Goal: Information Seeking & Learning: Compare options

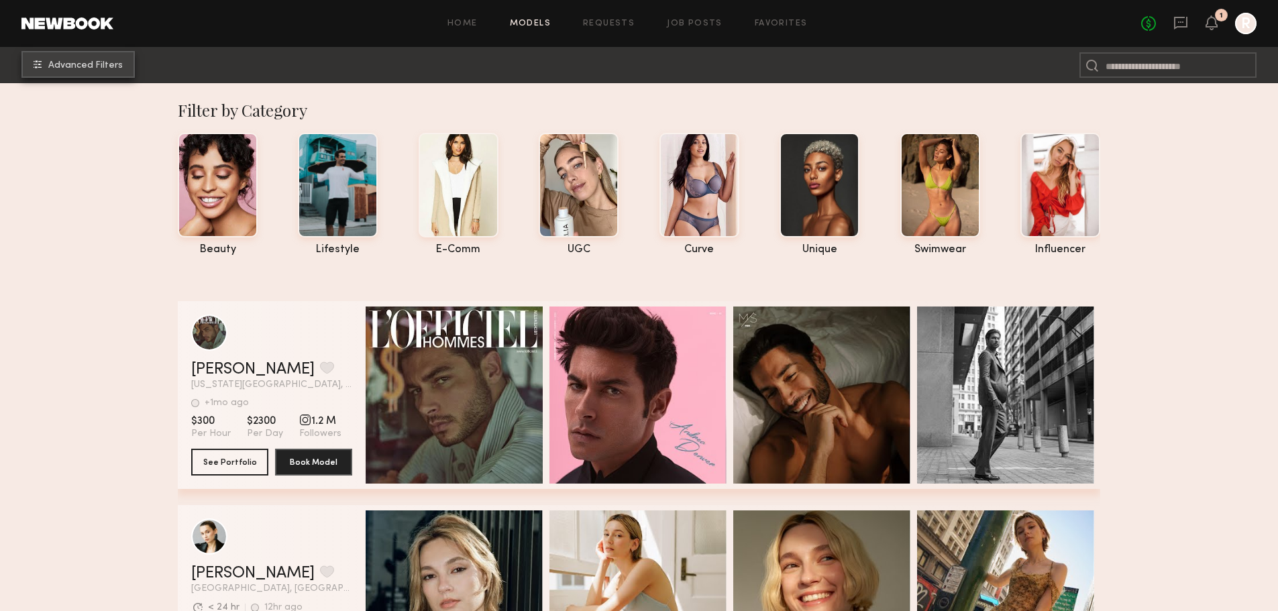
click at [86, 66] on span "Advanced Filters" at bounding box center [85, 65] width 74 height 9
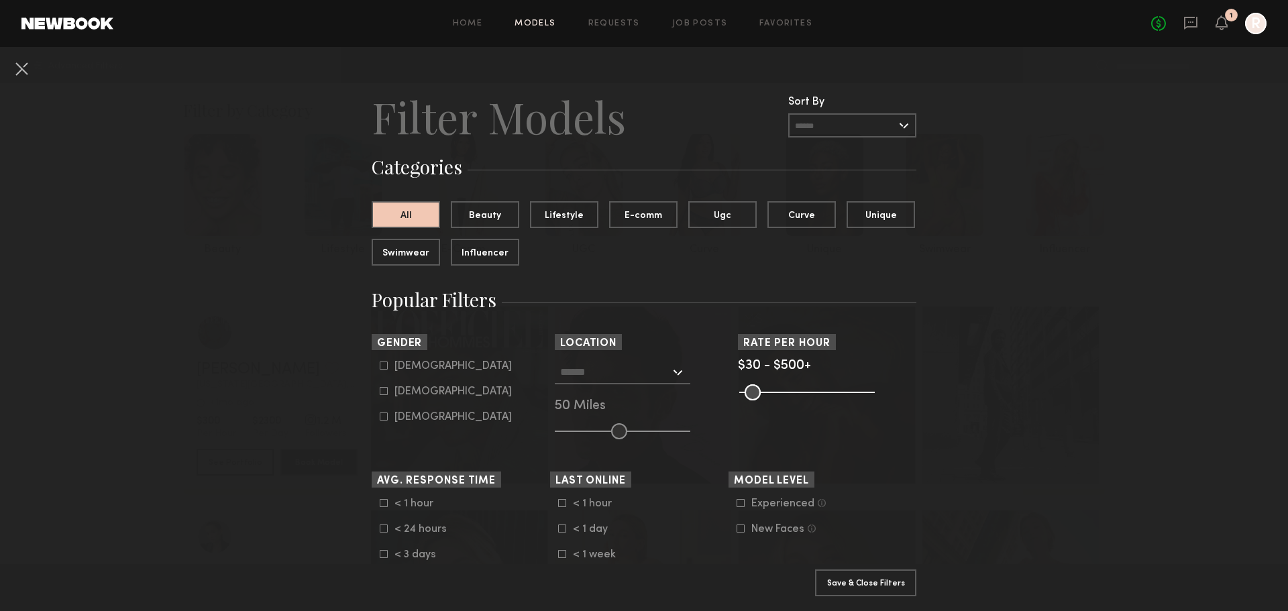
click at [383, 392] on label "[DEMOGRAPHIC_DATA]" at bounding box center [446, 391] width 132 height 8
type input "**"
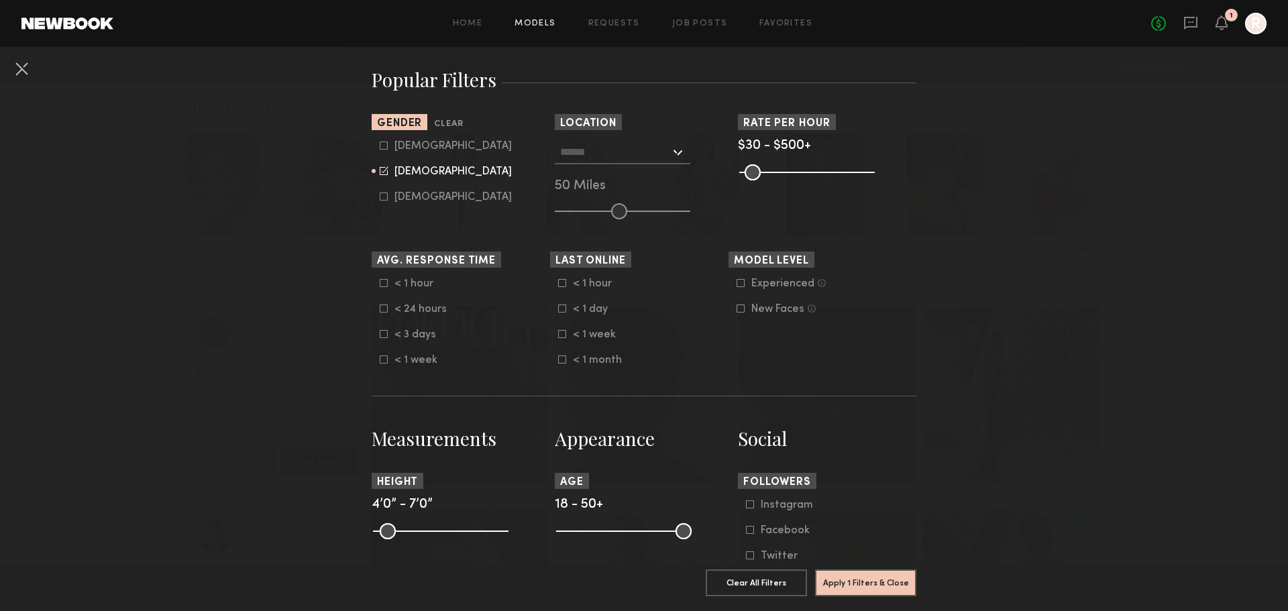
scroll to position [242, 0]
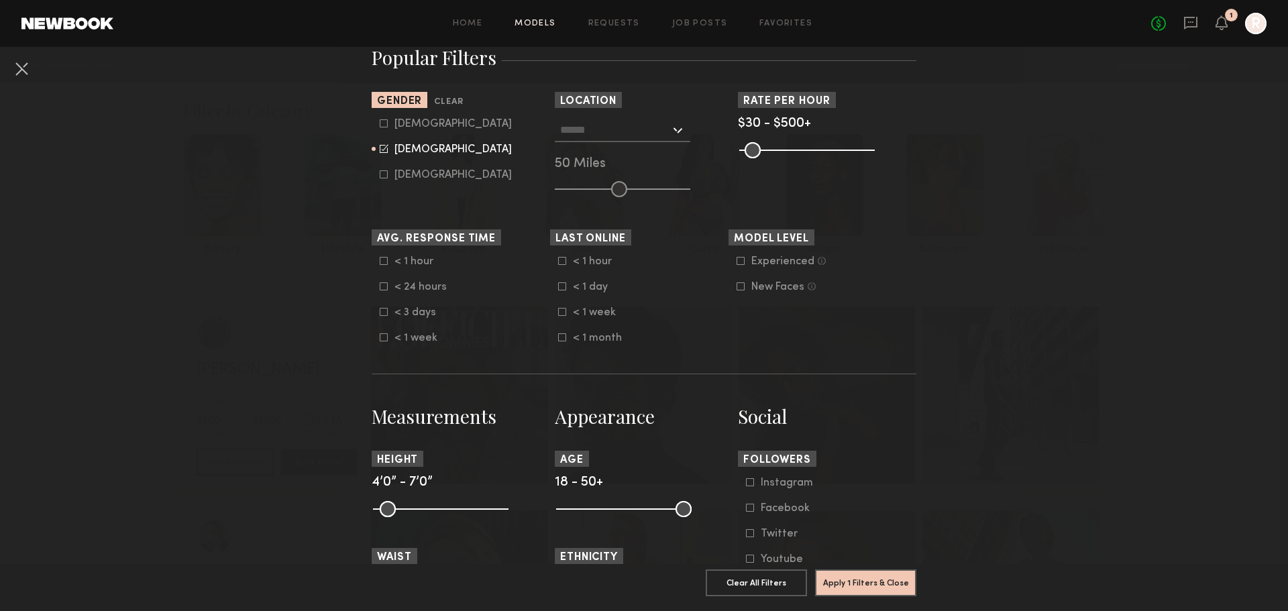
click at [609, 505] on common-range-minmax at bounding box center [623, 508] width 136 height 16
click at [611, 509] on common-range-minmax at bounding box center [623, 508] width 136 height 16
drag, startPoint x: 564, startPoint y: 507, endPoint x: 623, endPoint y: 507, distance: 59.0
type input "**"
click at [623, 507] on input "range" at bounding box center [624, 509] width 136 height 16
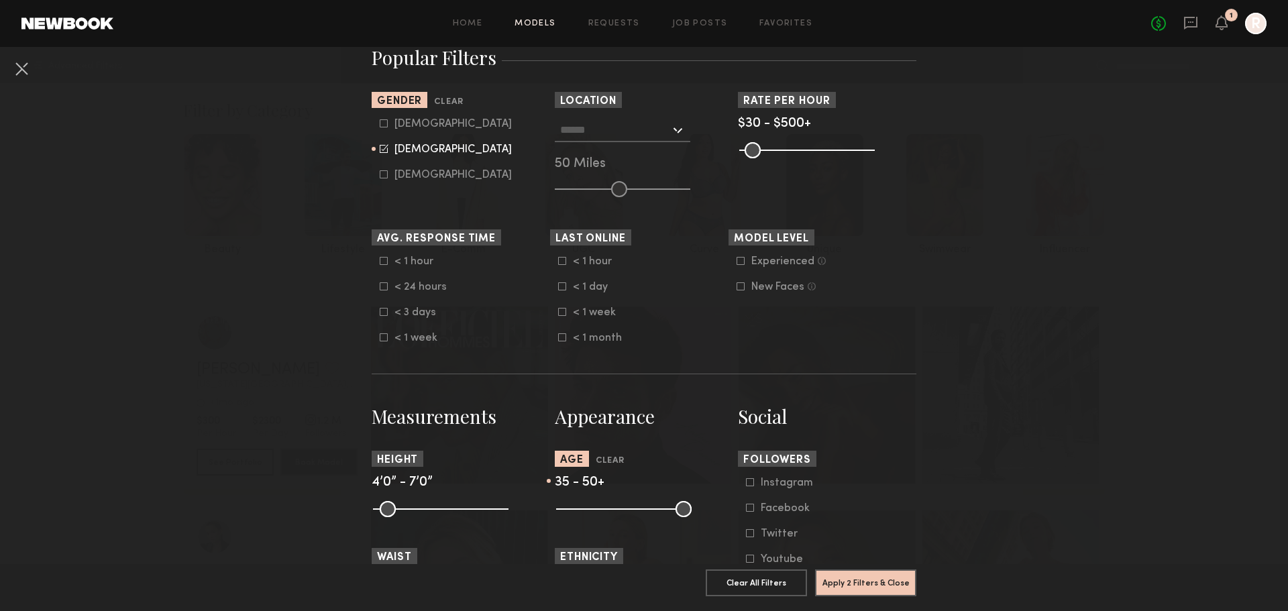
click at [808, 153] on common-range-minmax at bounding box center [806, 149] width 136 height 16
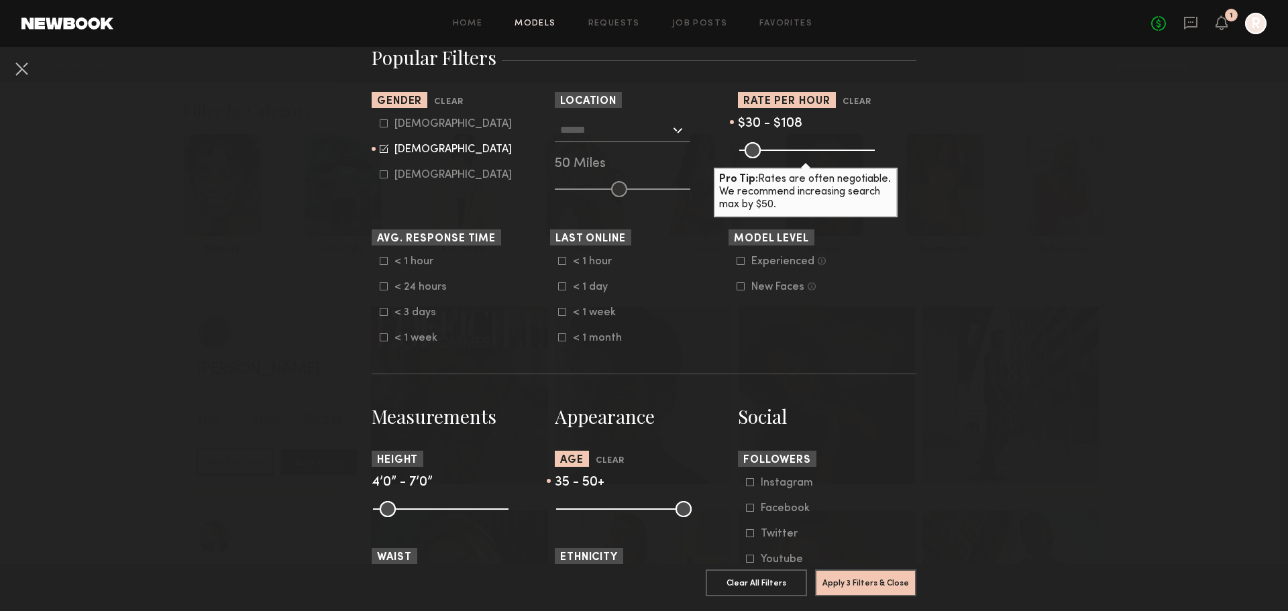
drag, startPoint x: 863, startPoint y: 150, endPoint x: 762, endPoint y: 155, distance: 101.4
type input "***"
click at [762, 155] on input "range" at bounding box center [807, 150] width 136 height 16
click at [883, 576] on button "Apply 3 Filters & Close" at bounding box center [865, 582] width 101 height 27
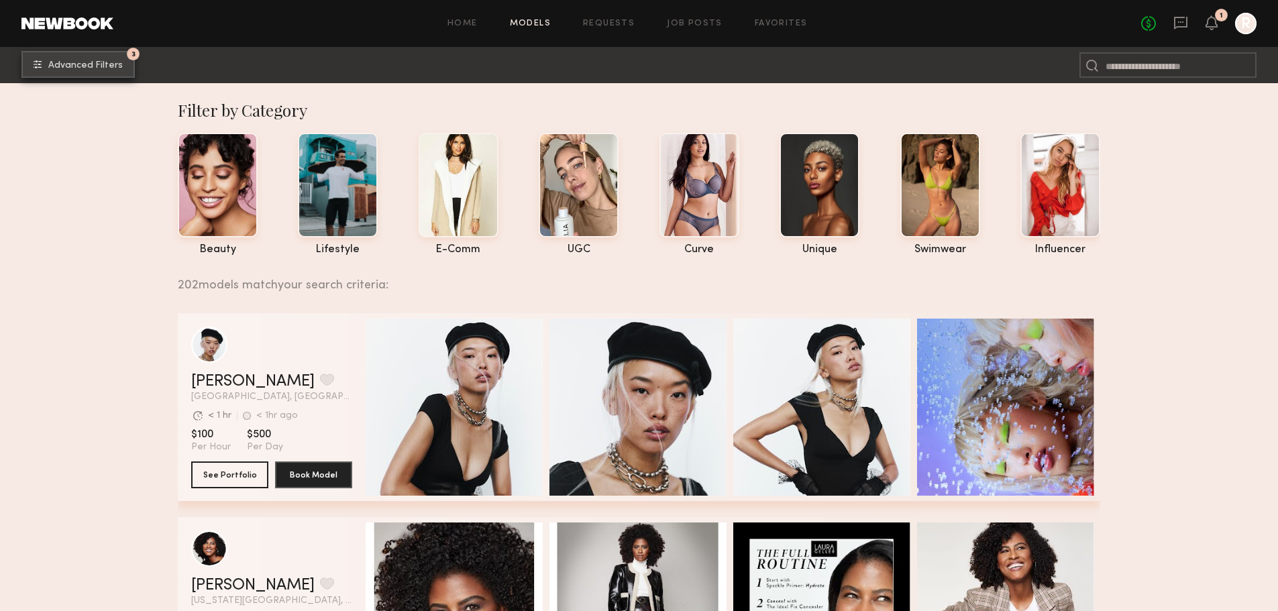
click at [85, 57] on button "3 Advanced Filters" at bounding box center [77, 64] width 113 height 27
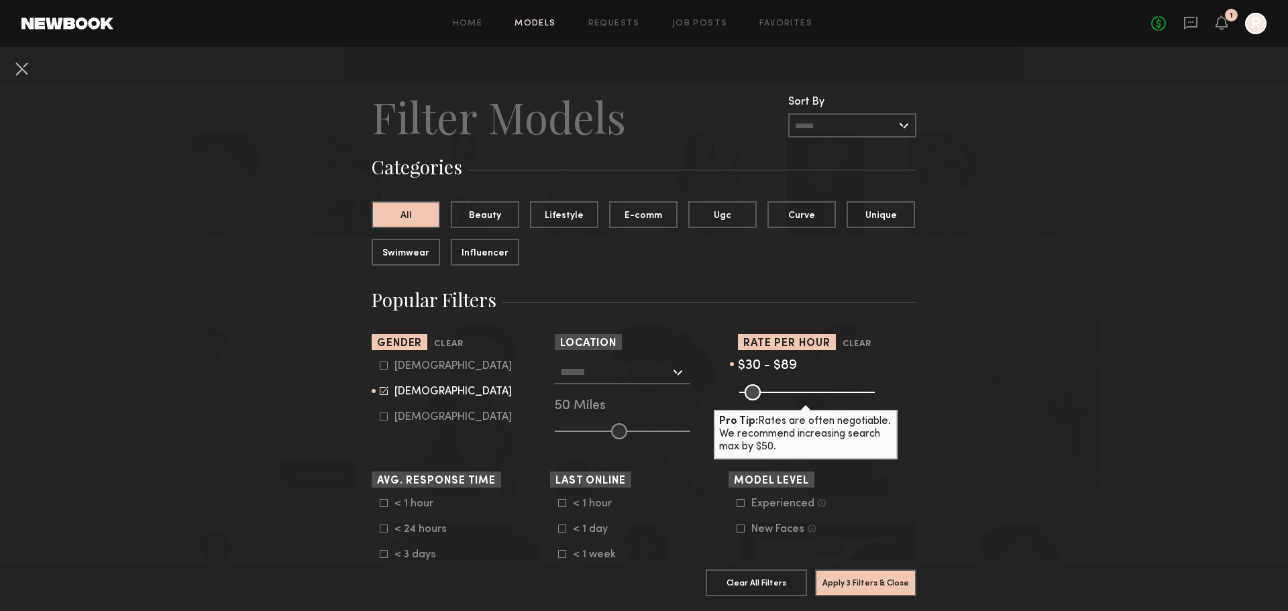
type input "**"
click at [757, 397] on input "range" at bounding box center [807, 392] width 136 height 16
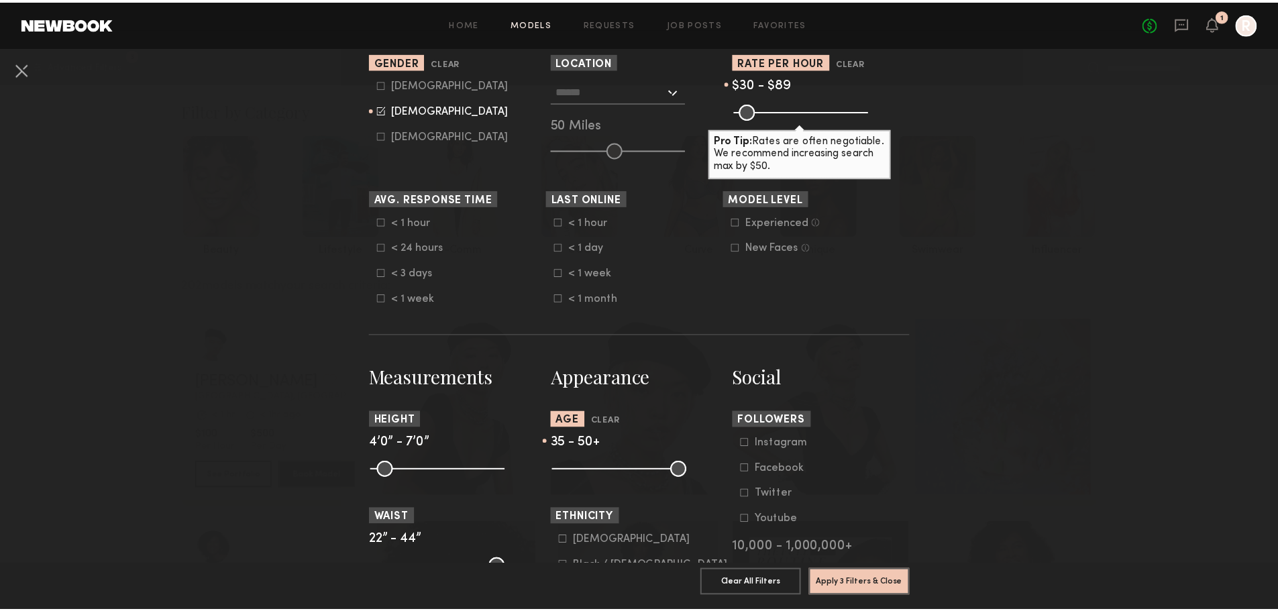
scroll to position [343, 0]
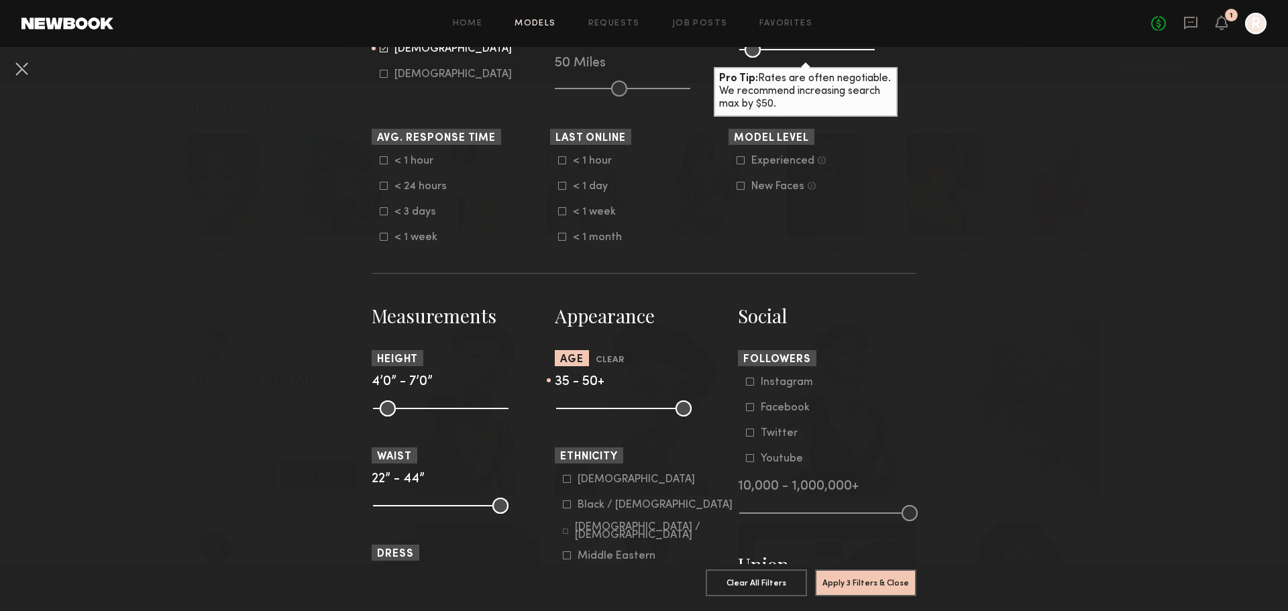
click at [629, 405] on input "range" at bounding box center [624, 409] width 136 height 16
drag, startPoint x: 629, startPoint y: 408, endPoint x: 643, endPoint y: 409, distance: 14.1
type input "**"
click at [643, 409] on input "range" at bounding box center [624, 409] width 136 height 16
click at [857, 574] on button "Apply 3 Filters & Close" at bounding box center [865, 582] width 101 height 27
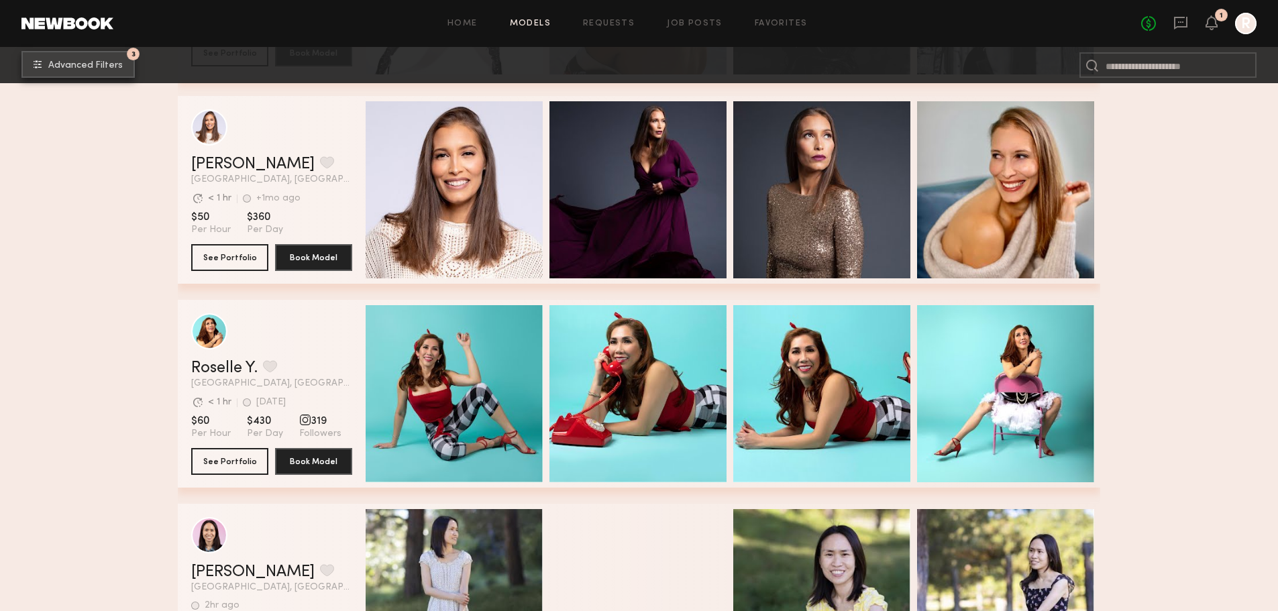
scroll to position [840, 0]
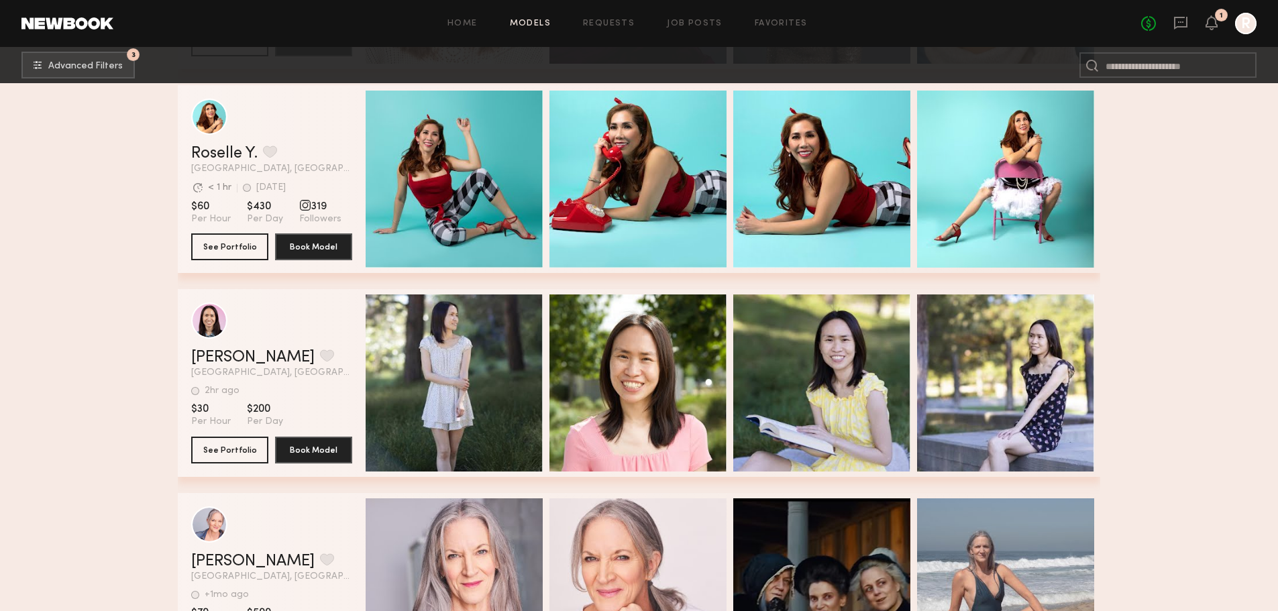
click at [470, 362] on div "Quick Preview" at bounding box center [454, 383] width 177 height 177
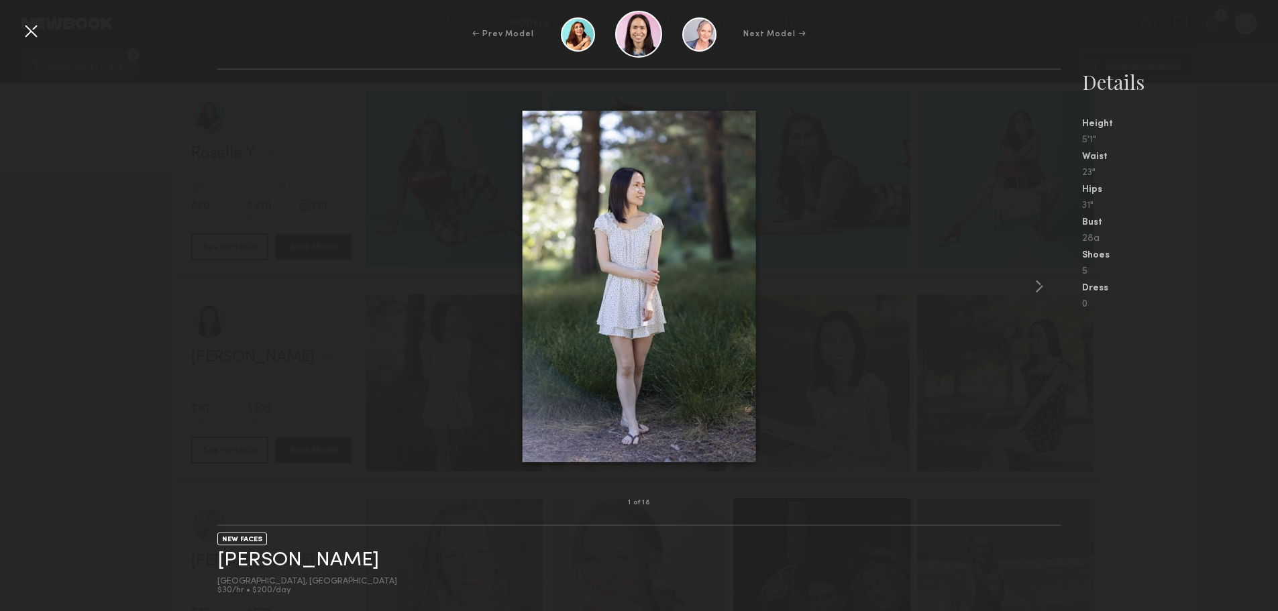
click at [1033, 287] on common-icon at bounding box center [1039, 286] width 21 height 21
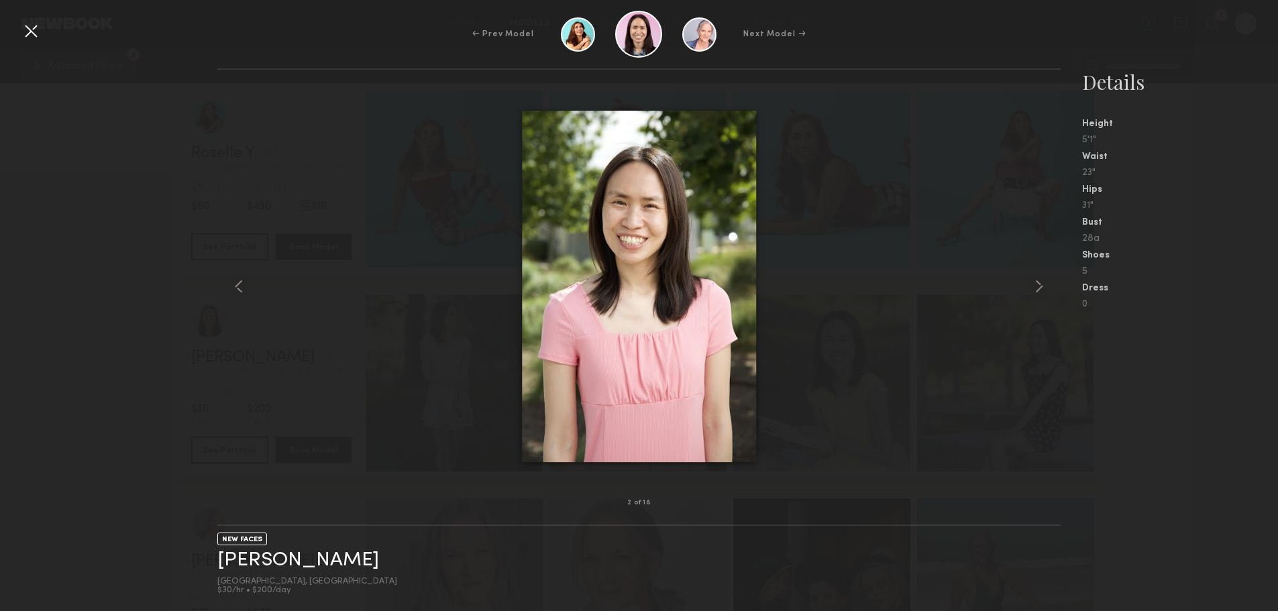
click at [1033, 287] on common-icon at bounding box center [1039, 286] width 21 height 21
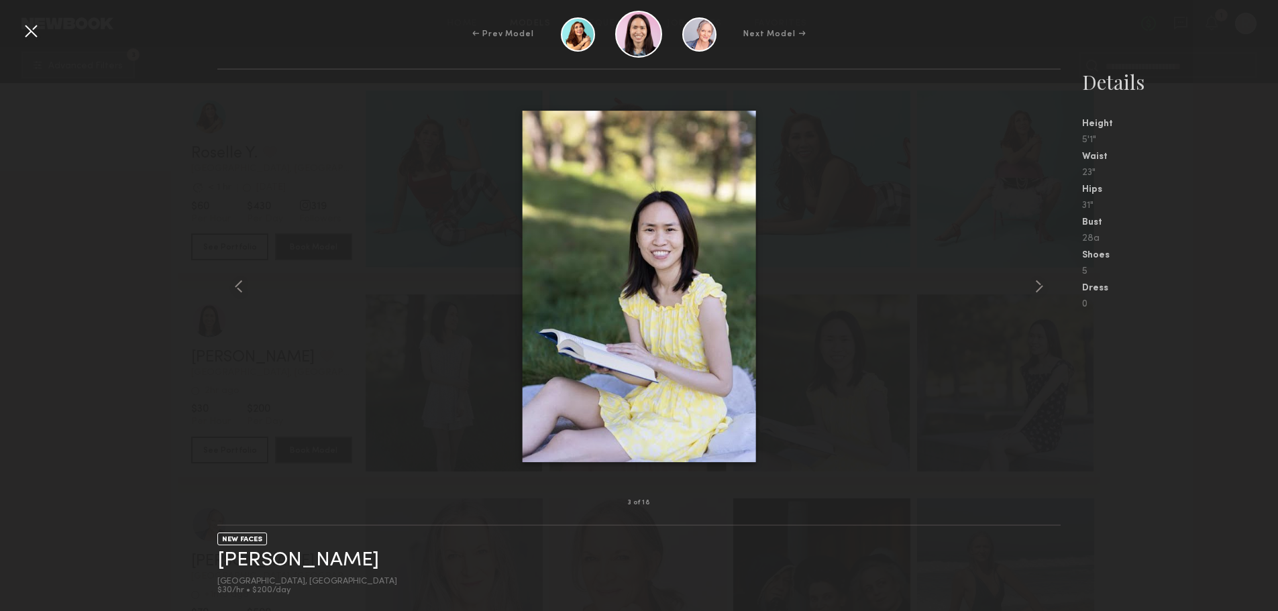
click at [1033, 287] on common-icon at bounding box center [1039, 286] width 21 height 21
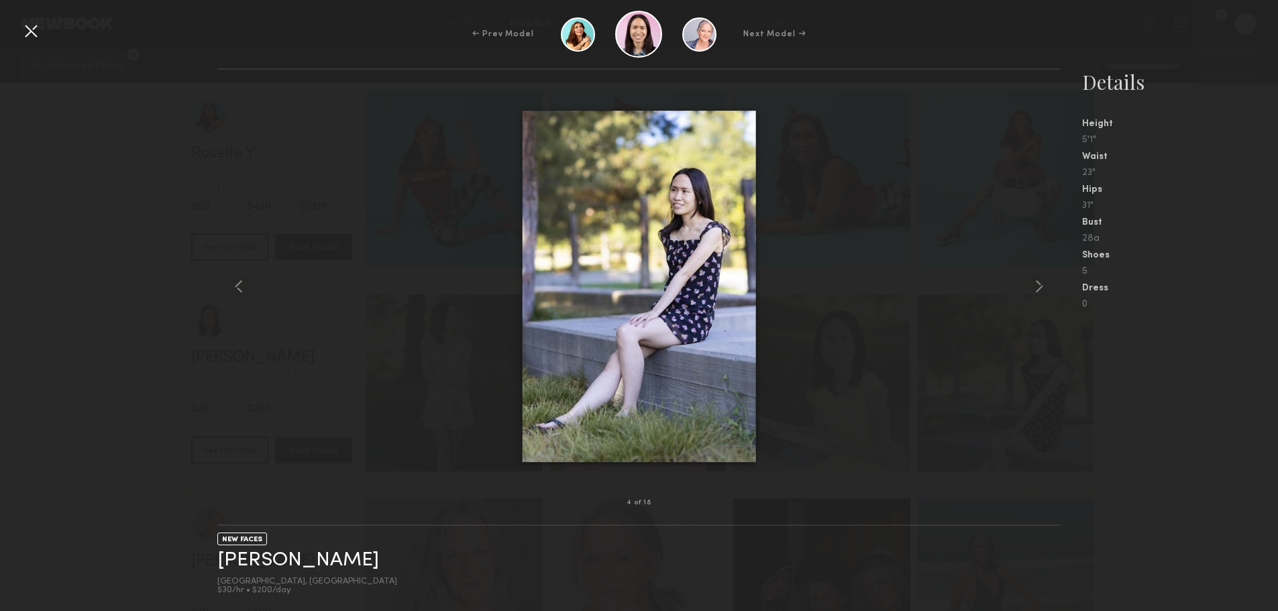
click at [1033, 286] on common-icon at bounding box center [1039, 286] width 21 height 21
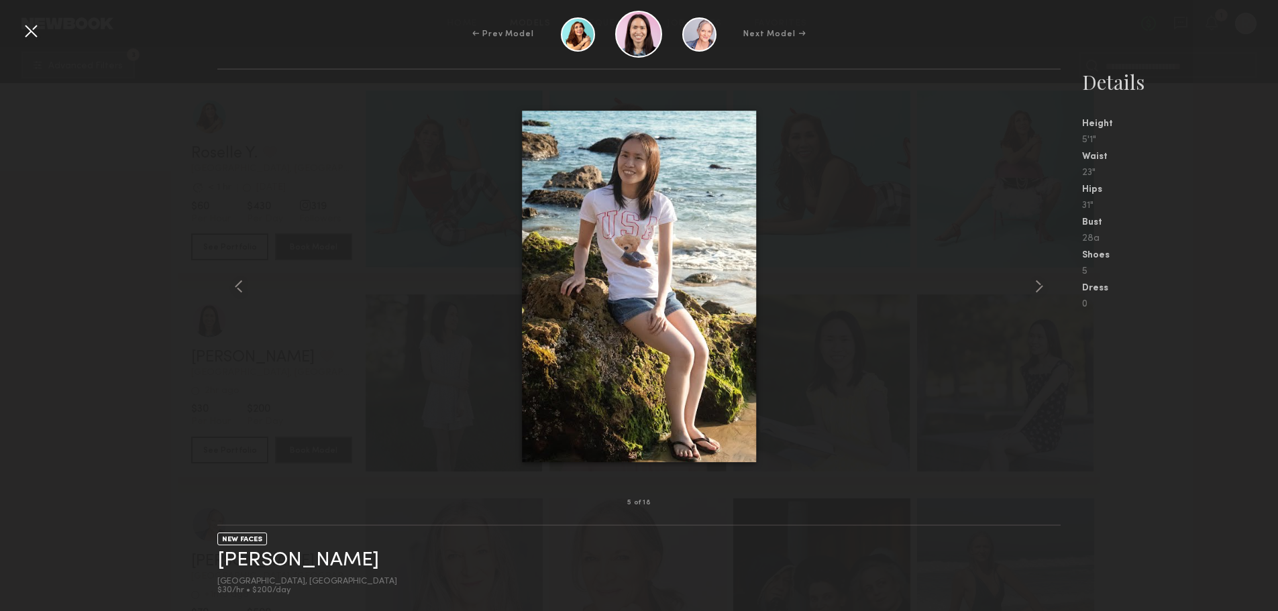
click at [27, 28] on div at bounding box center [30, 30] width 21 height 21
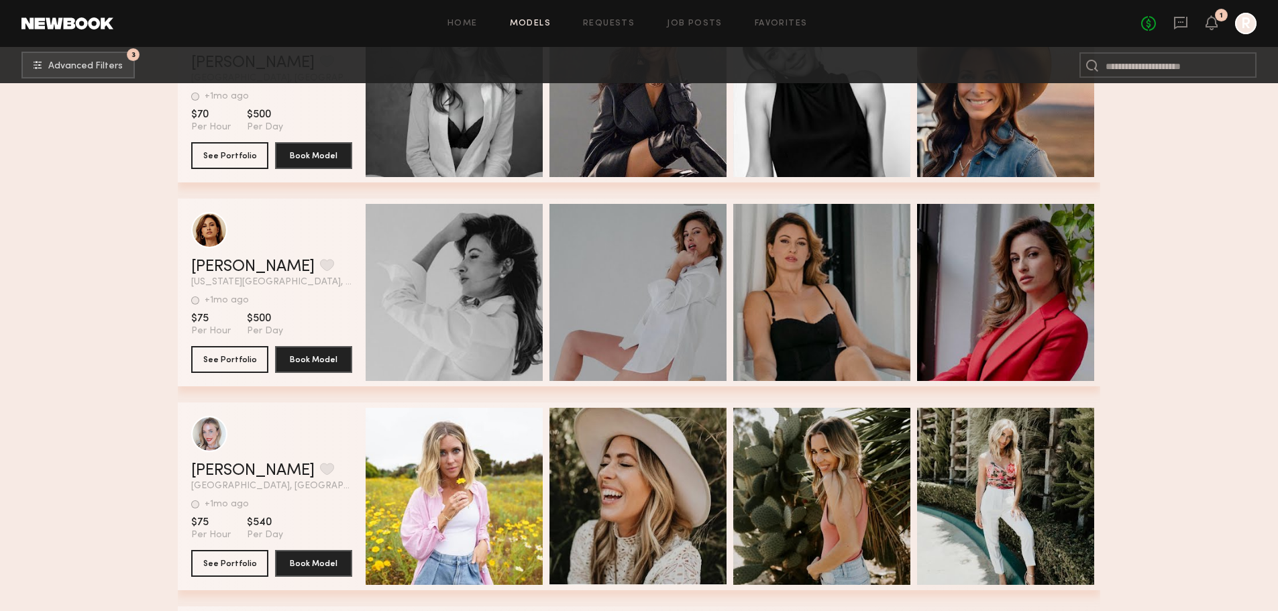
scroll to position [2548, 0]
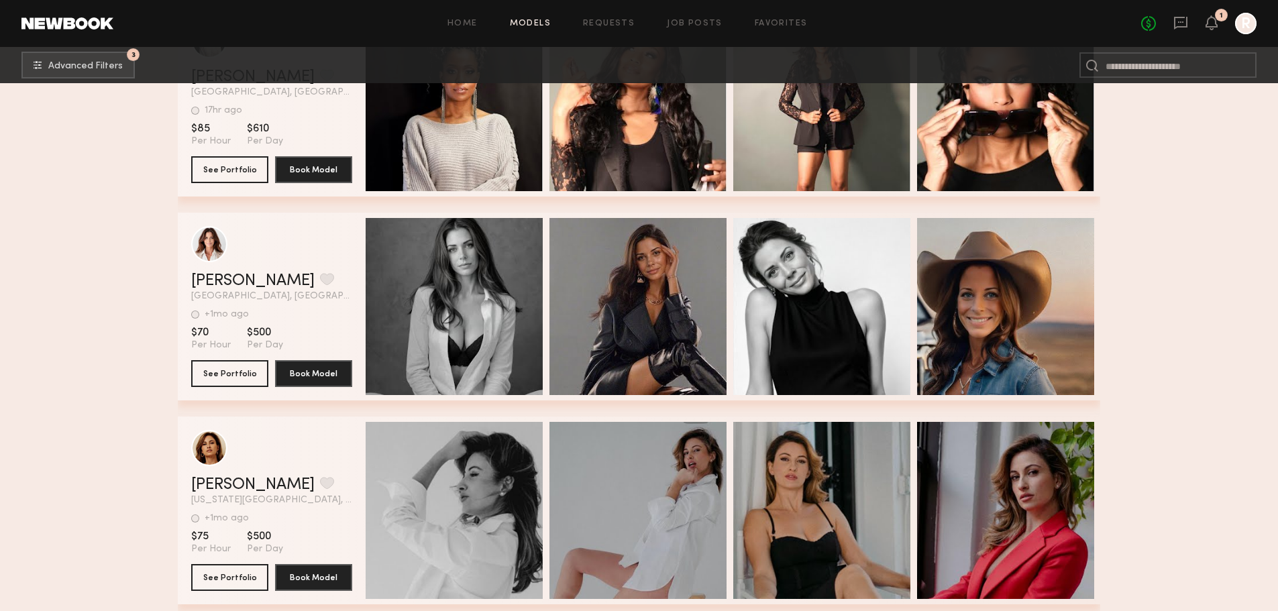
click at [471, 278] on div "Quick Preview" at bounding box center [454, 306] width 177 height 177
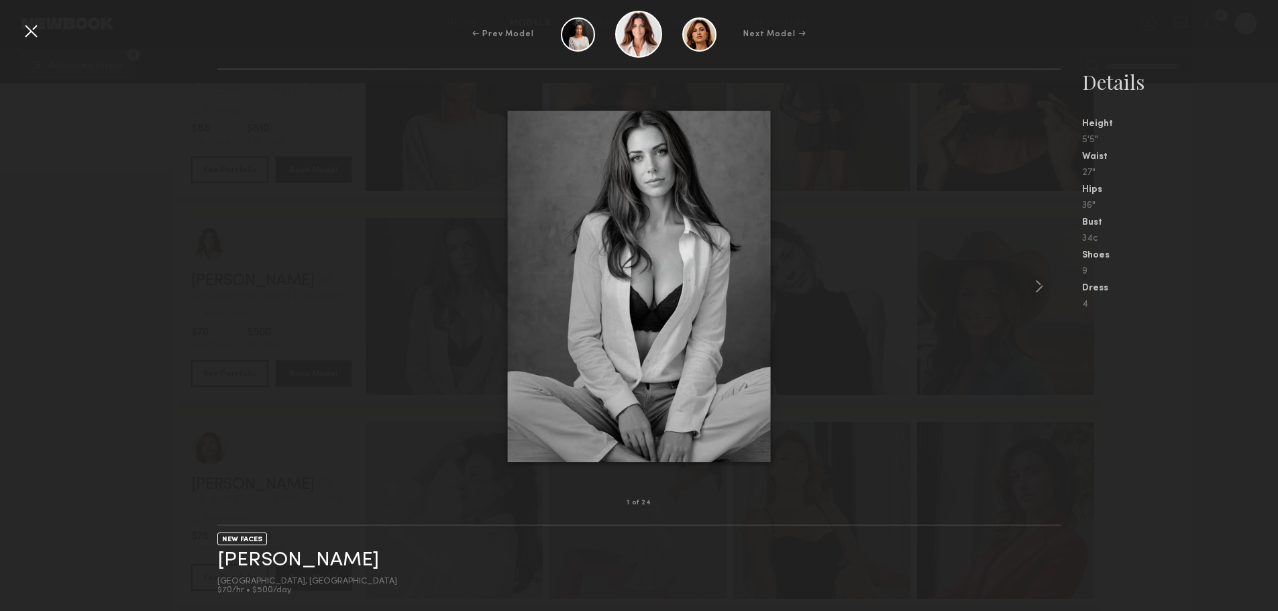
click at [1038, 285] on common-icon at bounding box center [1039, 286] width 21 height 21
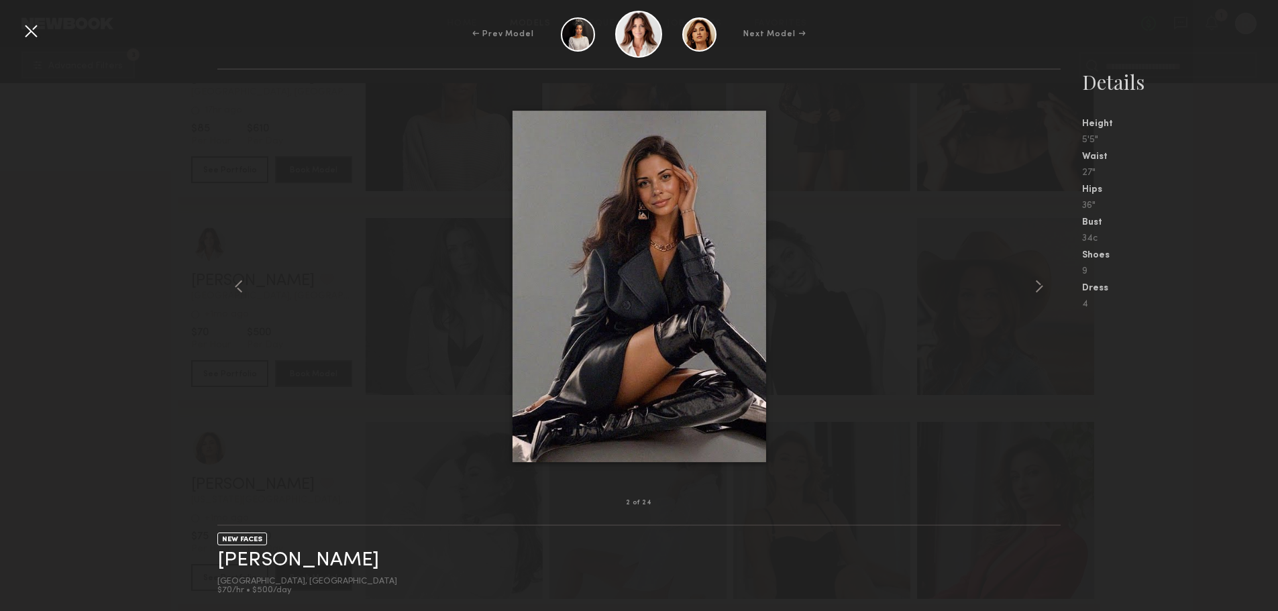
click at [1033, 293] on common-icon at bounding box center [1039, 286] width 21 height 21
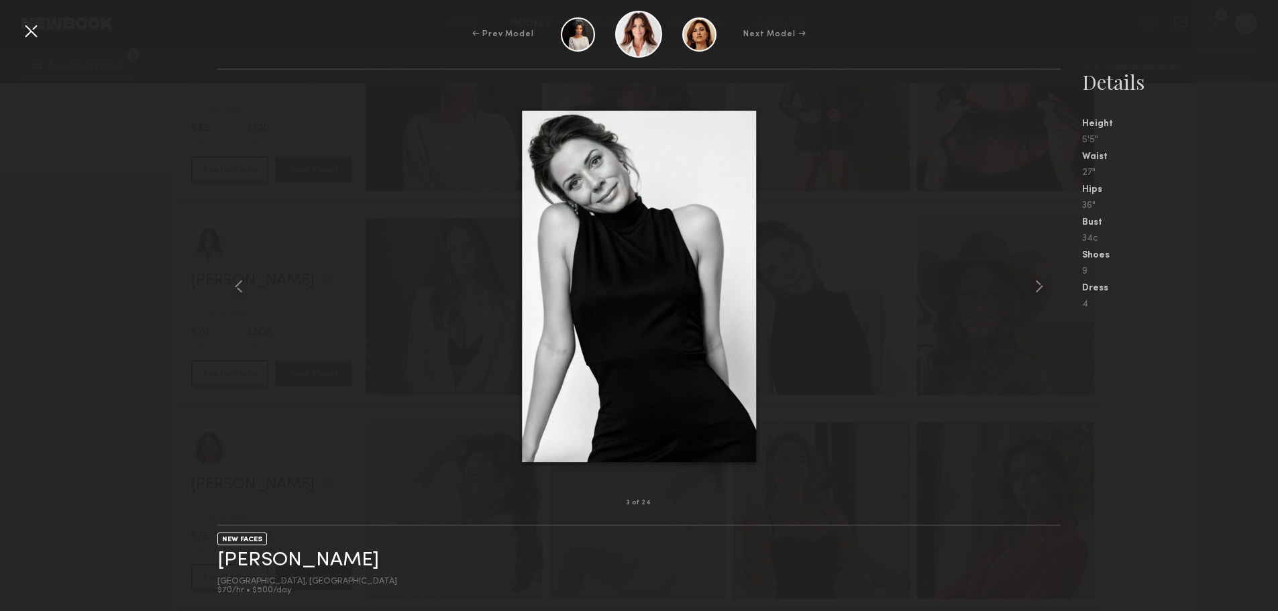
click at [1033, 293] on common-icon at bounding box center [1039, 286] width 21 height 21
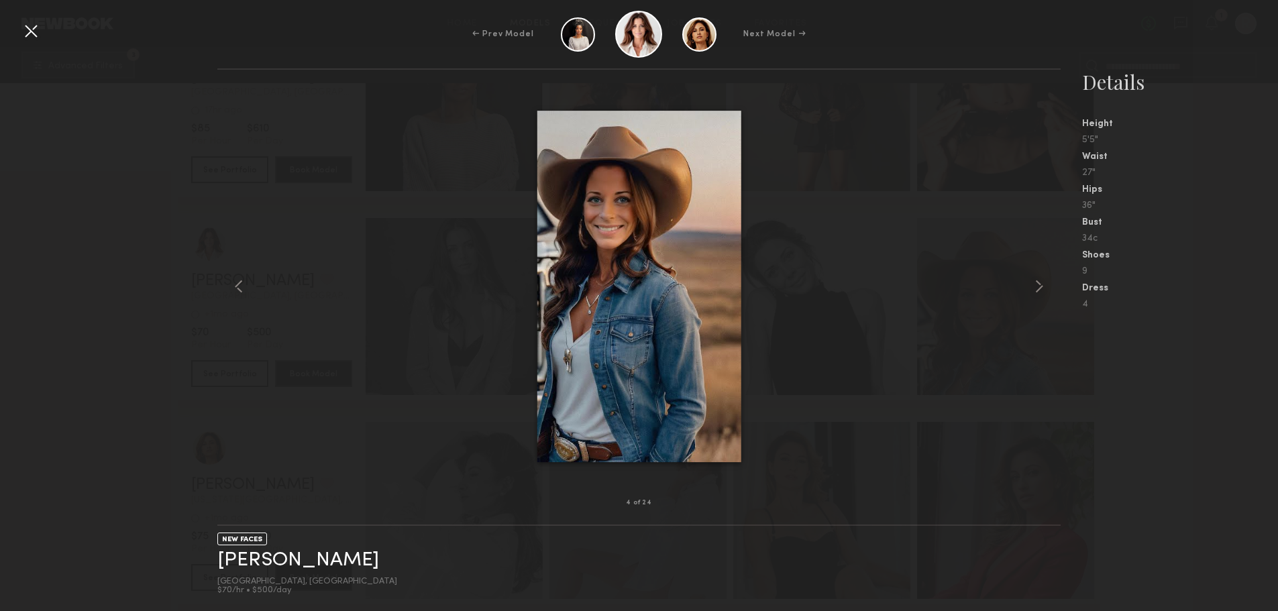
click at [1033, 293] on common-icon at bounding box center [1039, 286] width 21 height 21
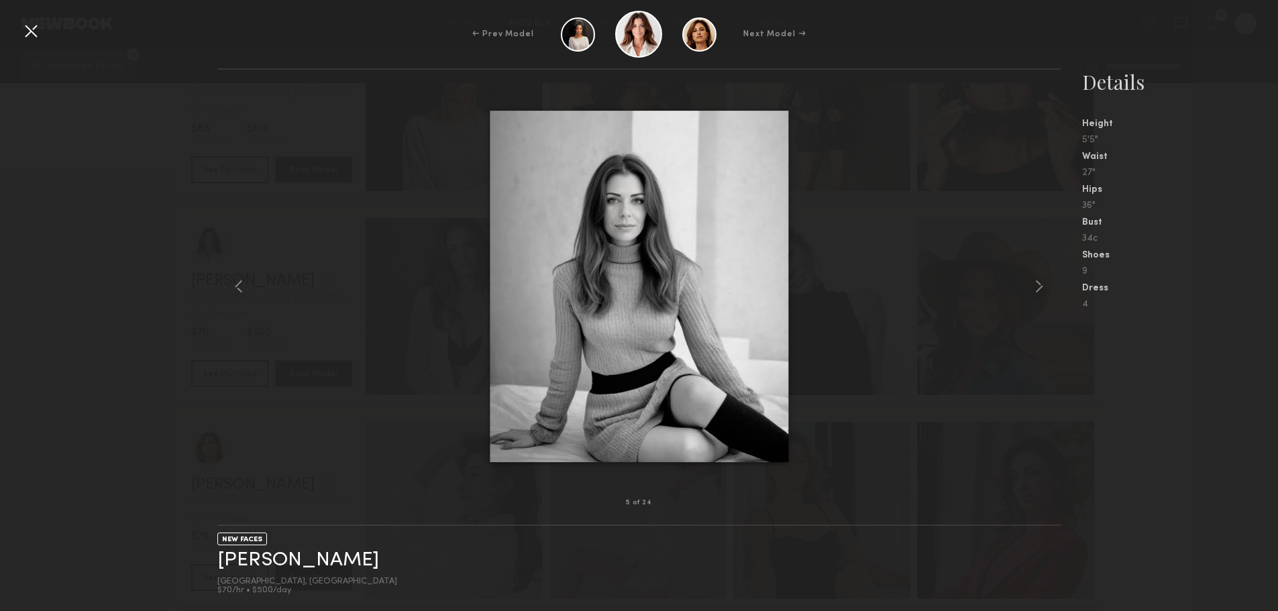
click at [1033, 296] on common-icon at bounding box center [1039, 286] width 21 height 21
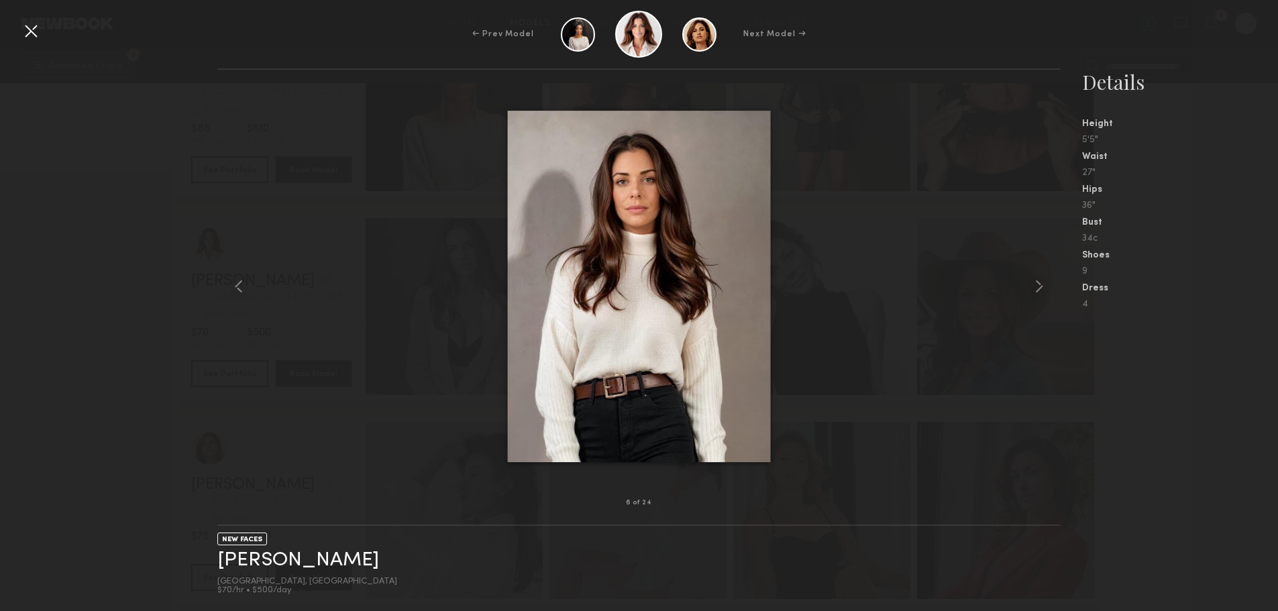
click at [23, 32] on div at bounding box center [30, 30] width 21 height 21
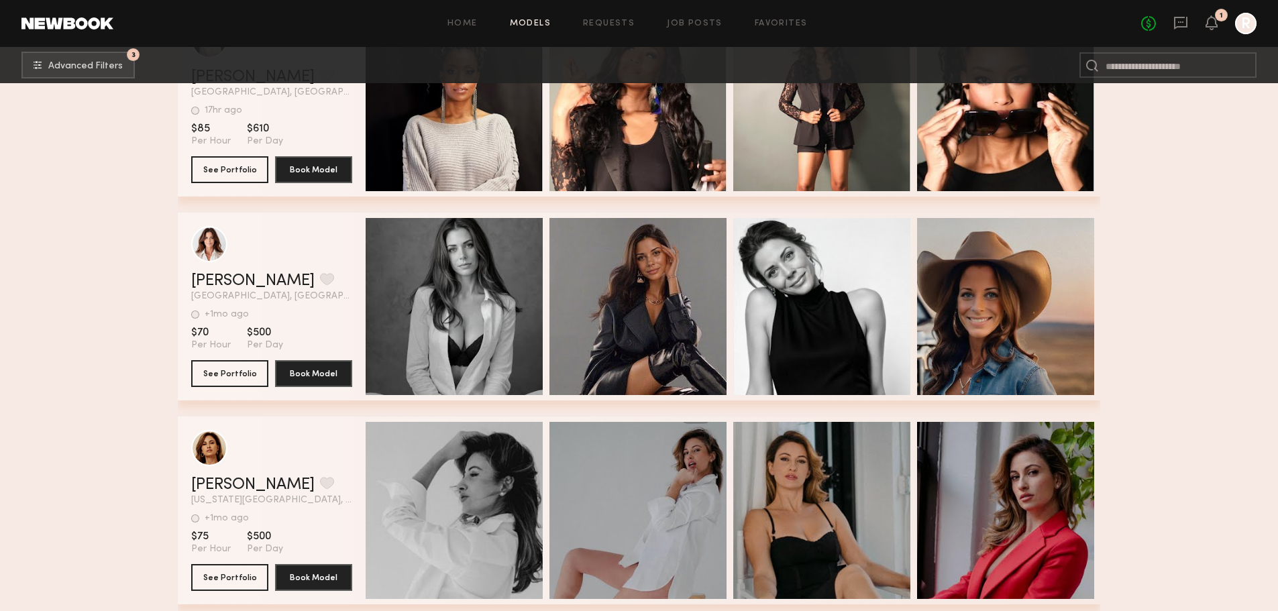
click at [426, 285] on div "Quick Preview" at bounding box center [454, 306] width 177 height 177
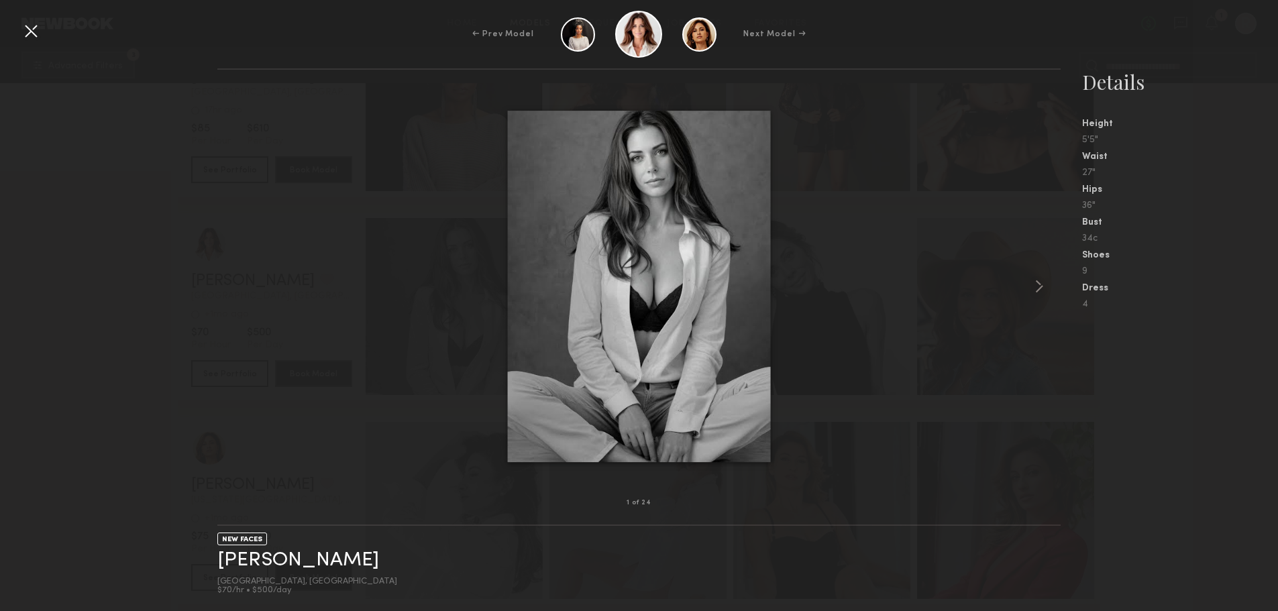
click at [28, 32] on div at bounding box center [30, 30] width 21 height 21
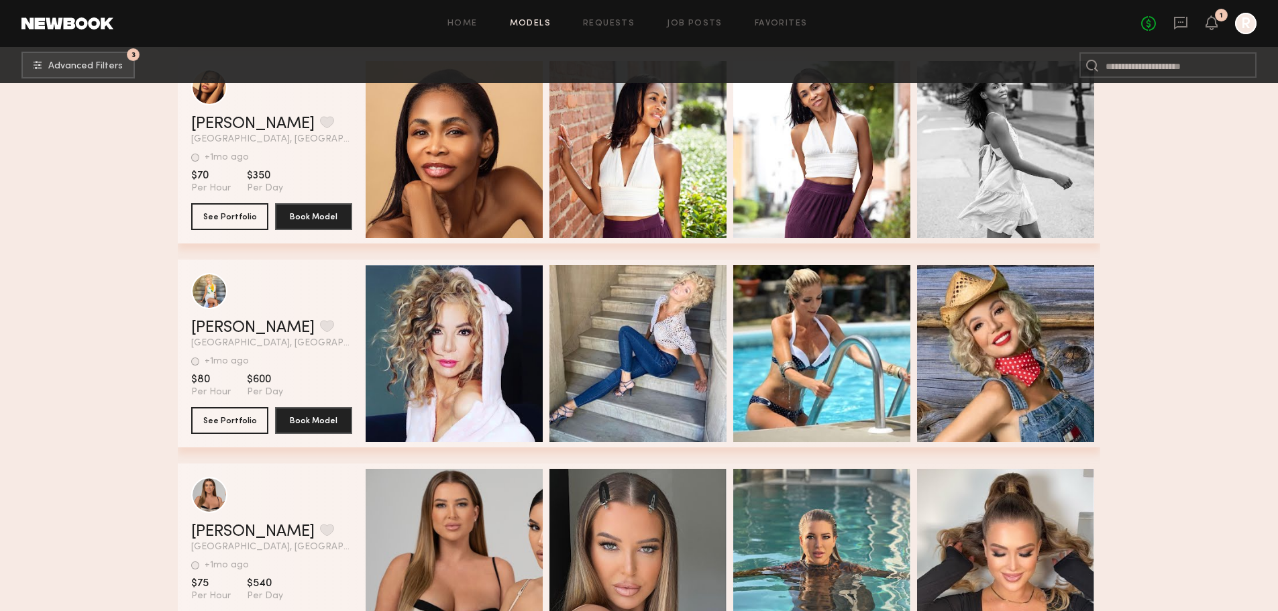
scroll to position [3225, 0]
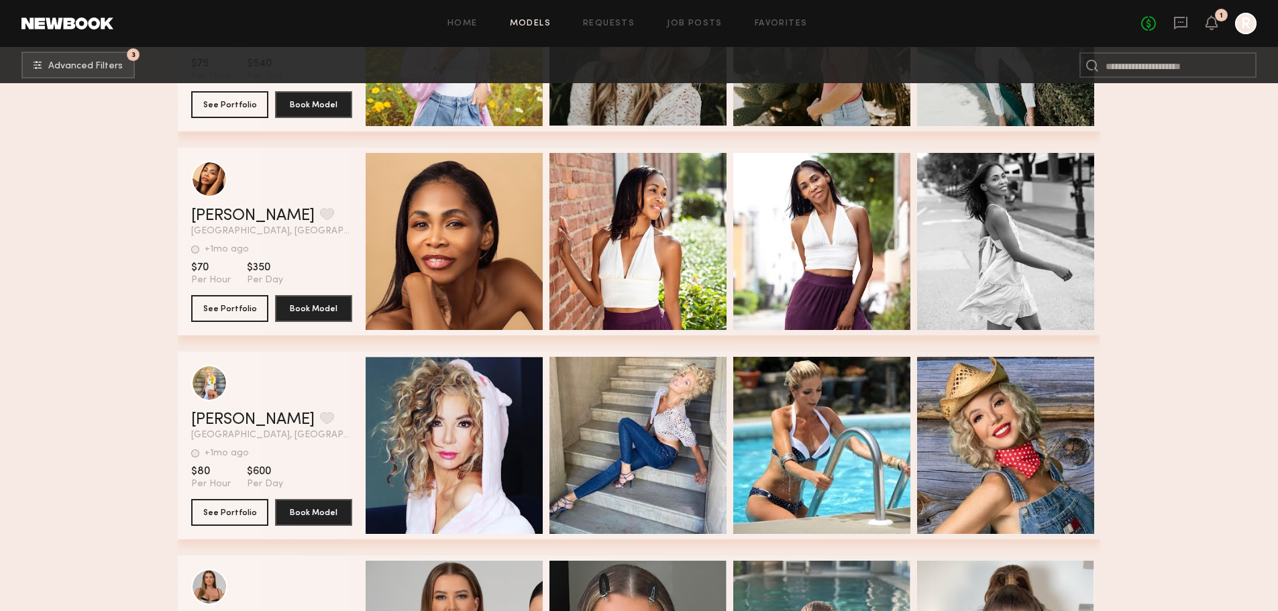
click at [807, 422] on div "Quick Preview" at bounding box center [821, 445] width 177 height 177
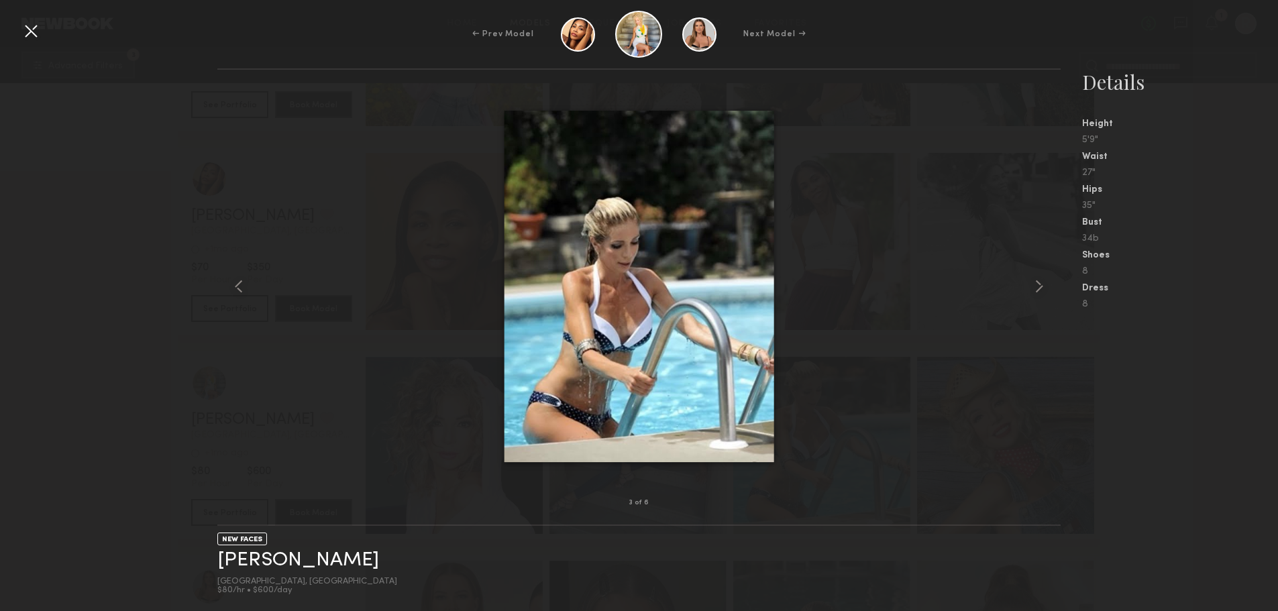
click at [237, 286] on common-icon at bounding box center [238, 286] width 21 height 21
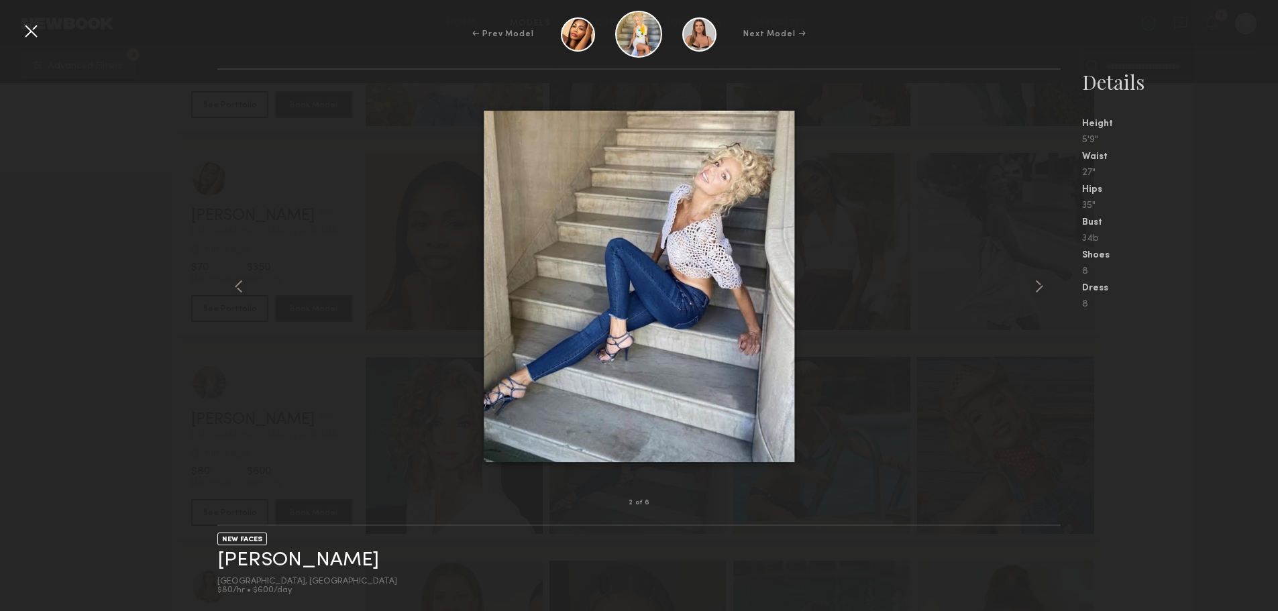
click at [237, 286] on common-icon at bounding box center [238, 286] width 21 height 21
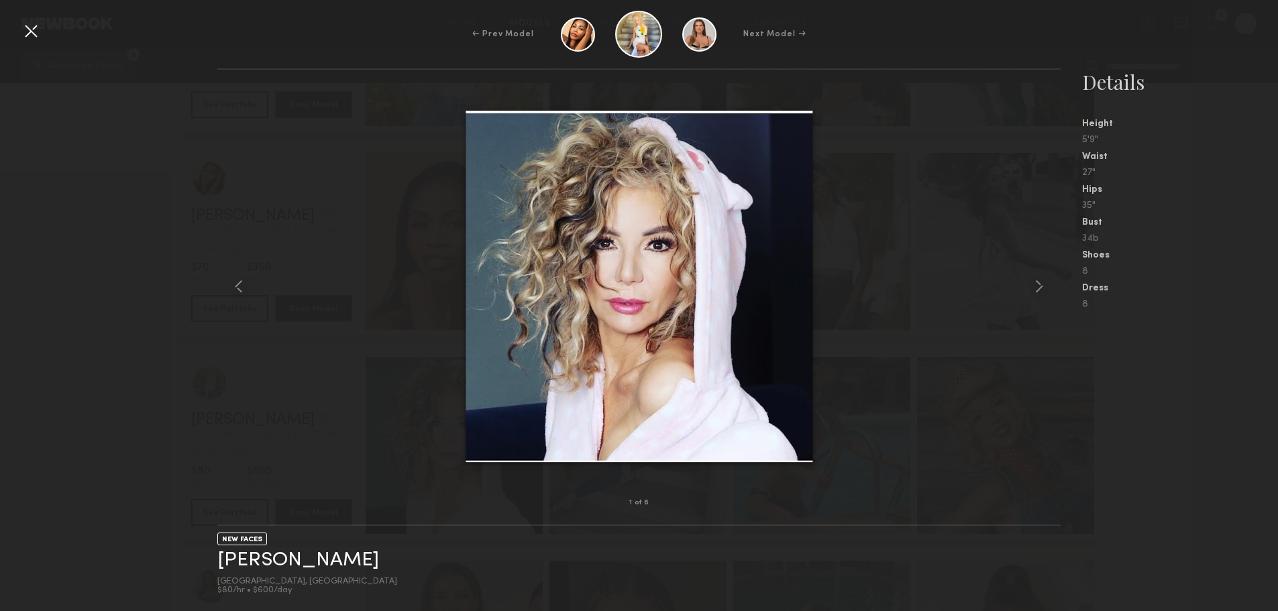
click at [21, 30] on div at bounding box center [30, 30] width 21 height 21
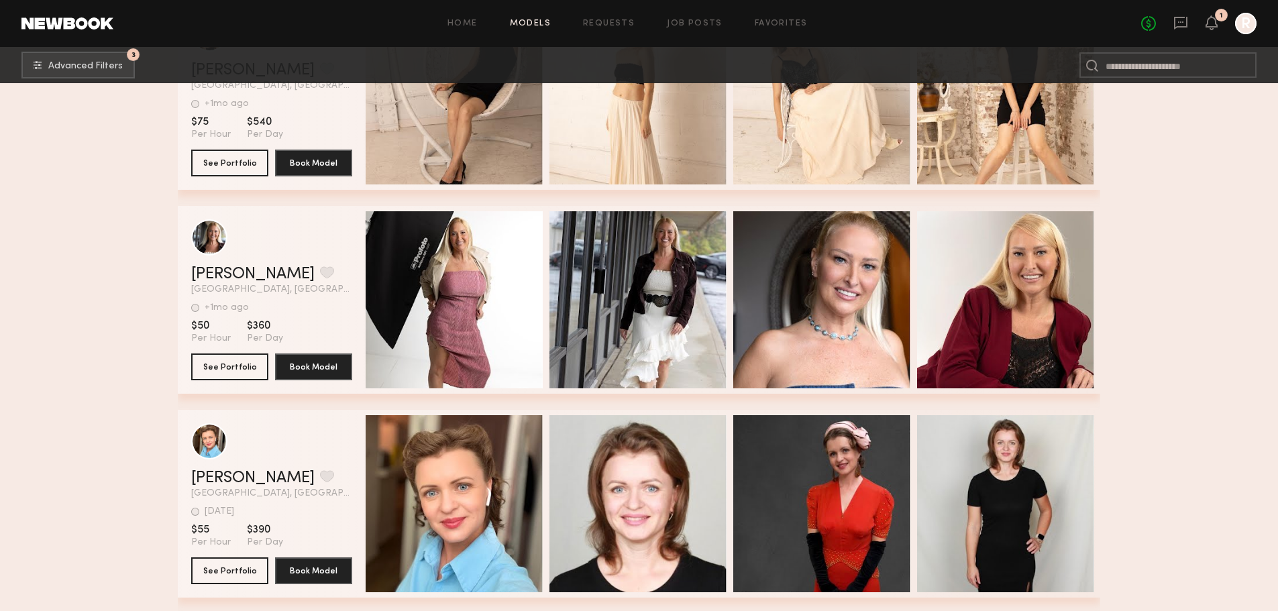
scroll to position [3713, 0]
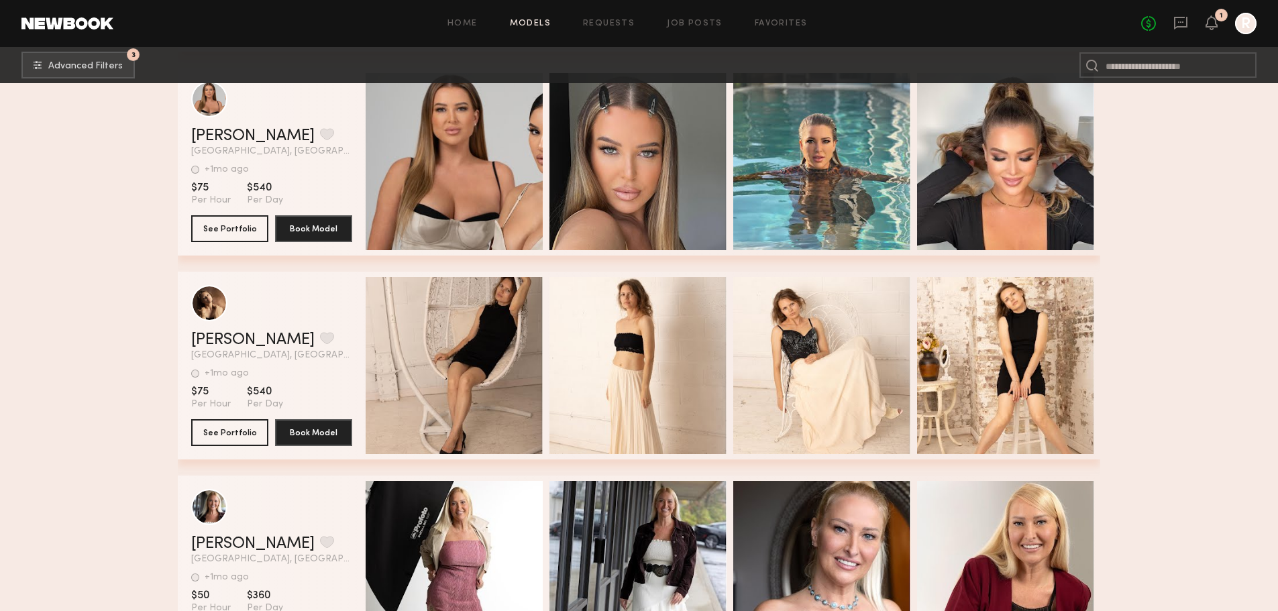
click at [469, 355] on div "Quick Preview" at bounding box center [454, 365] width 177 height 177
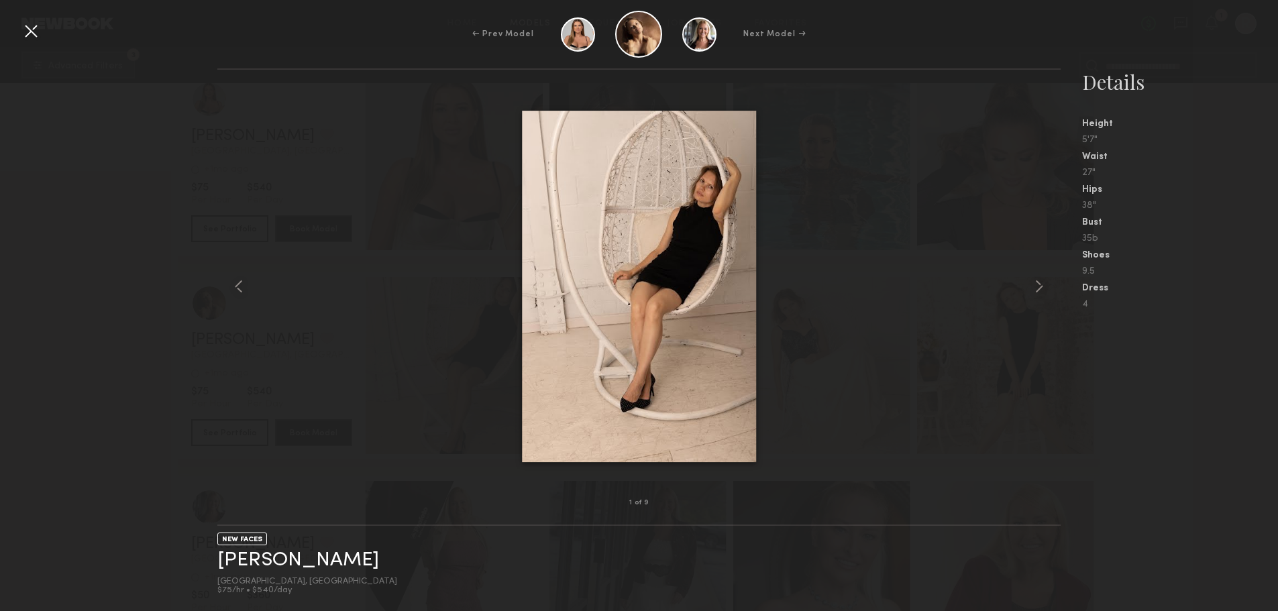
click at [1044, 281] on common-icon at bounding box center [1039, 286] width 21 height 21
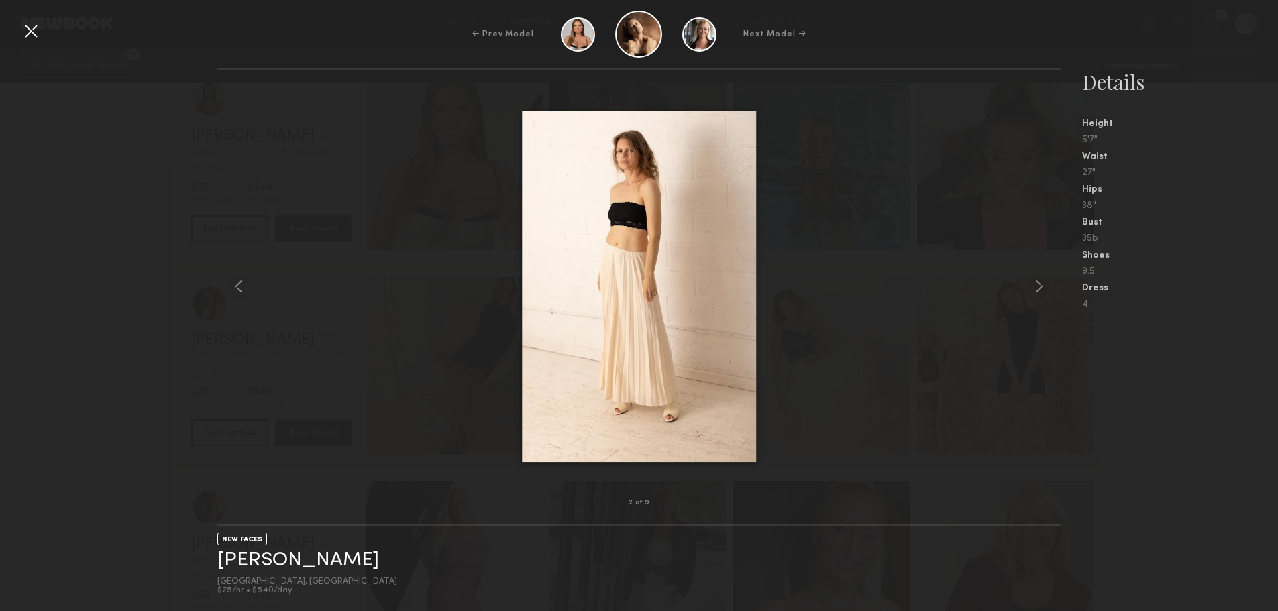
click at [1044, 281] on common-icon at bounding box center [1039, 286] width 21 height 21
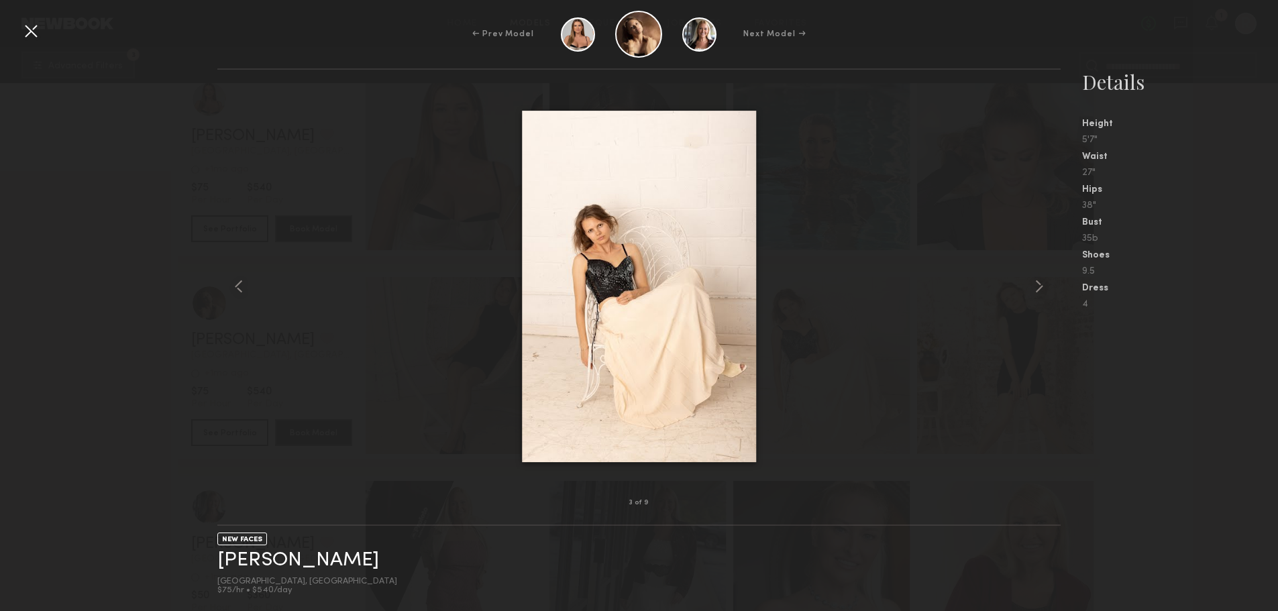
click at [1043, 281] on common-icon at bounding box center [1039, 286] width 21 height 21
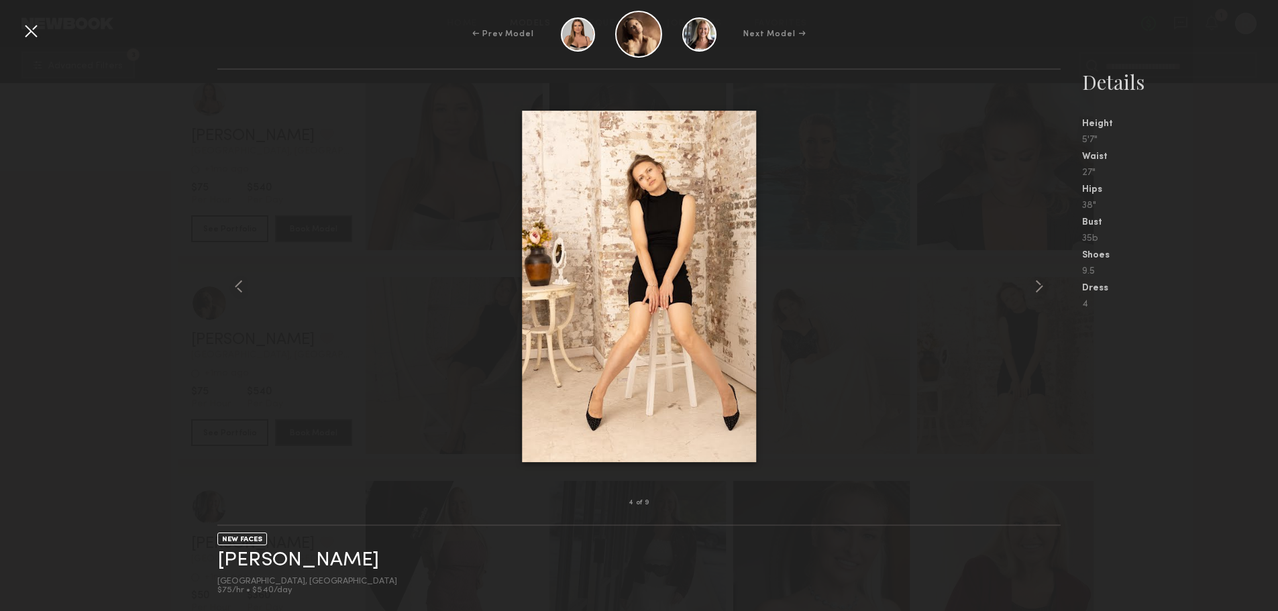
click at [39, 34] on div at bounding box center [30, 30] width 21 height 21
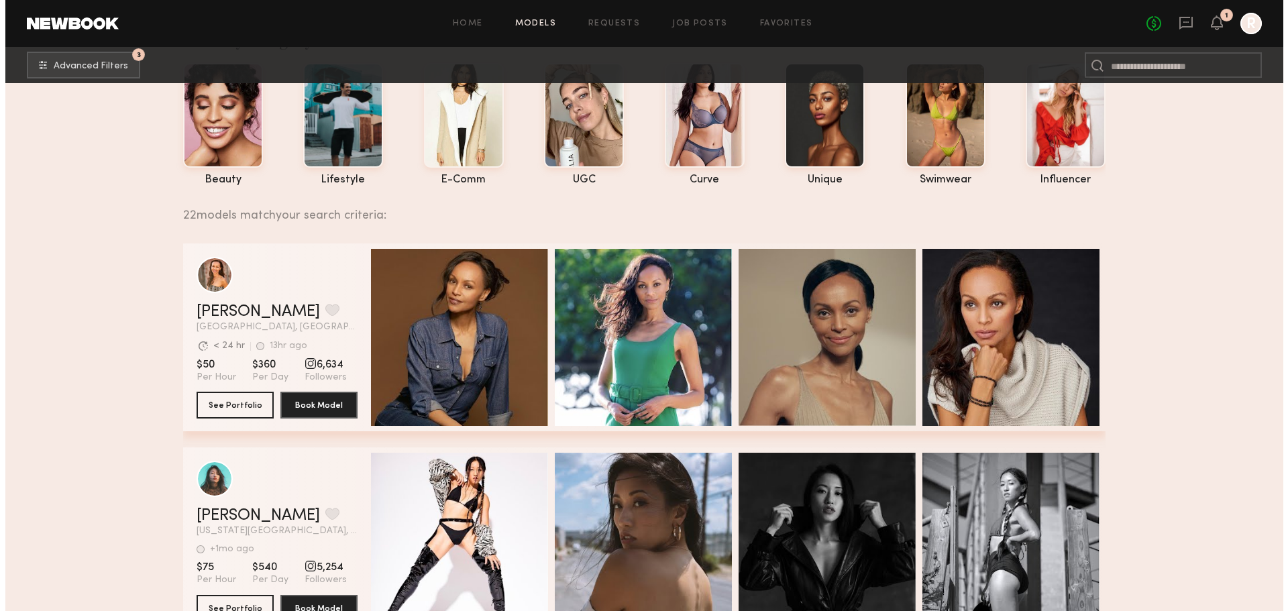
scroll to position [0, 0]
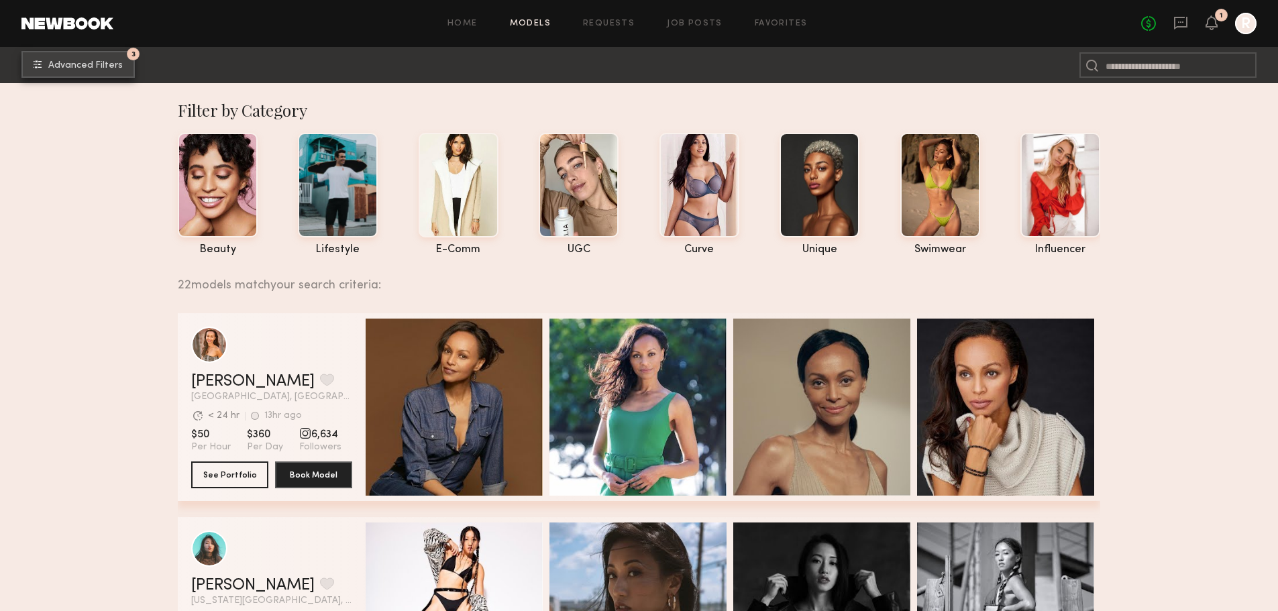
click at [74, 64] on span "Advanced Filters" at bounding box center [85, 65] width 74 height 9
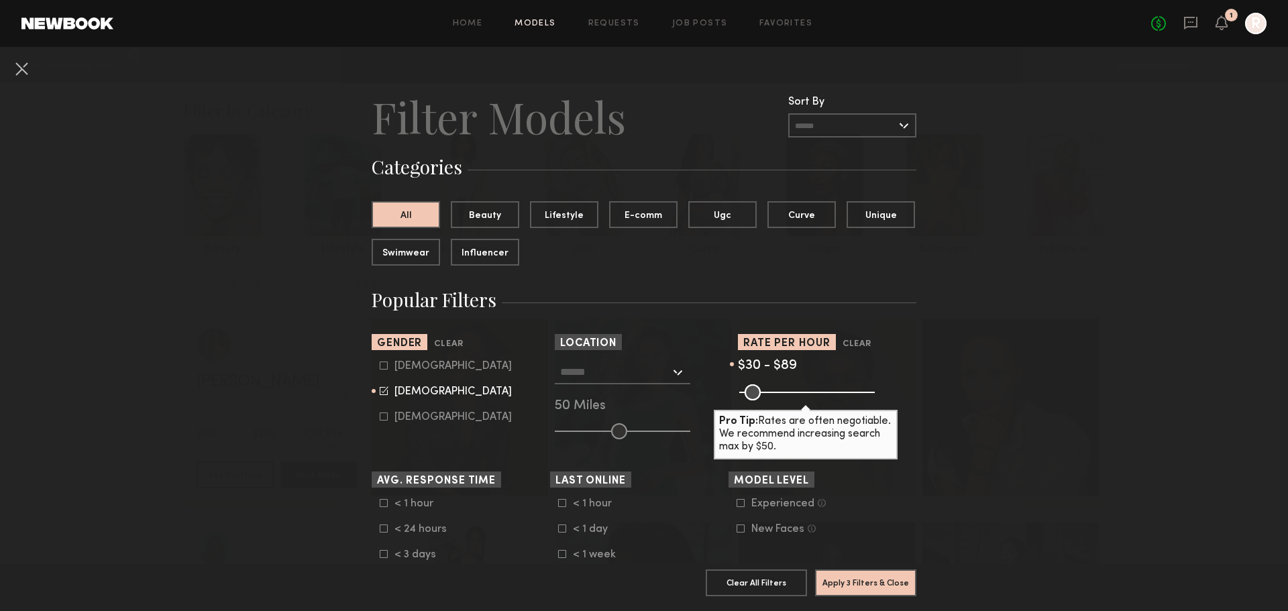
click at [825, 390] on common-range-minmax at bounding box center [806, 391] width 136 height 16
drag, startPoint x: 761, startPoint y: 390, endPoint x: 884, endPoint y: 376, distance: 123.6
type input "***"
click at [819, 391] on input "range" at bounding box center [807, 392] width 136 height 16
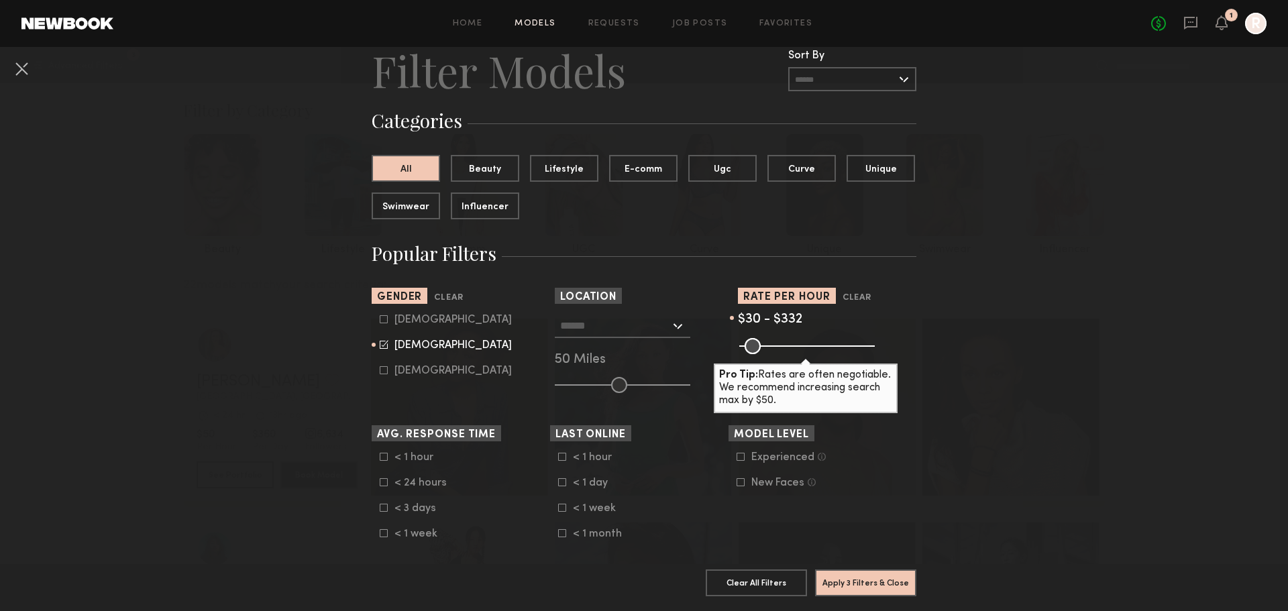
scroll to position [52, 0]
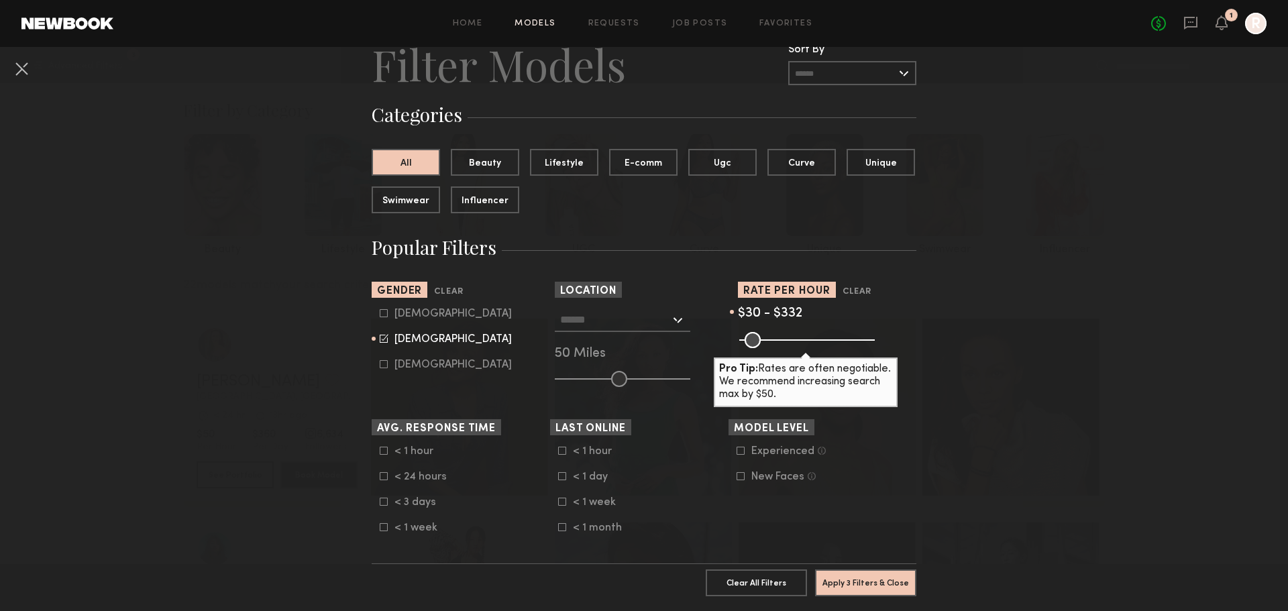
click at [737, 476] on icon at bounding box center [741, 476] width 8 height 8
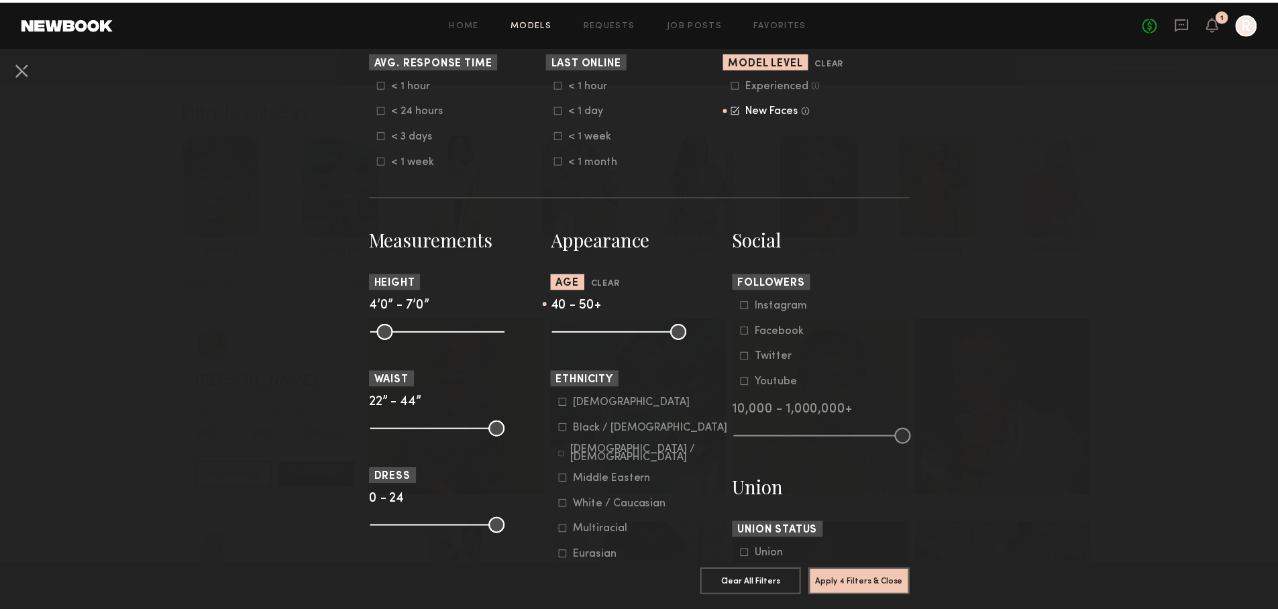
scroll to position [421, 0]
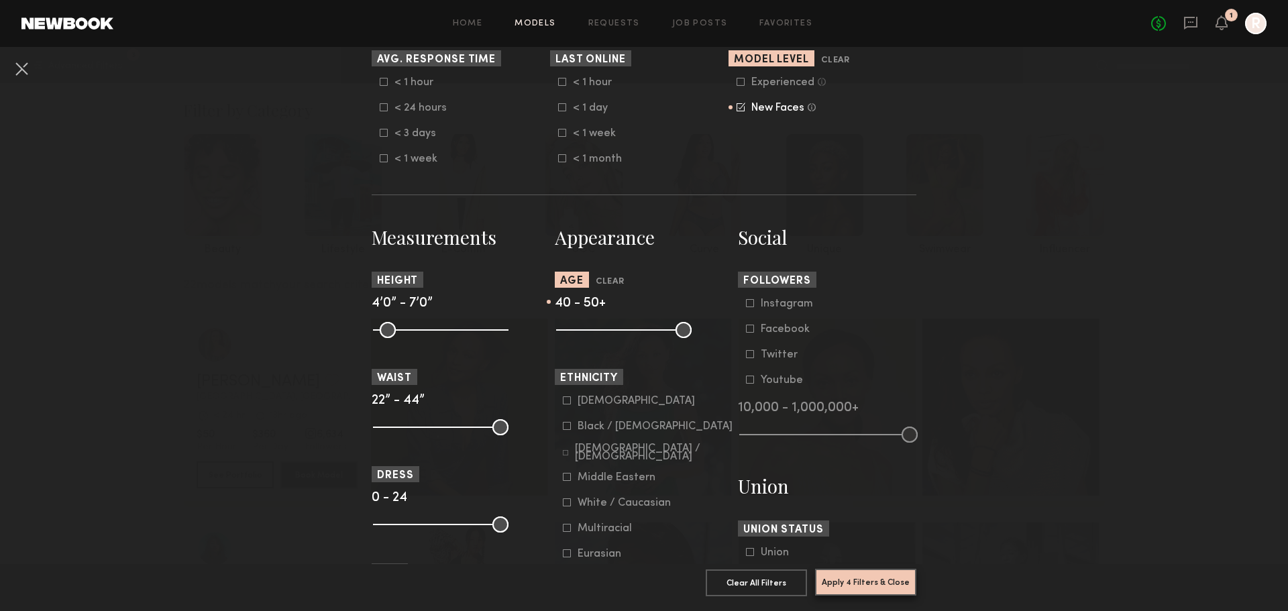
click at [892, 577] on button "Apply 4 Filters & Close" at bounding box center [865, 582] width 101 height 27
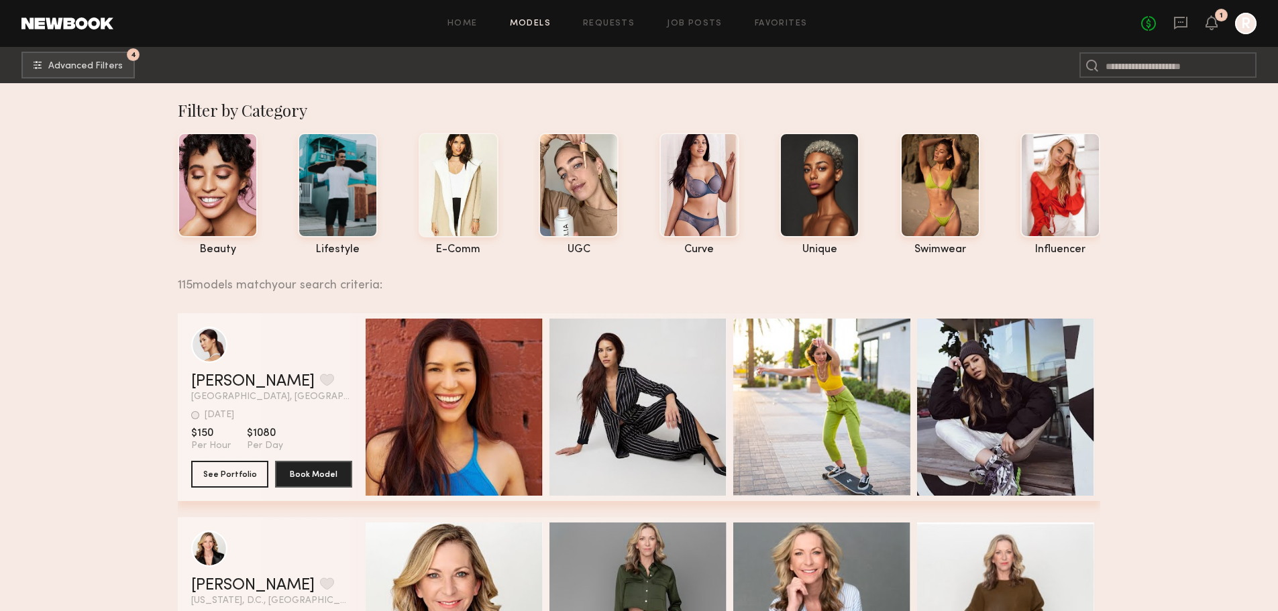
drag, startPoint x: 1275, startPoint y: 104, endPoint x: 1298, endPoint y: 156, distance: 57.4
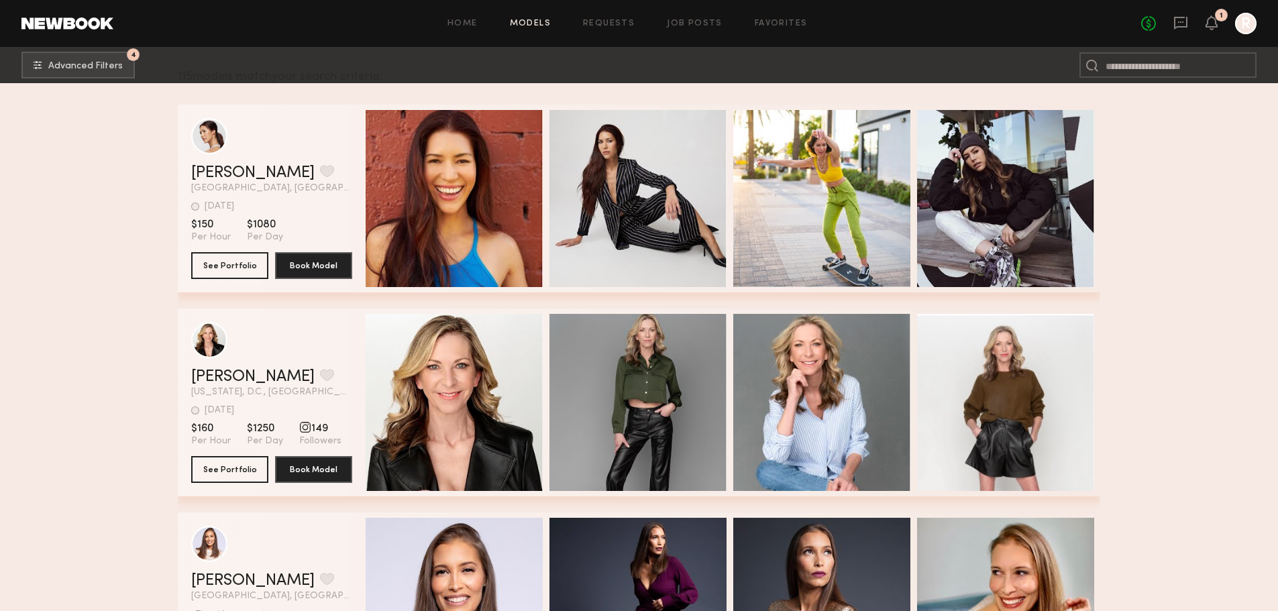
scroll to position [215, 0]
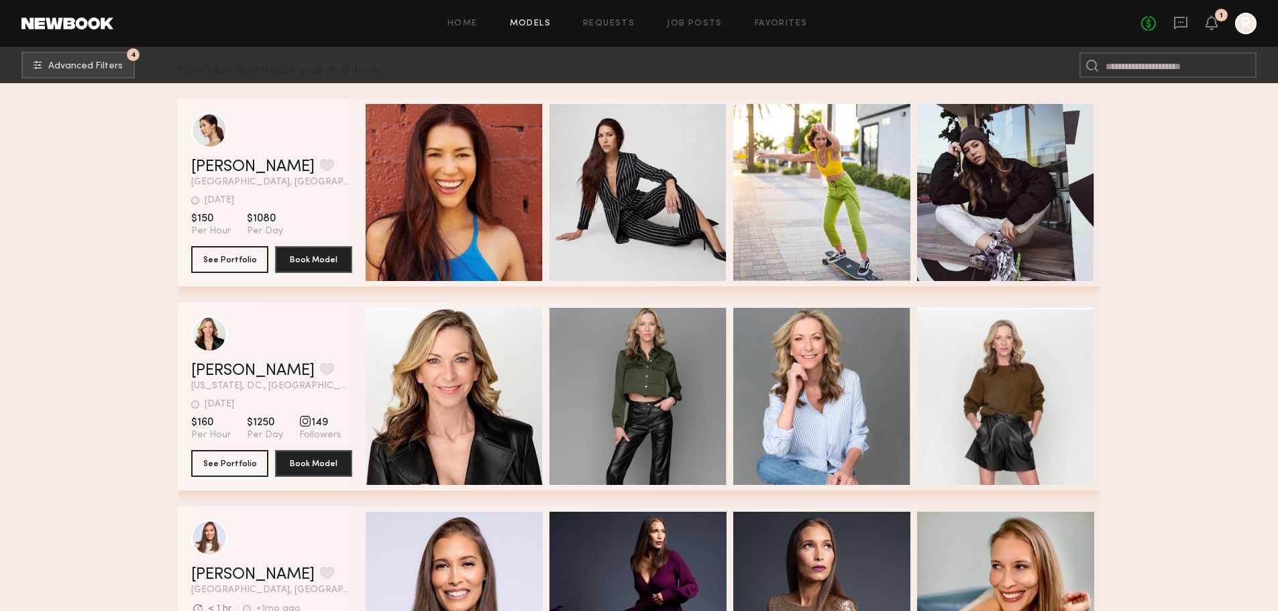
click at [464, 372] on div "Quick Preview" at bounding box center [454, 396] width 177 height 177
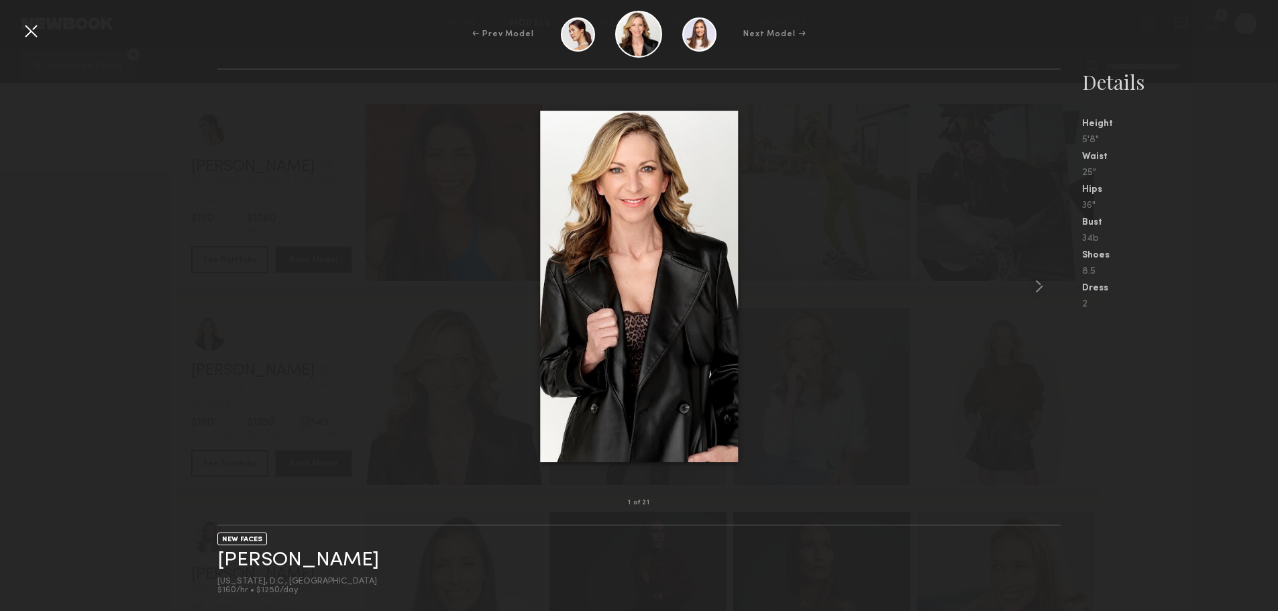
click at [1035, 282] on common-icon at bounding box center [1039, 286] width 21 height 21
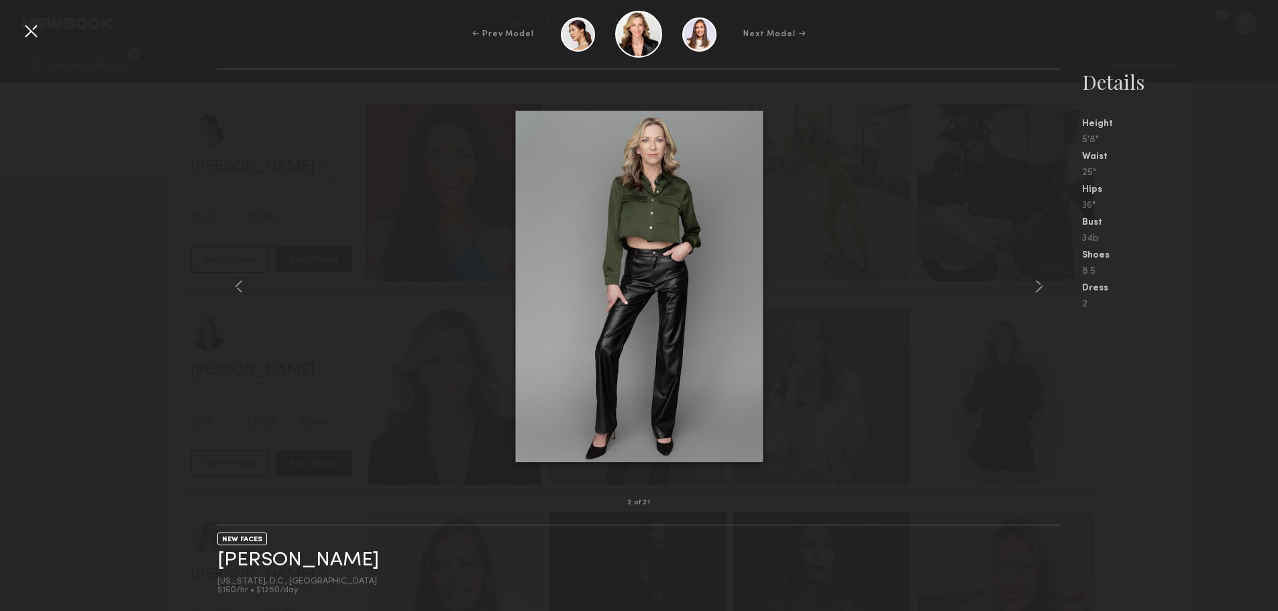
click at [1035, 282] on common-icon at bounding box center [1039, 286] width 21 height 21
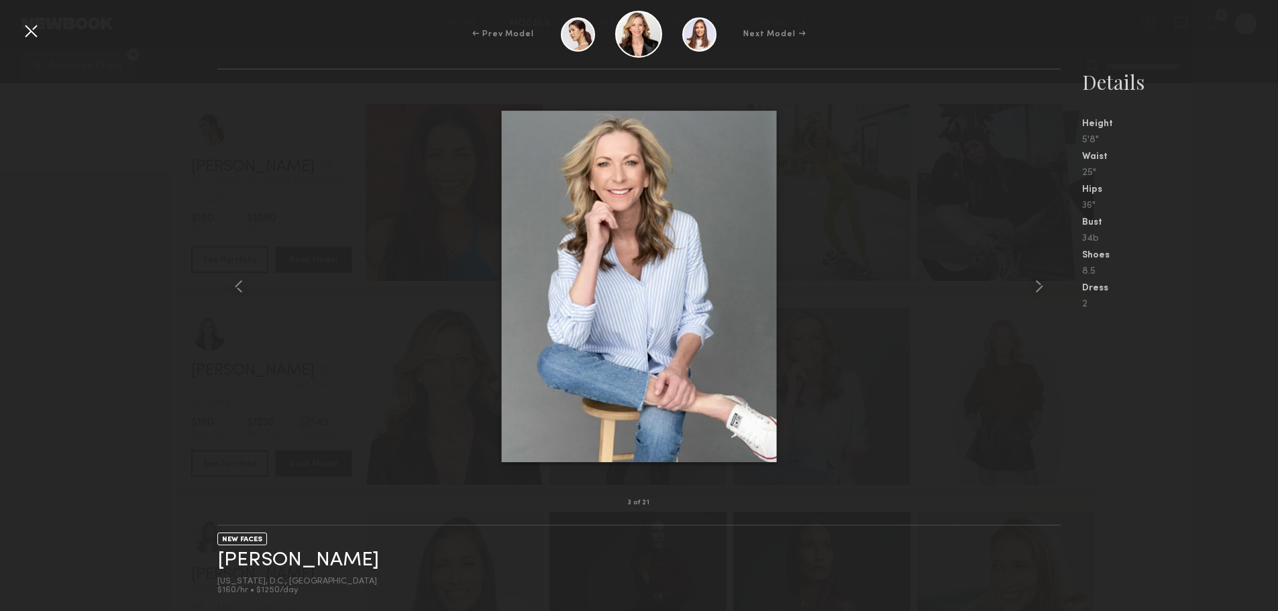
click at [1035, 282] on common-icon at bounding box center [1039, 286] width 21 height 21
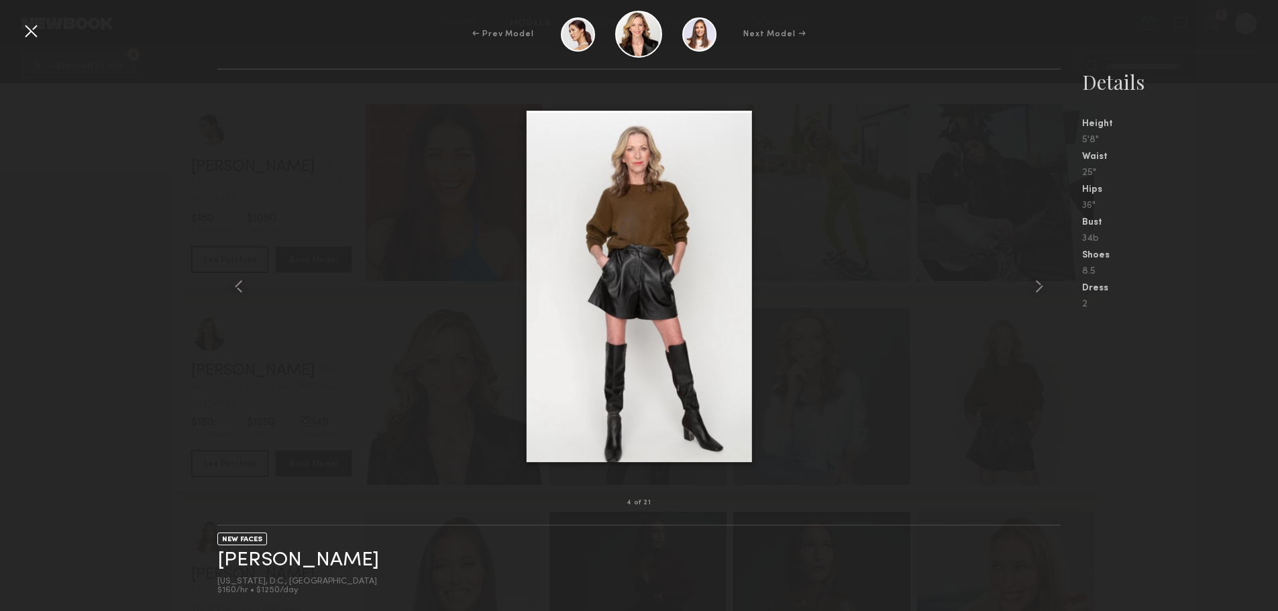
click at [36, 30] on div at bounding box center [30, 30] width 21 height 21
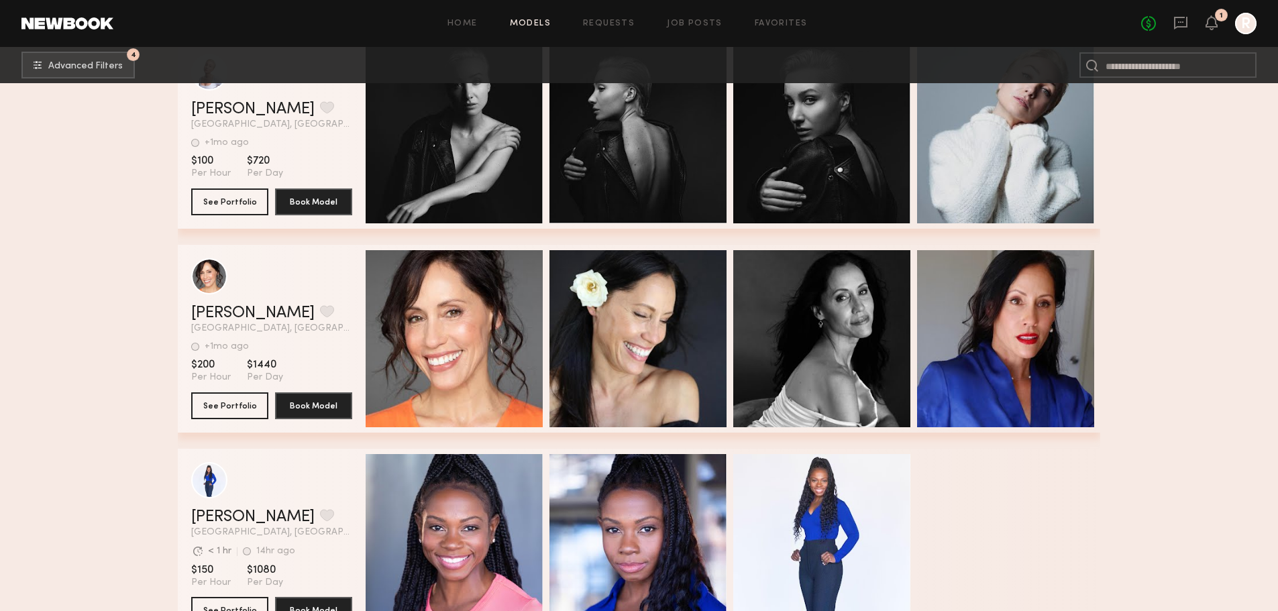
scroll to position [894, 0]
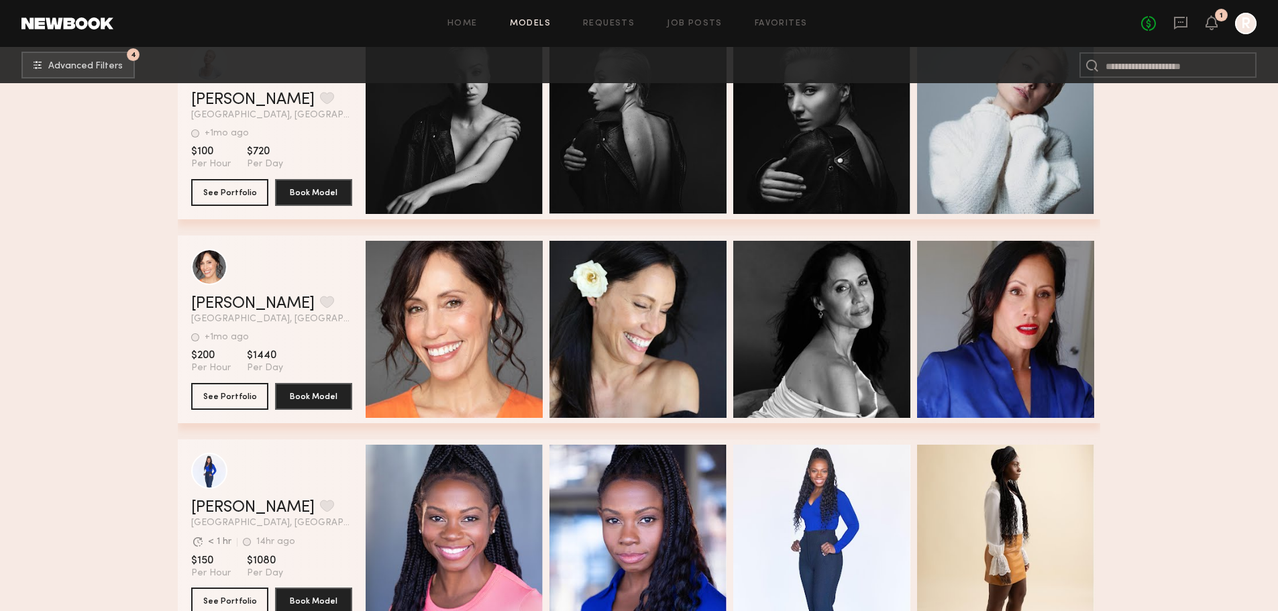
click at [422, 346] on div "Quick Preview" at bounding box center [454, 329] width 177 height 177
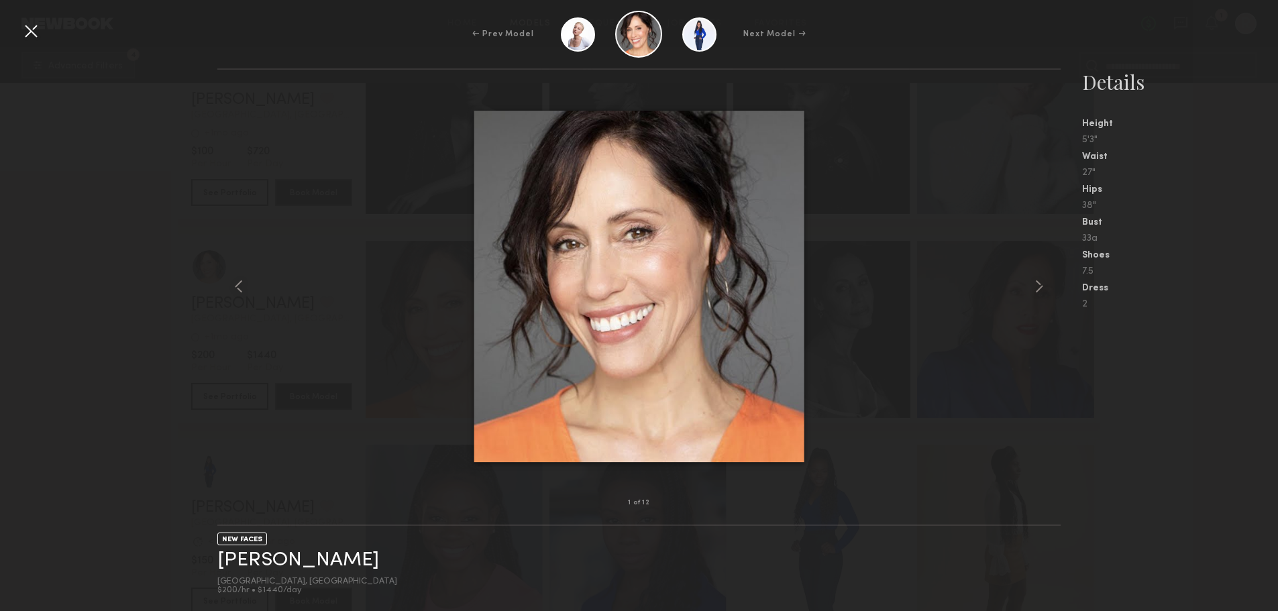
click at [1037, 288] on common-icon at bounding box center [1039, 286] width 21 height 21
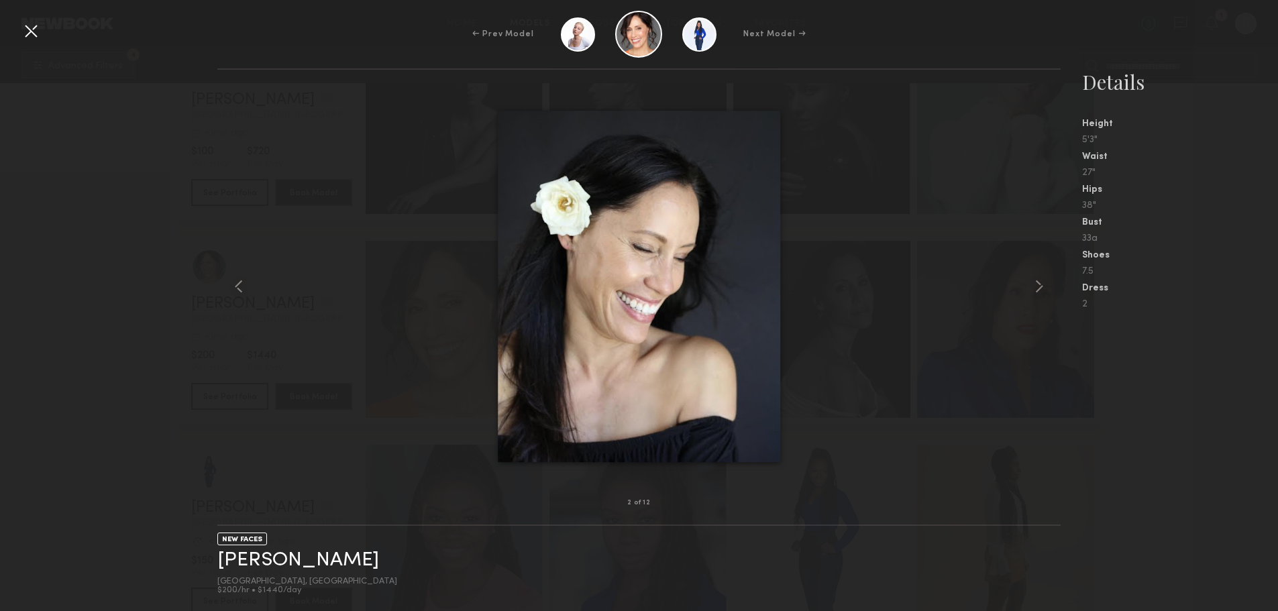
click at [1037, 288] on common-icon at bounding box center [1039, 286] width 21 height 21
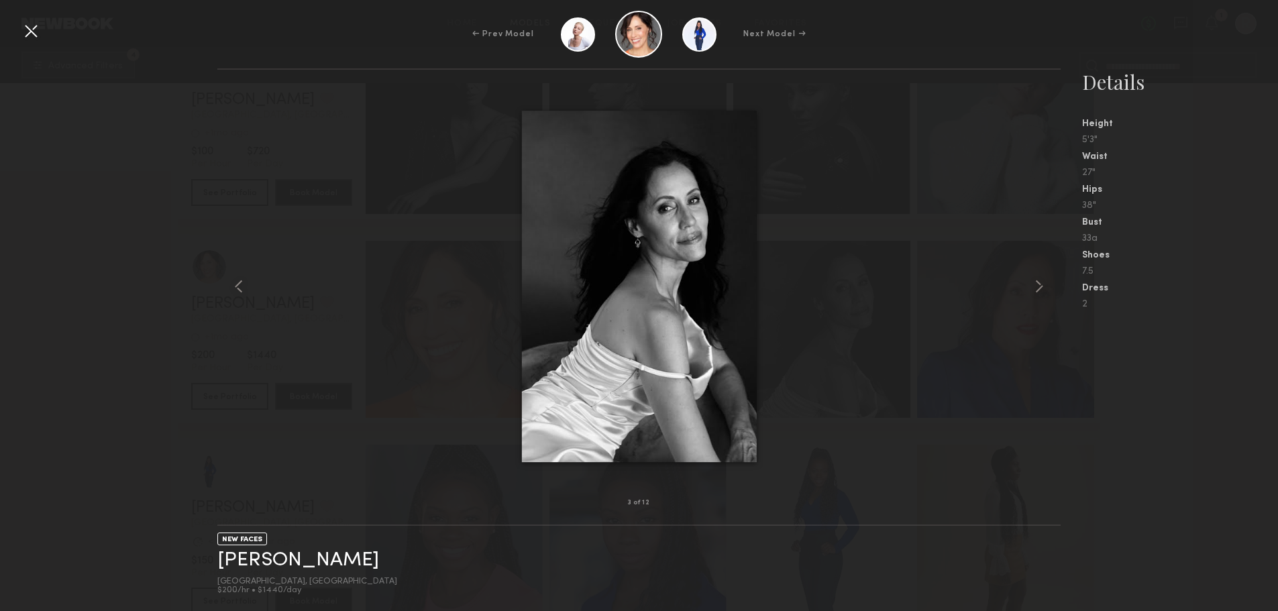
click at [1037, 288] on common-icon at bounding box center [1039, 286] width 21 height 21
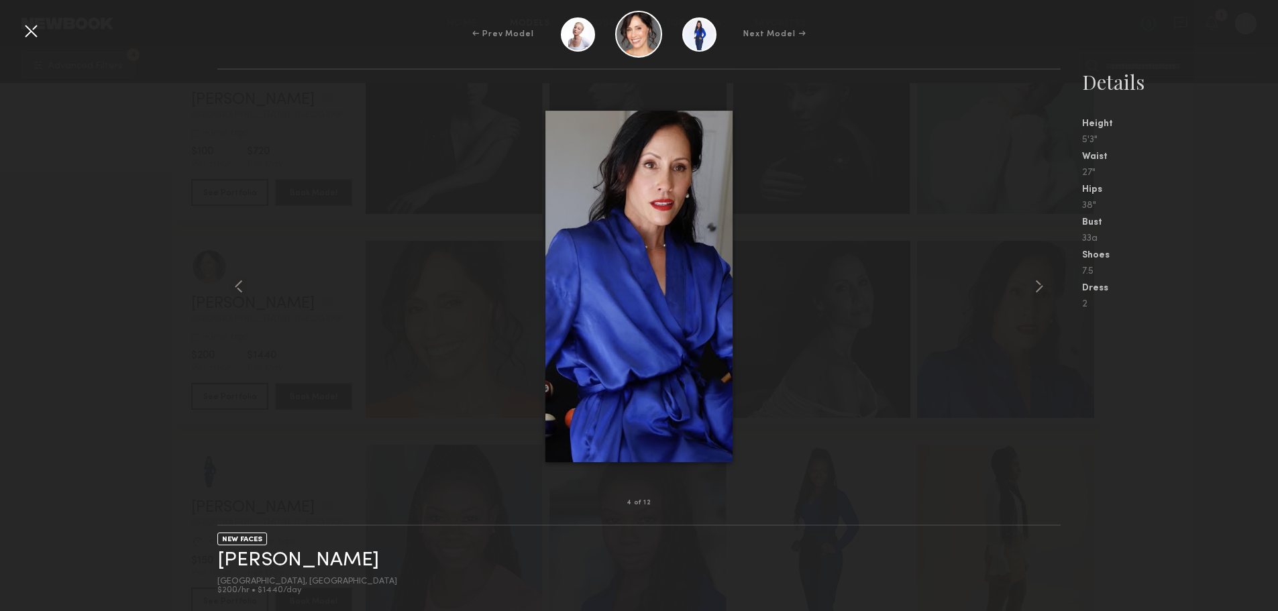
click at [1037, 288] on common-icon at bounding box center [1039, 286] width 21 height 21
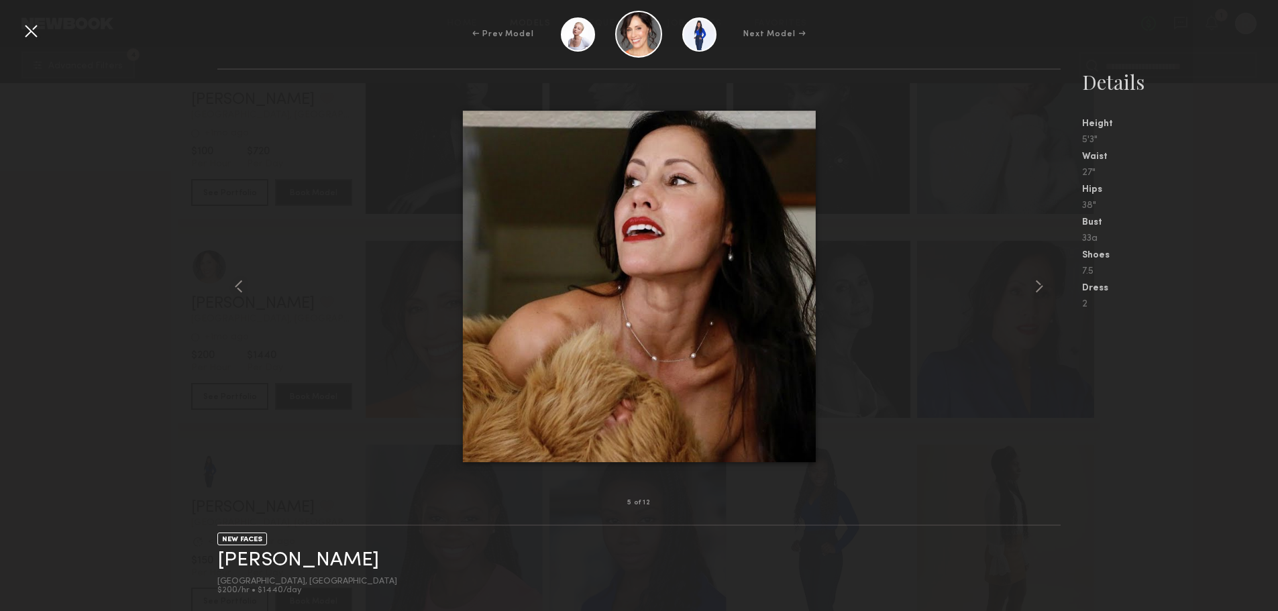
click at [25, 32] on div at bounding box center [30, 30] width 21 height 21
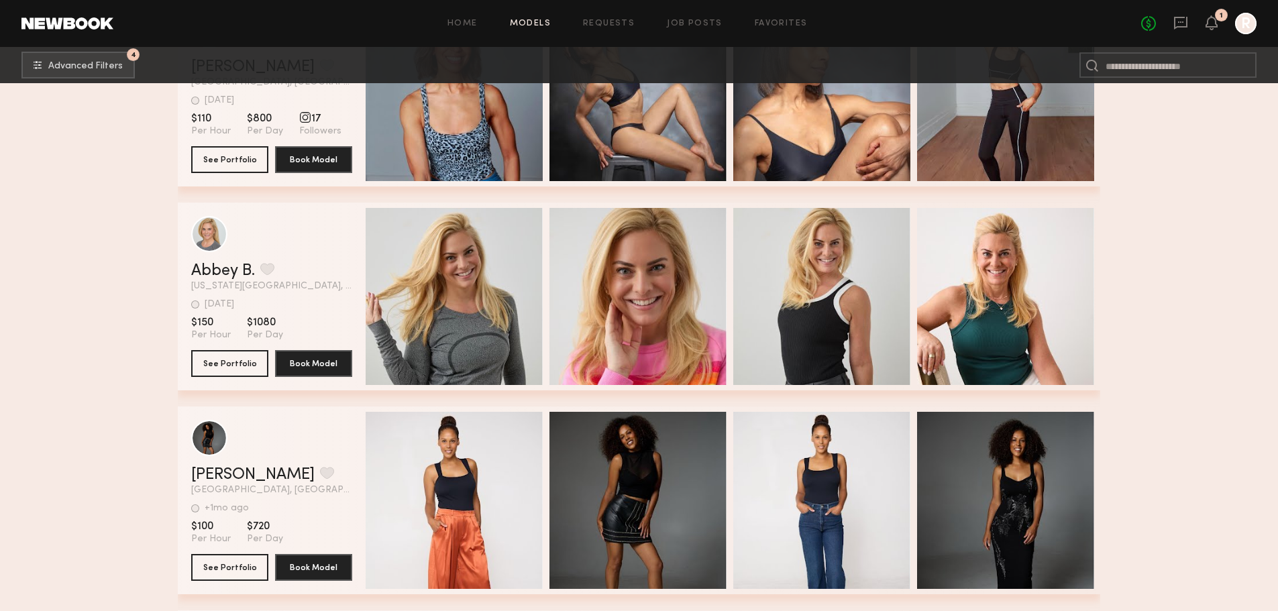
scroll to position [1748, 0]
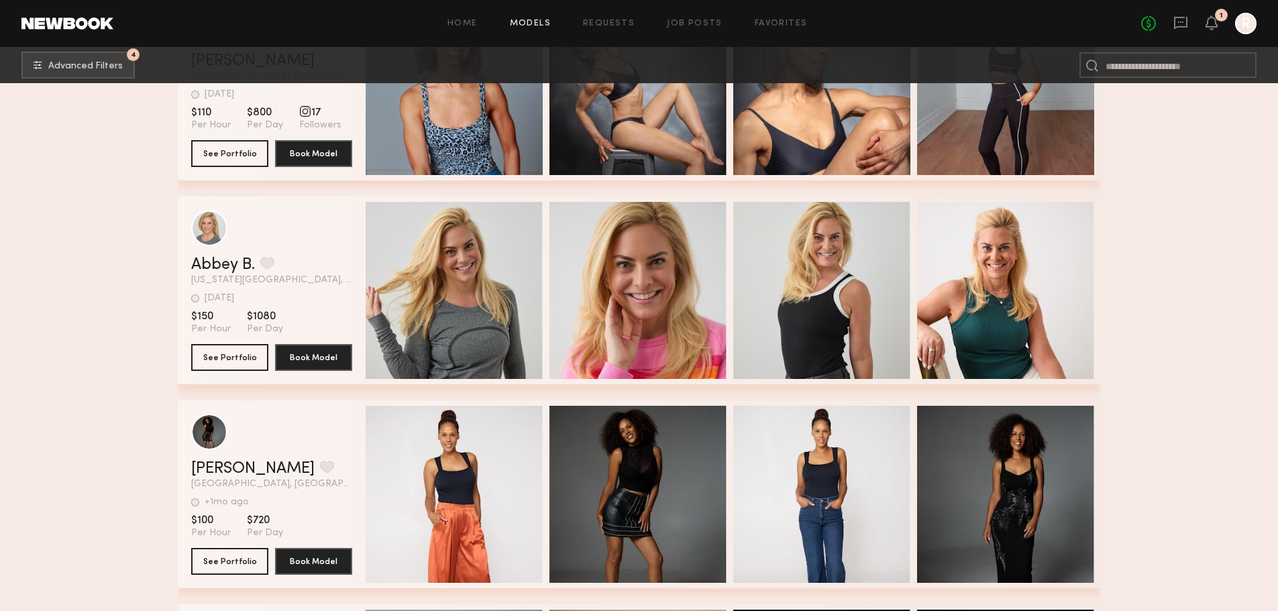
click at [442, 310] on div "Quick Preview" at bounding box center [454, 290] width 177 height 177
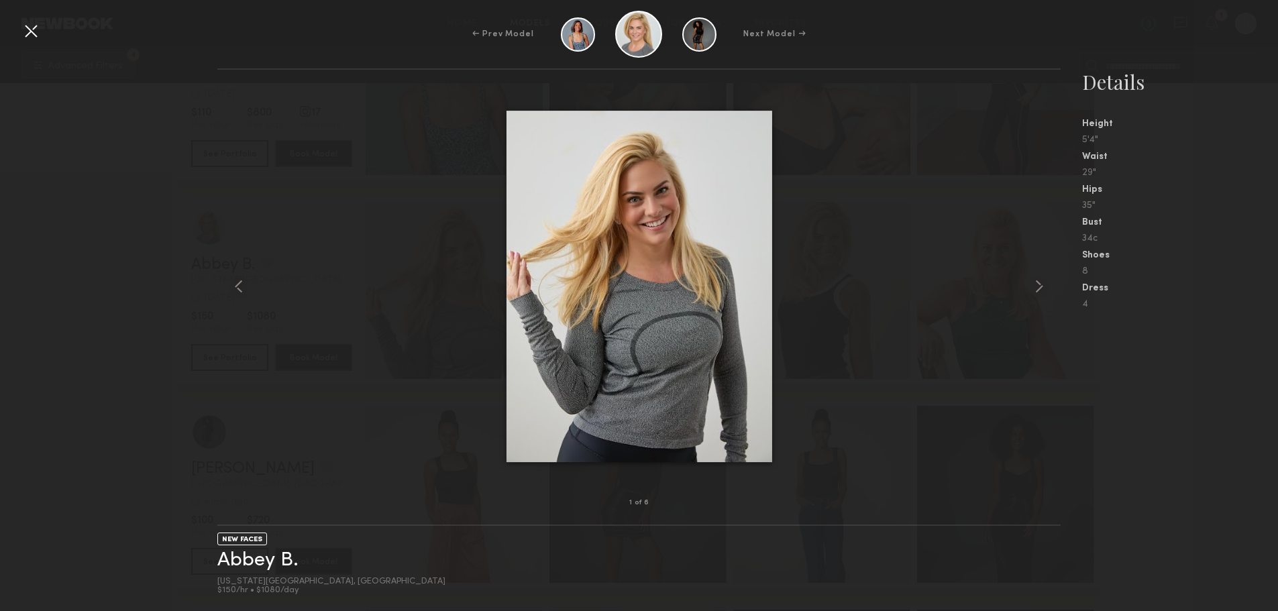
click at [1044, 282] on common-icon at bounding box center [1039, 286] width 21 height 21
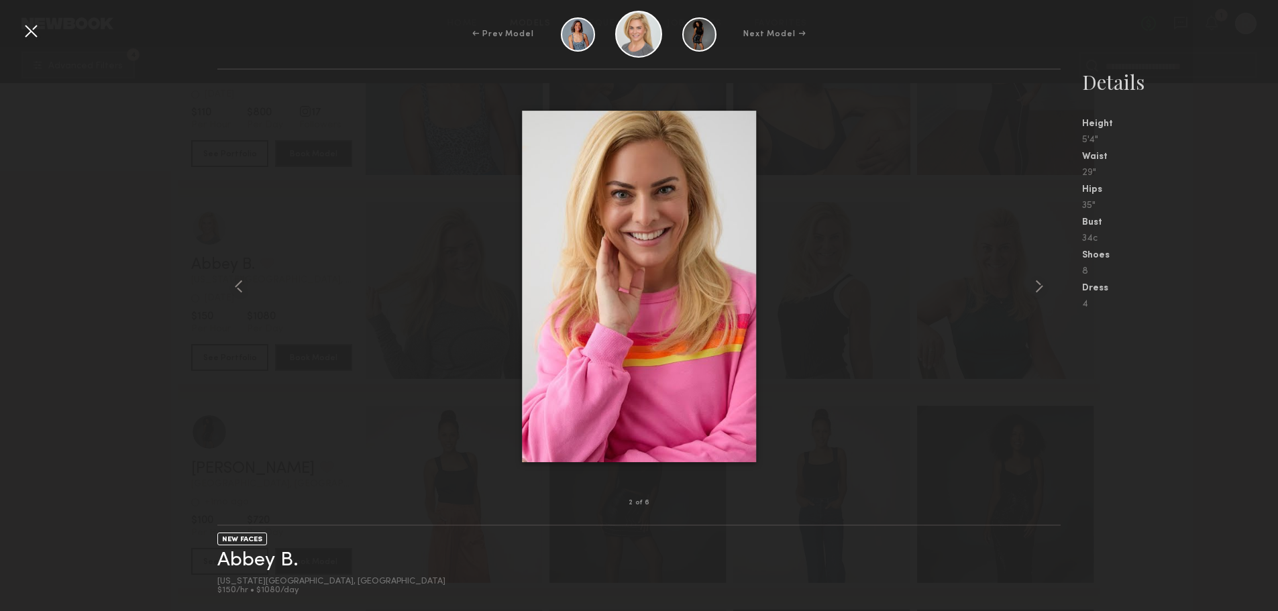
click at [1044, 282] on common-icon at bounding box center [1039, 286] width 21 height 21
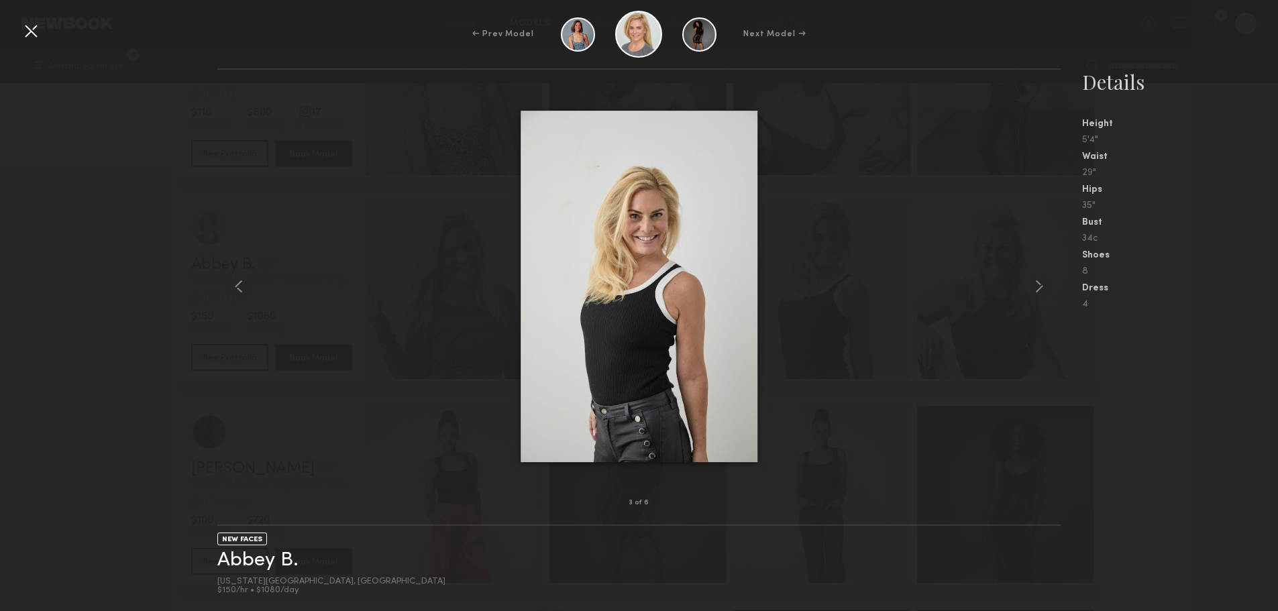
click at [1044, 282] on common-icon at bounding box center [1039, 286] width 21 height 21
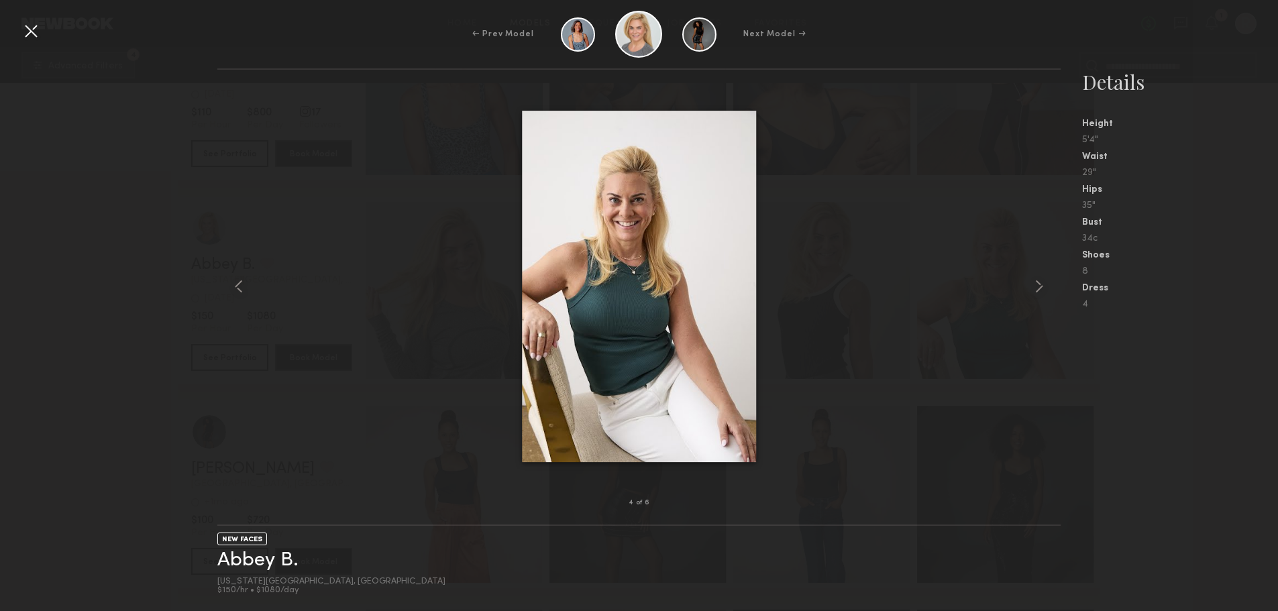
click at [1043, 282] on common-icon at bounding box center [1039, 286] width 21 height 21
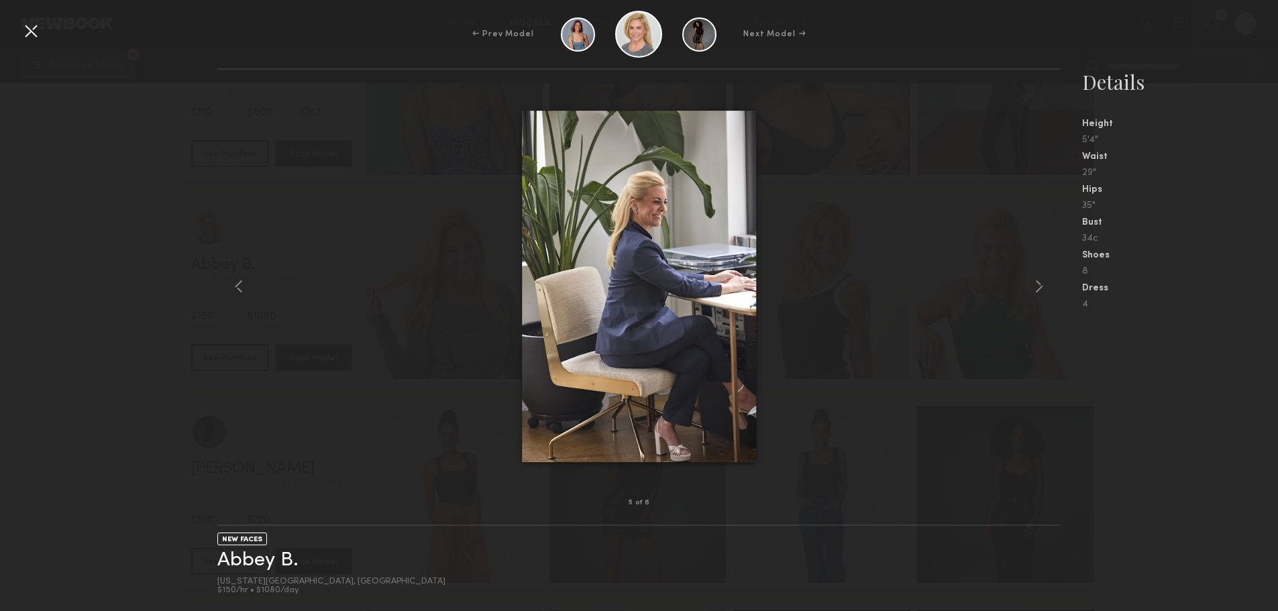
click at [1043, 282] on common-icon at bounding box center [1039, 286] width 21 height 21
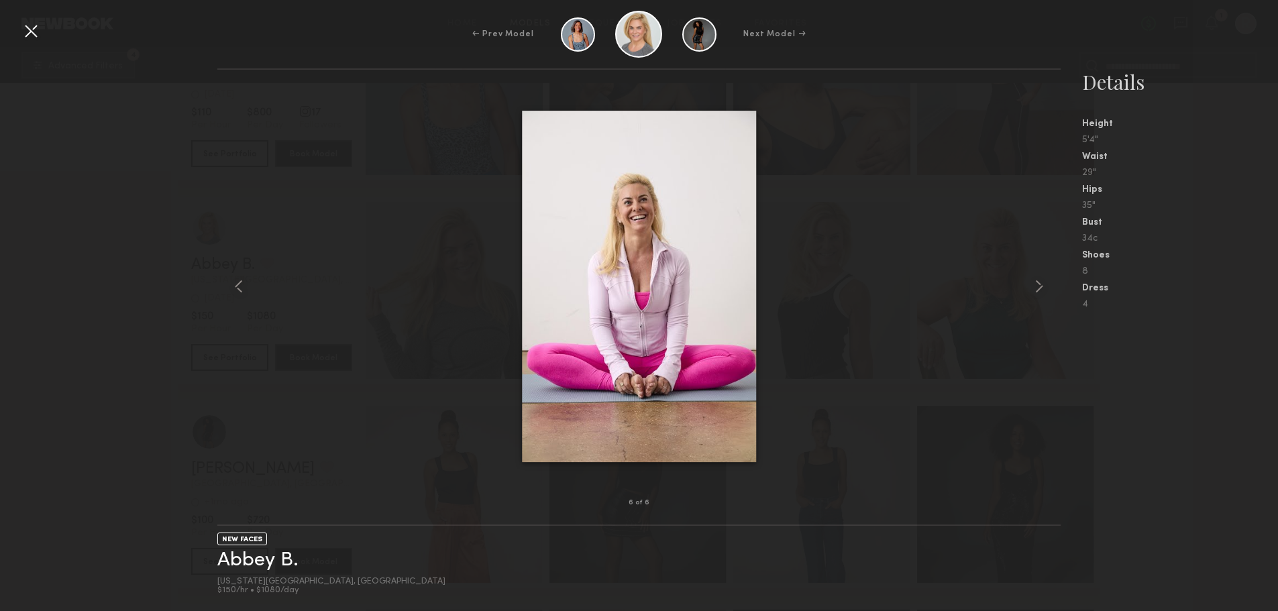
click at [1043, 286] on common-icon at bounding box center [1039, 286] width 21 height 21
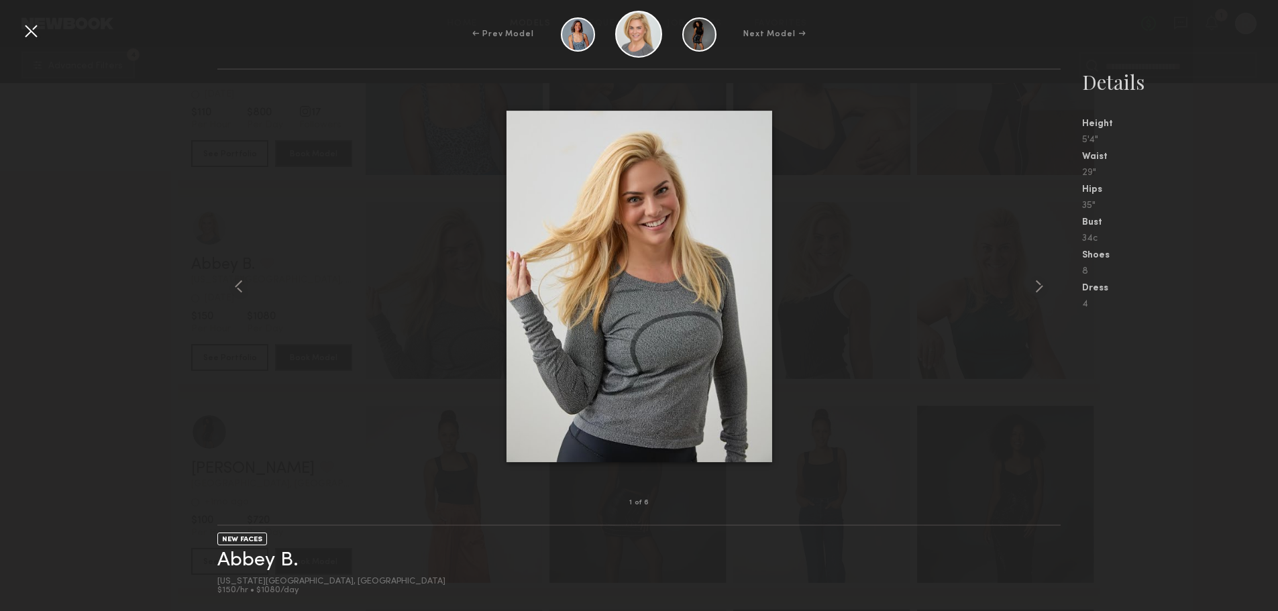
click at [1043, 284] on common-icon at bounding box center [1039, 286] width 21 height 21
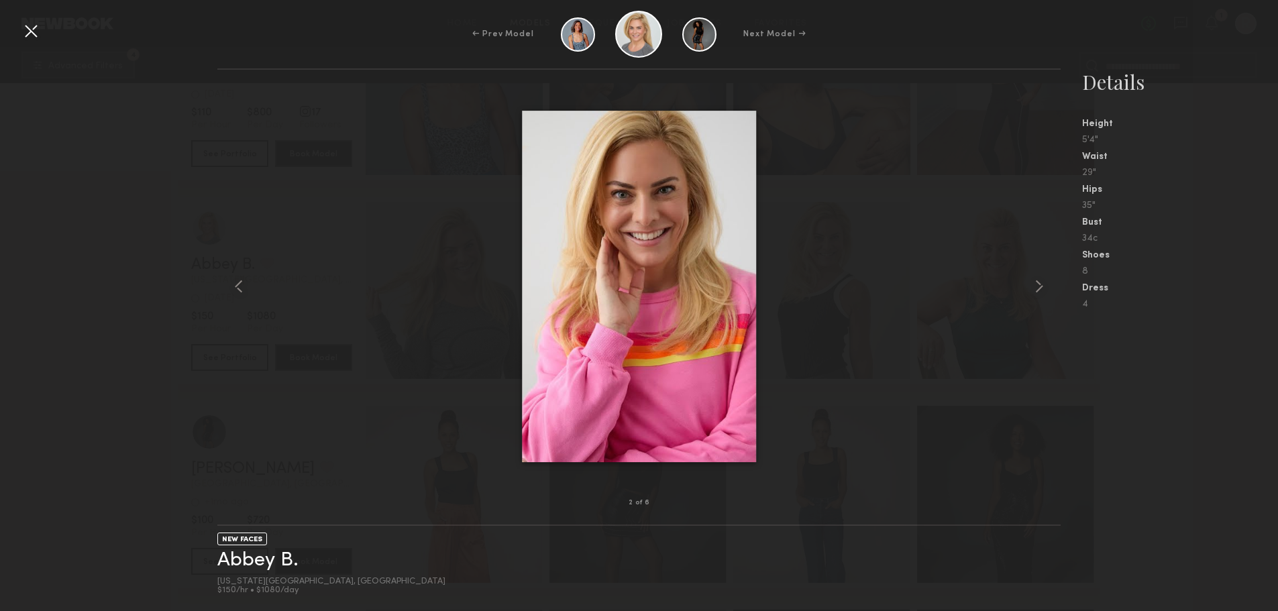
click at [25, 28] on div at bounding box center [30, 30] width 21 height 21
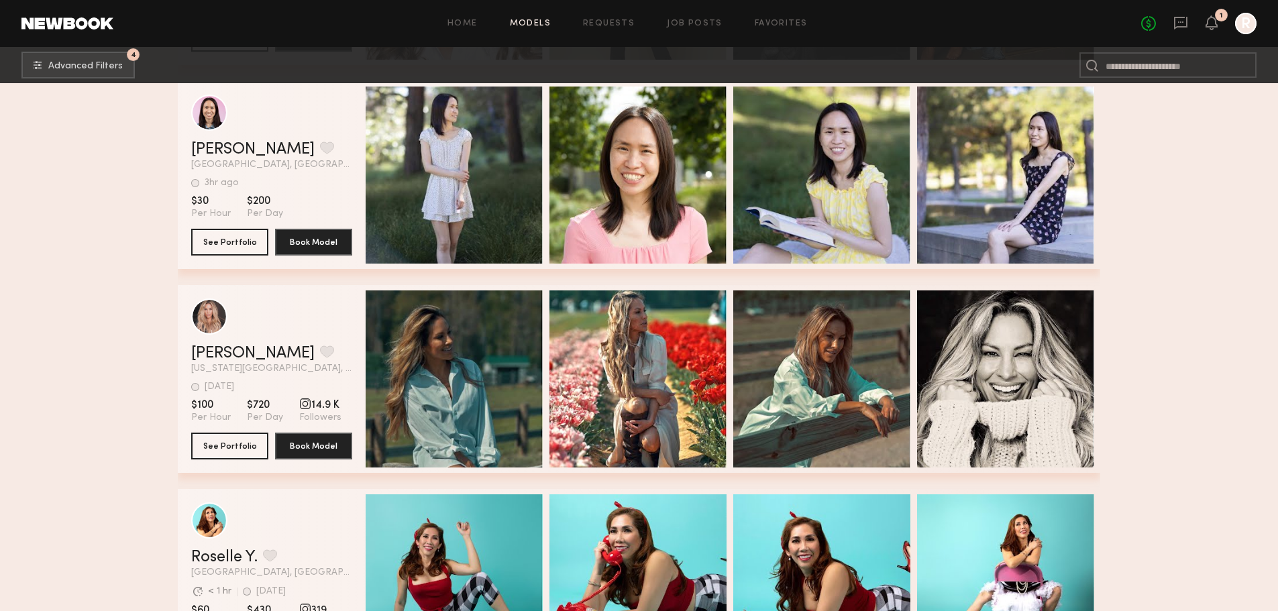
scroll to position [2452, 0]
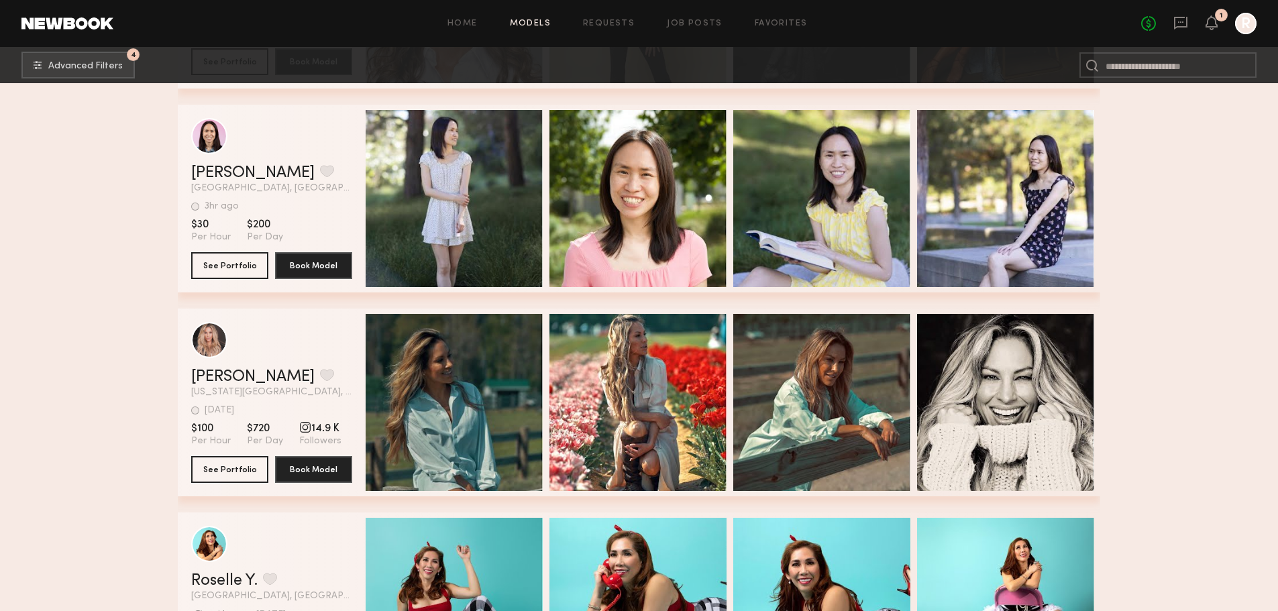
click at [486, 183] on div "Quick Preview" at bounding box center [454, 198] width 177 height 177
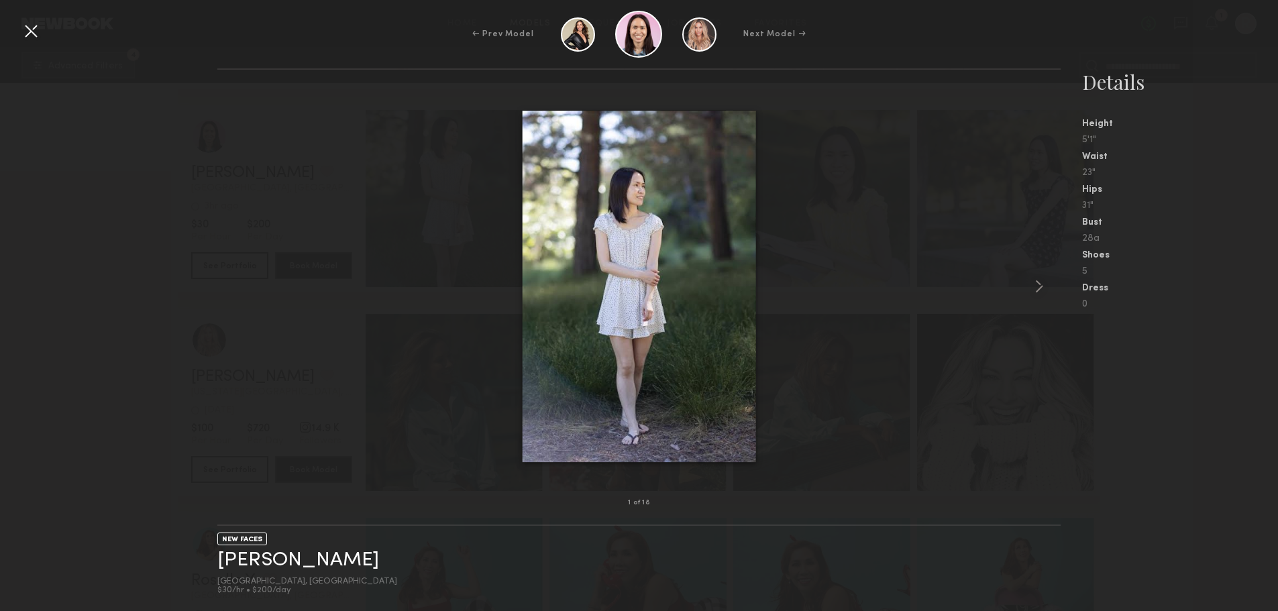
click at [1036, 285] on common-icon at bounding box center [1039, 286] width 21 height 21
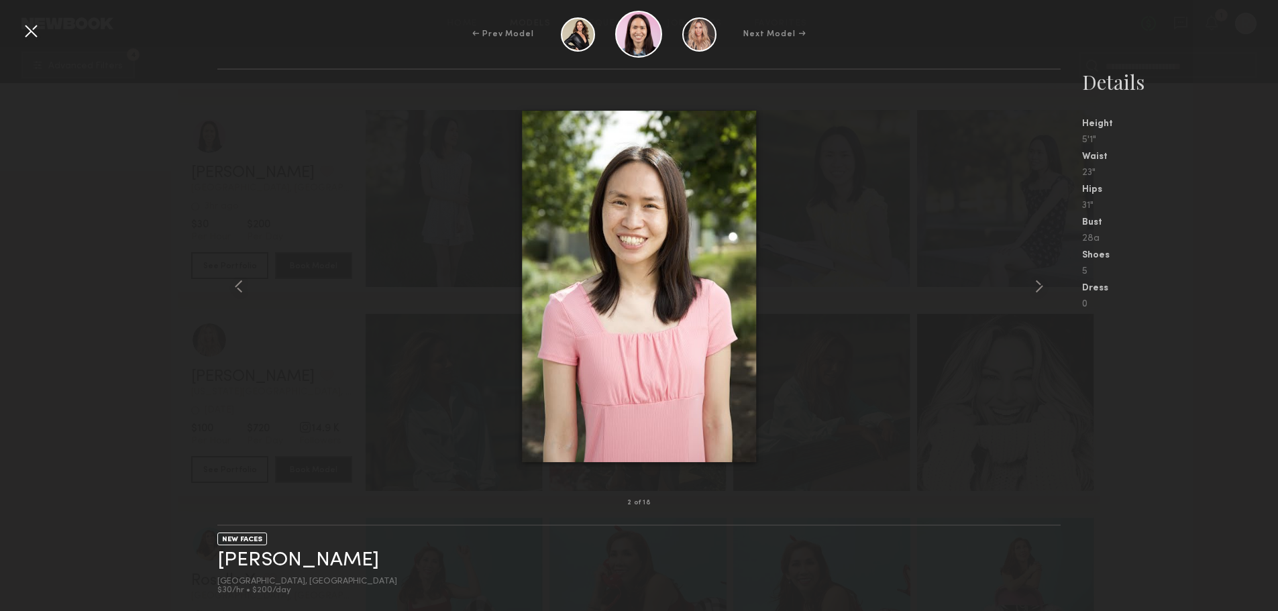
click at [1036, 285] on common-icon at bounding box center [1039, 286] width 21 height 21
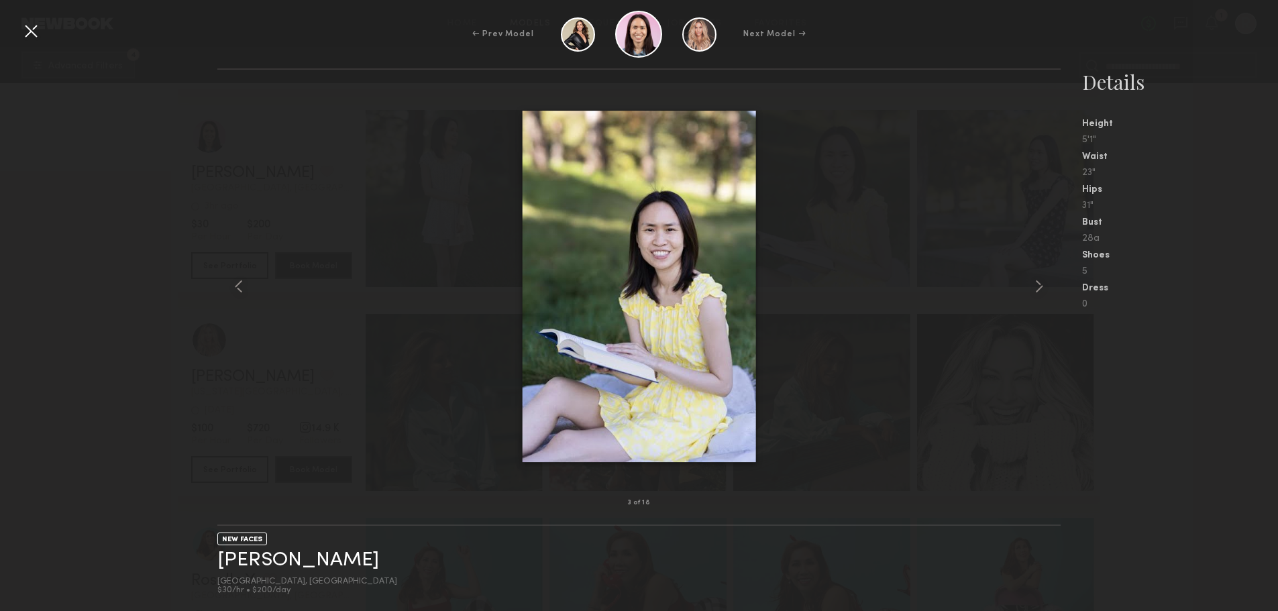
click at [1036, 285] on common-icon at bounding box center [1039, 286] width 21 height 21
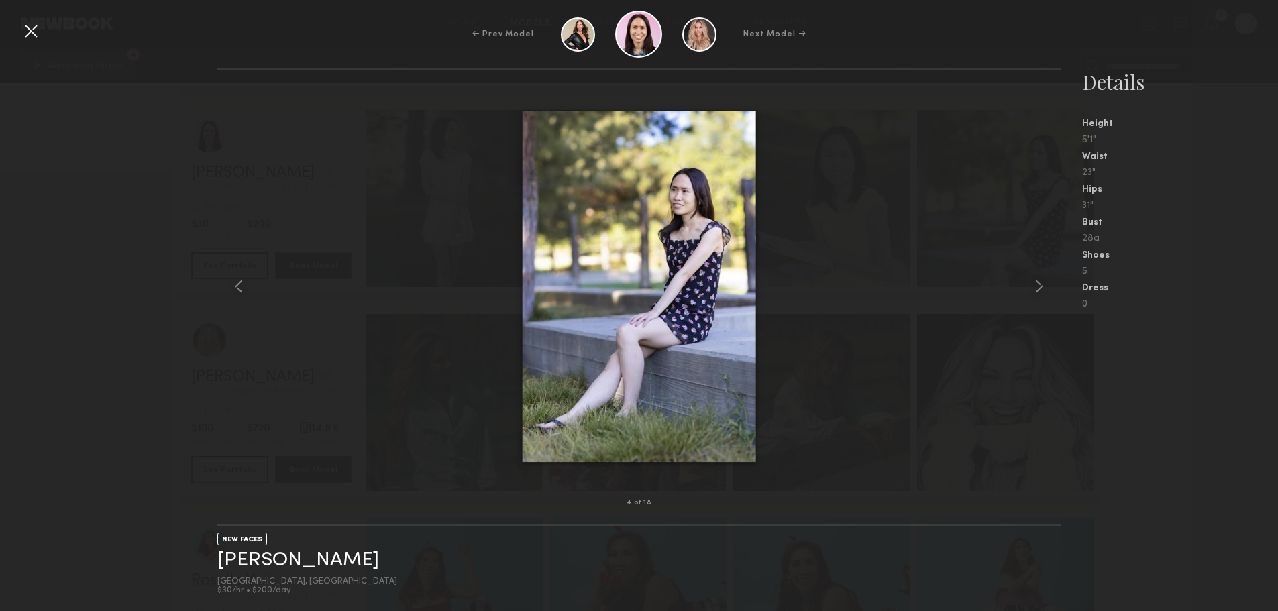
click at [1037, 283] on common-icon at bounding box center [1039, 286] width 21 height 21
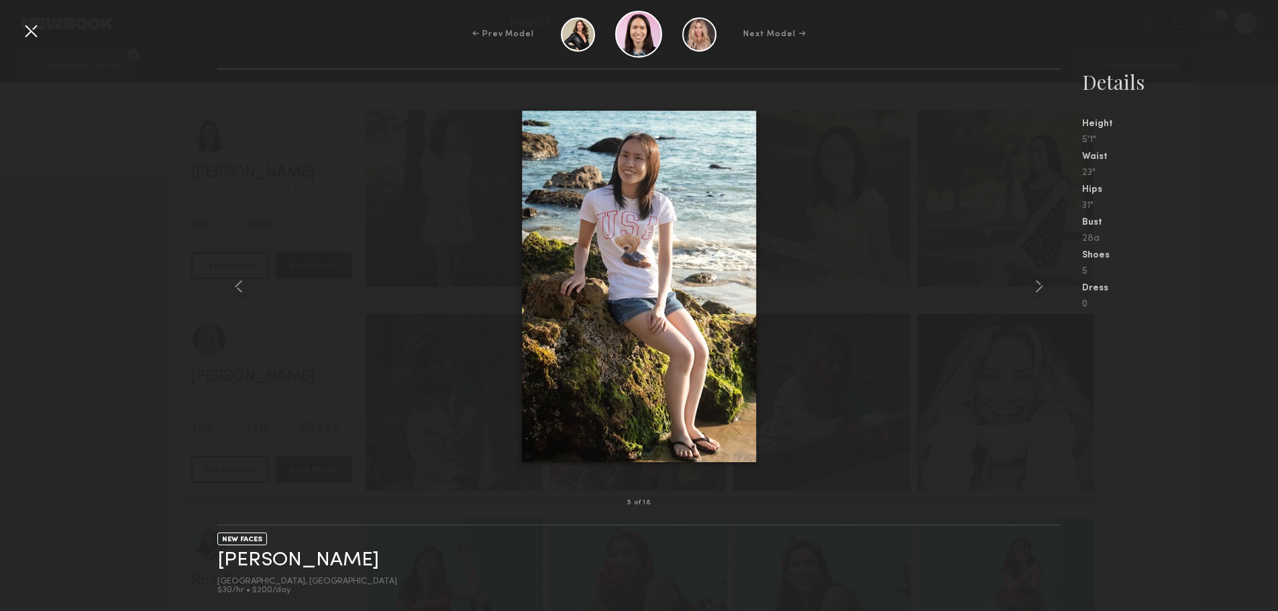
click at [26, 31] on div at bounding box center [30, 30] width 21 height 21
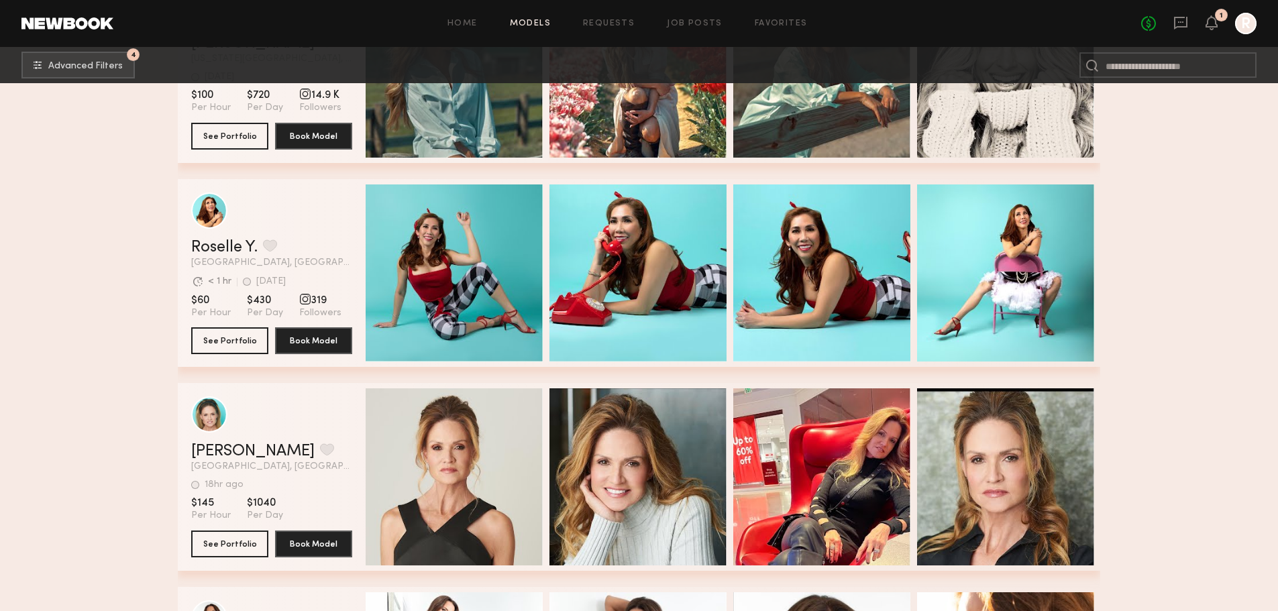
scroll to position [2815, 0]
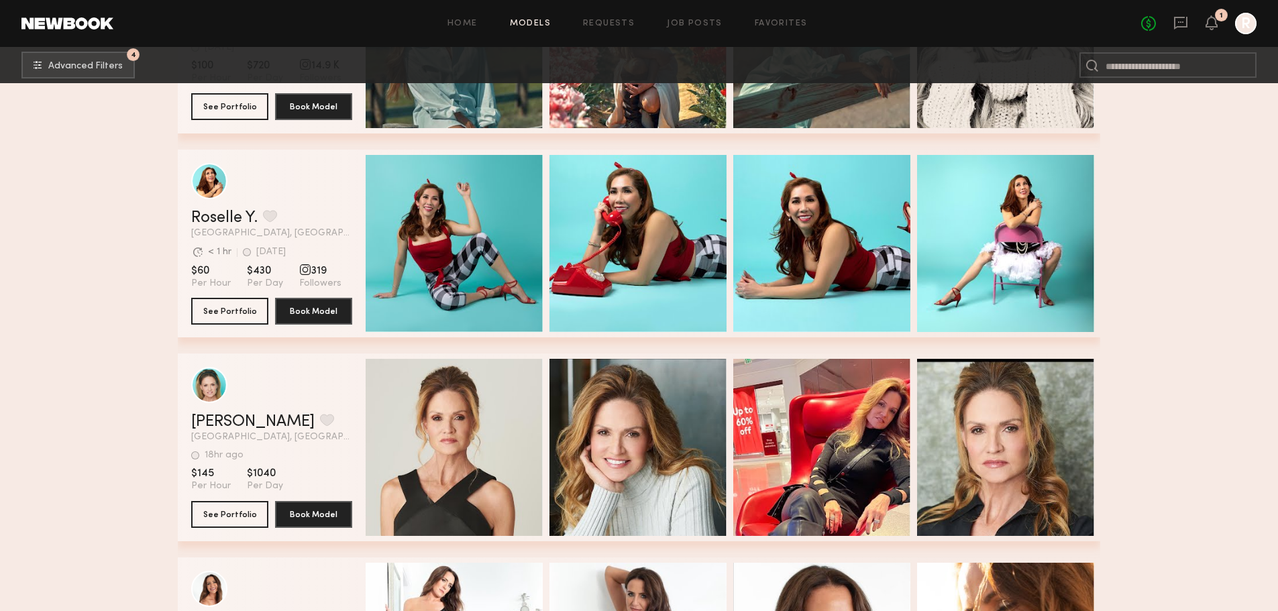
click at [401, 419] on div "Quick Preview" at bounding box center [454, 447] width 177 height 177
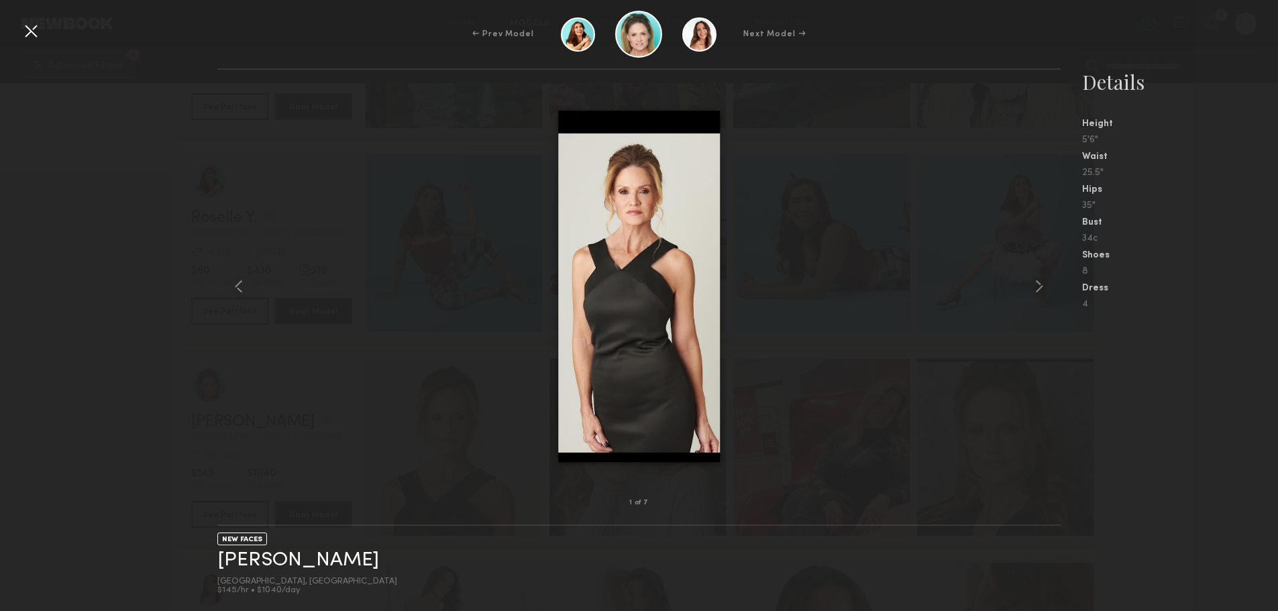
click at [1035, 287] on common-icon at bounding box center [1039, 286] width 21 height 21
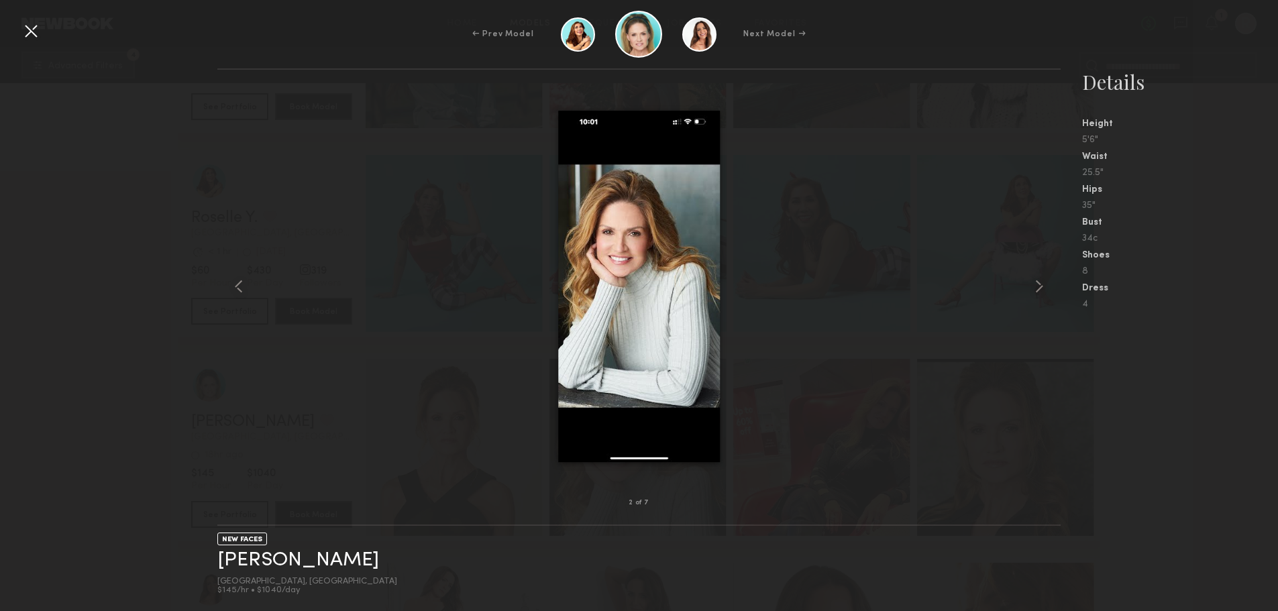
click at [1035, 287] on common-icon at bounding box center [1039, 286] width 21 height 21
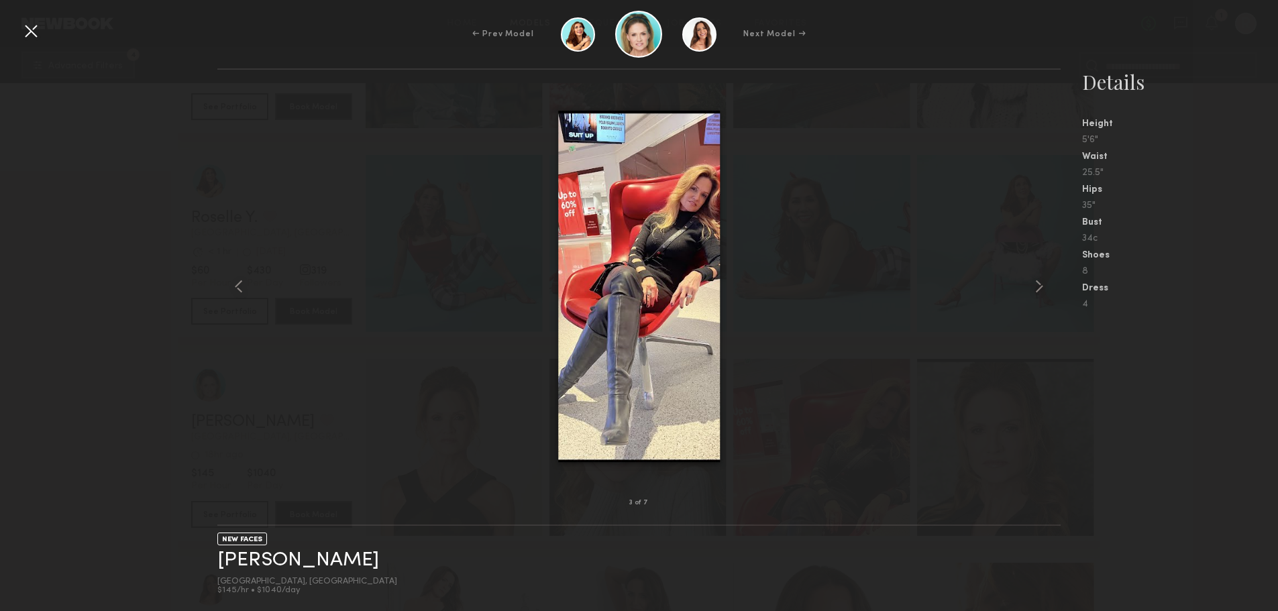
click at [1035, 287] on common-icon at bounding box center [1039, 286] width 21 height 21
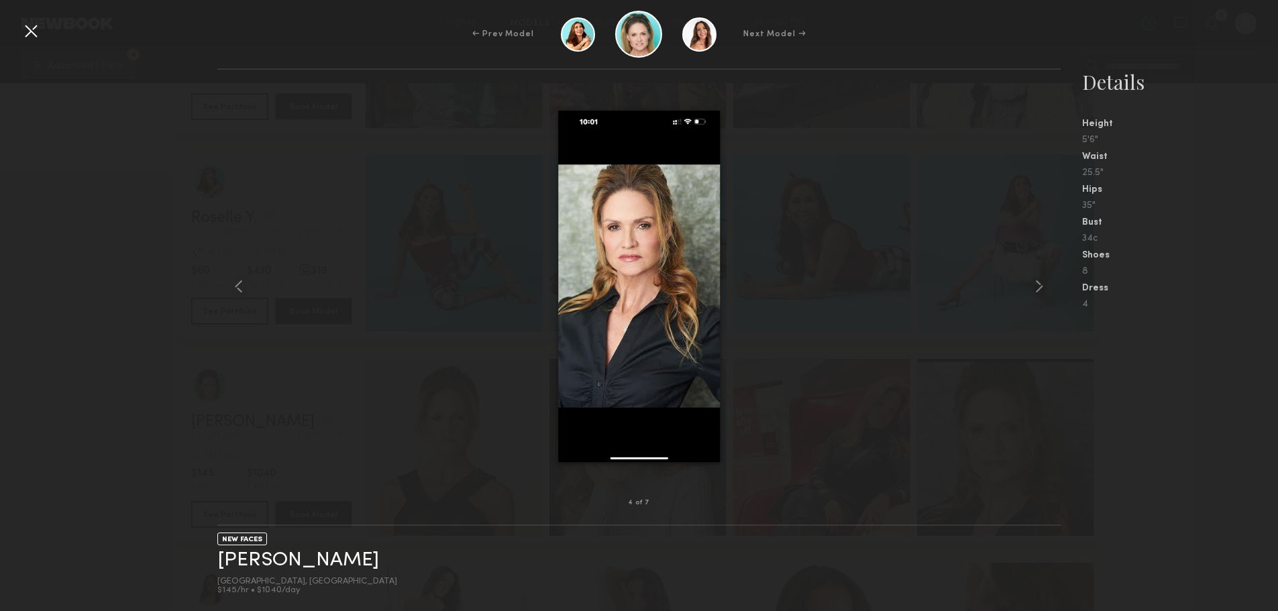
click at [1035, 287] on common-icon at bounding box center [1039, 286] width 21 height 21
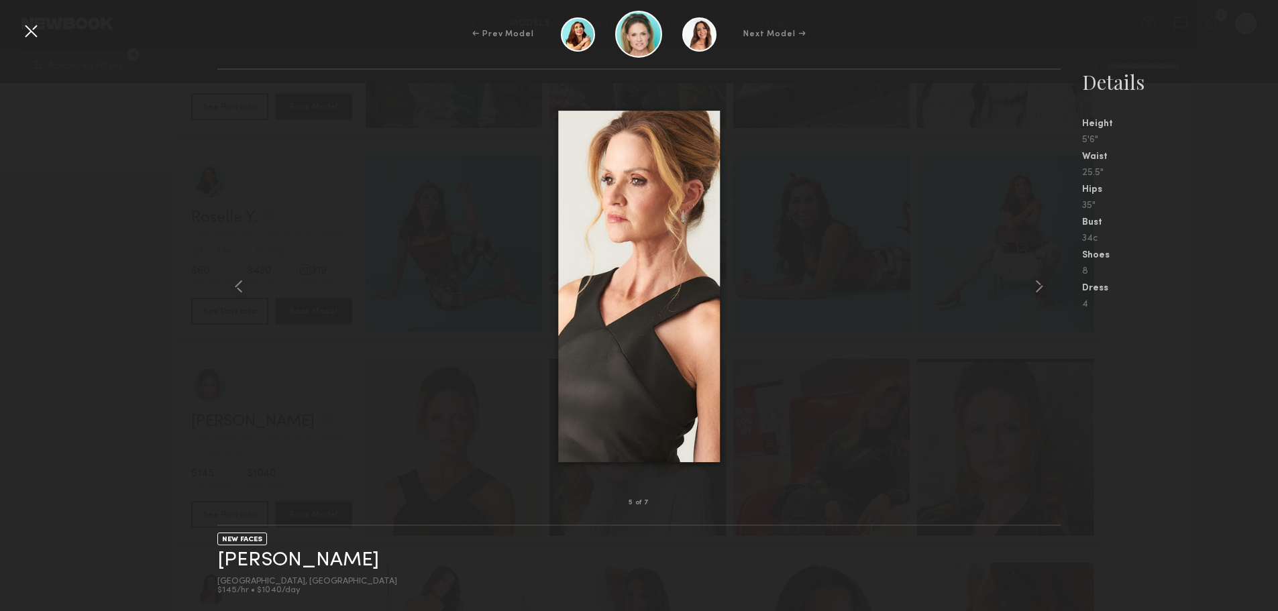
click at [29, 29] on div at bounding box center [30, 30] width 21 height 21
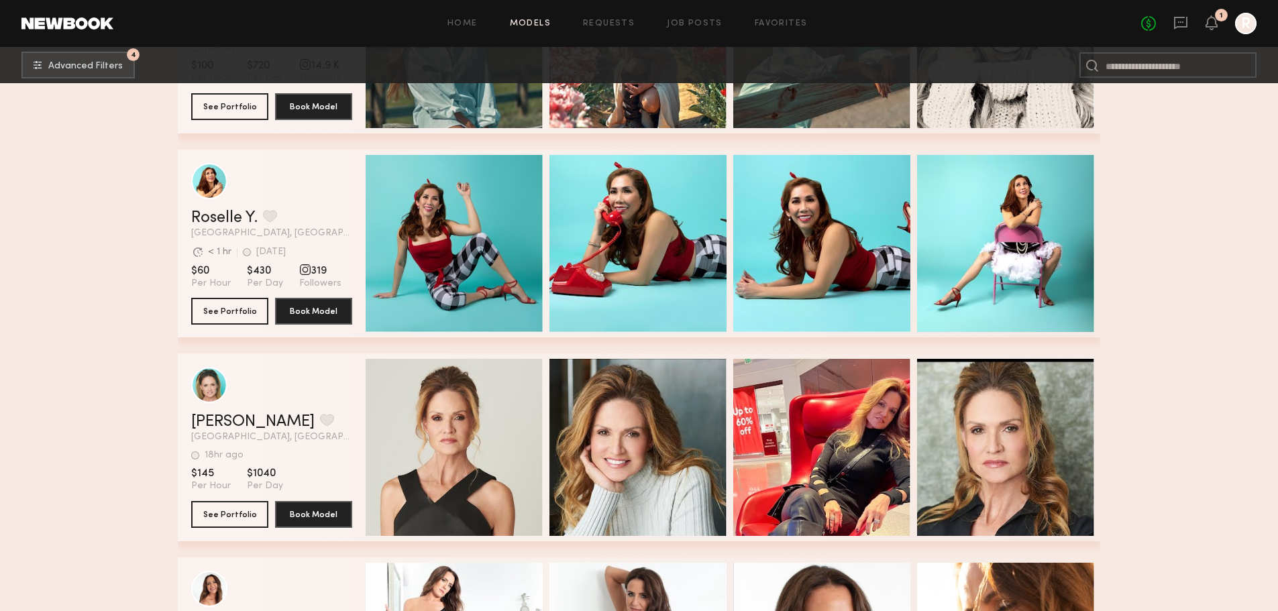
scroll to position [3143, 0]
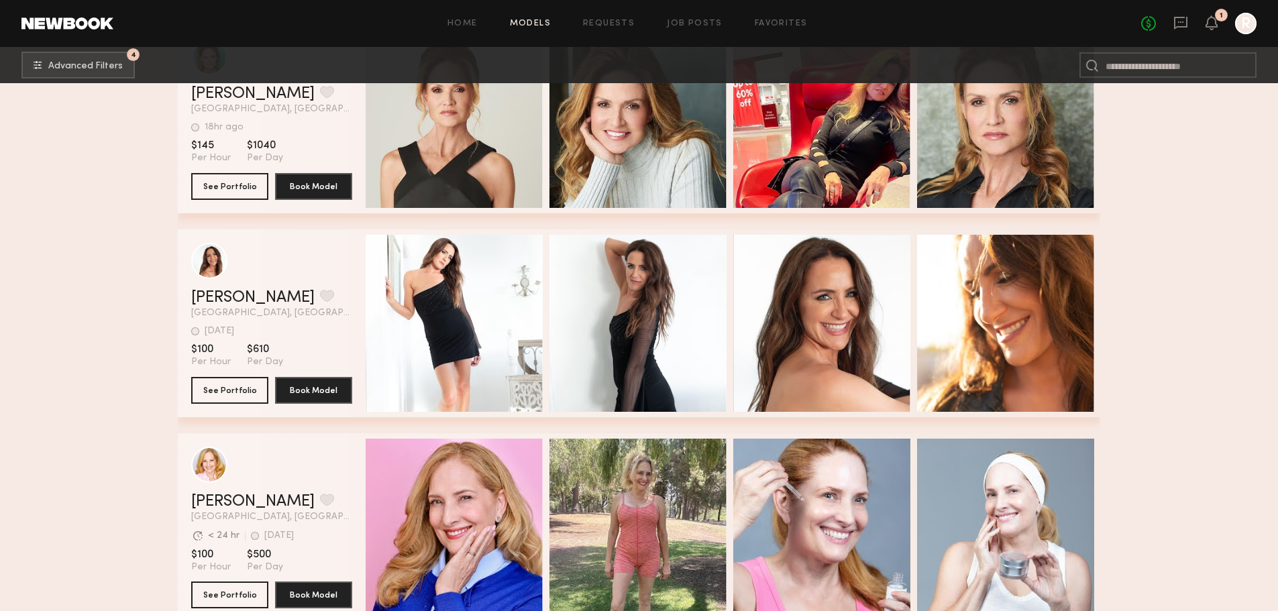
click at [478, 330] on span "Quick Preview" at bounding box center [468, 325] width 81 height 12
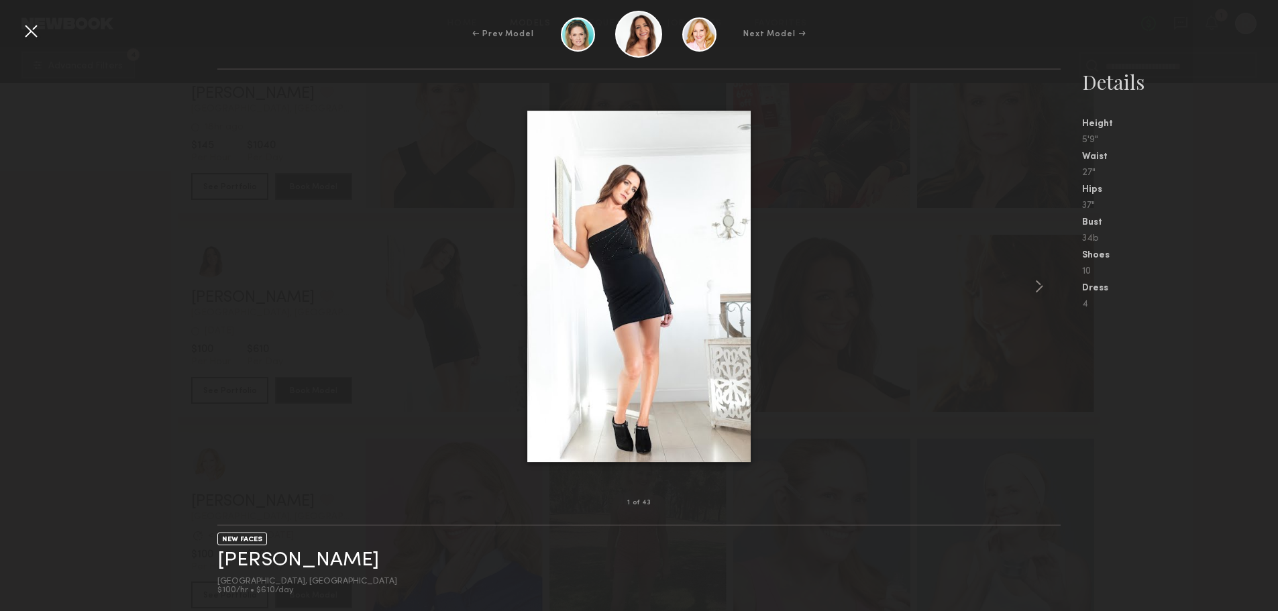
click at [1039, 286] on common-icon at bounding box center [1039, 286] width 21 height 21
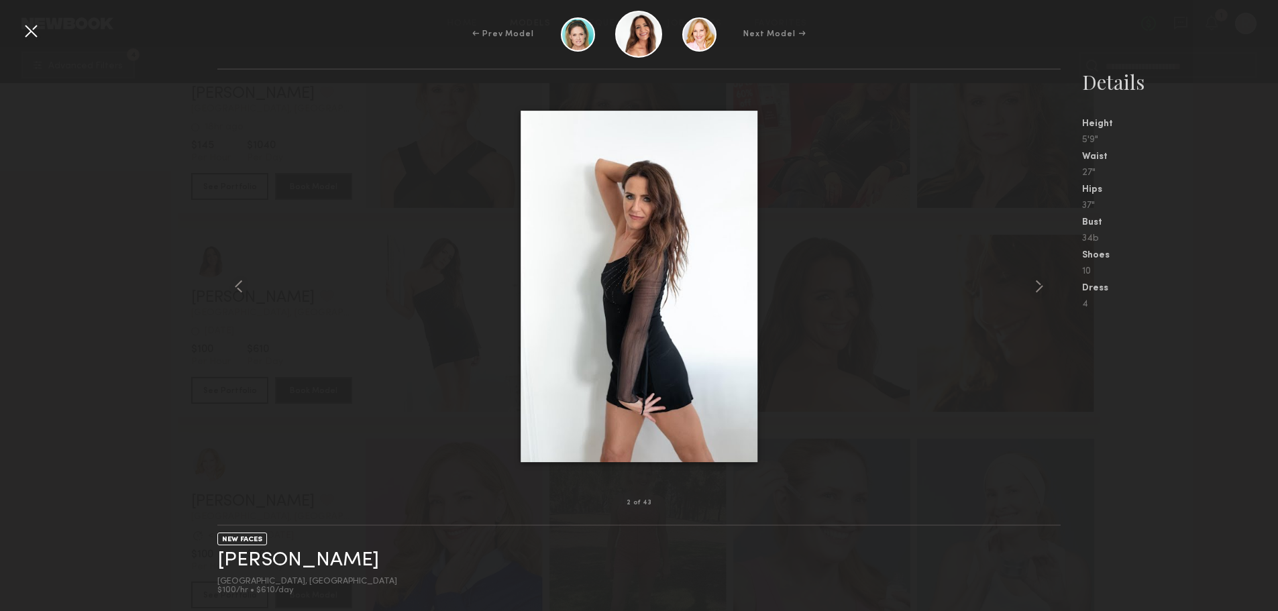
click at [1039, 285] on common-icon at bounding box center [1039, 286] width 21 height 21
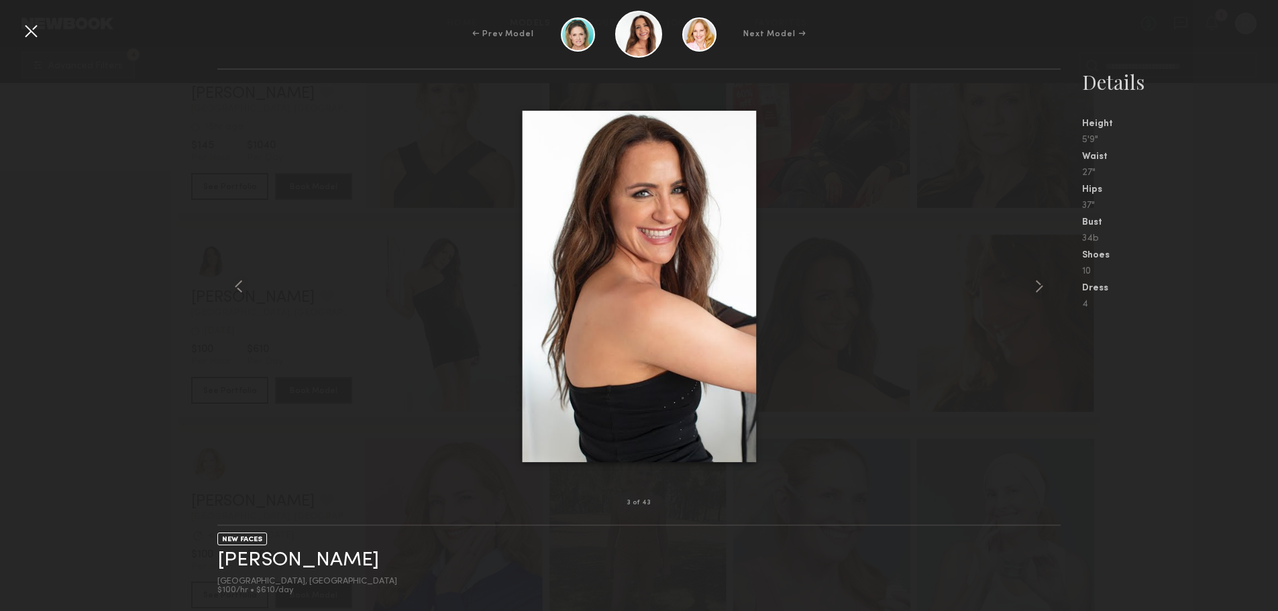
click at [1039, 285] on common-icon at bounding box center [1039, 286] width 21 height 21
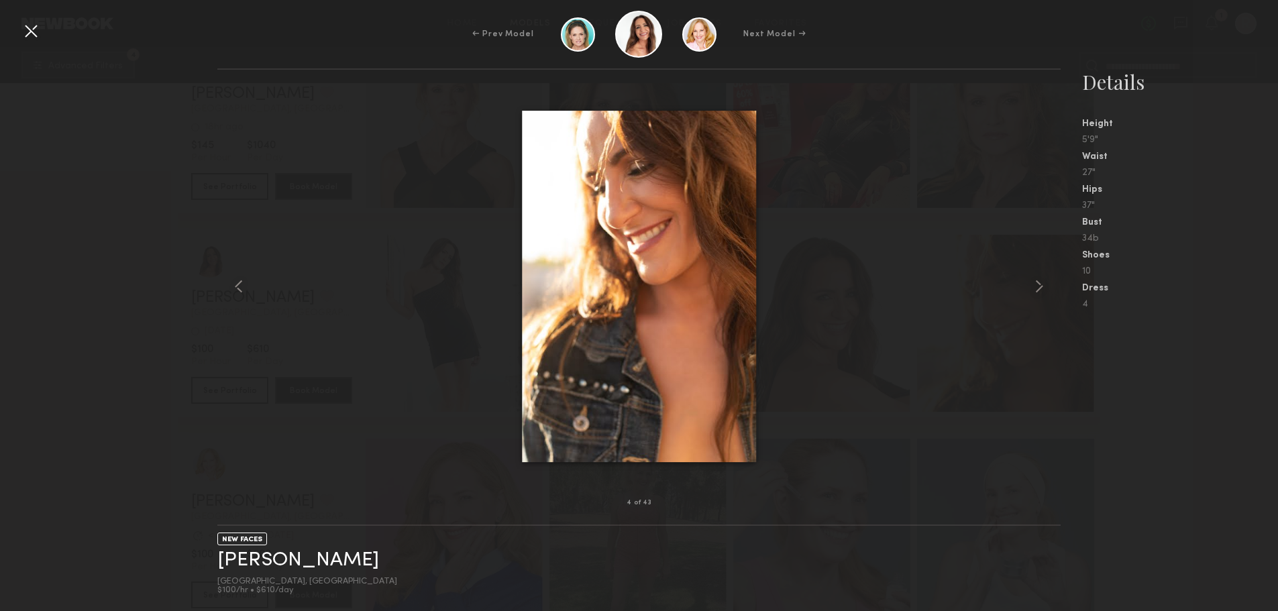
click at [1039, 285] on common-icon at bounding box center [1039, 286] width 21 height 21
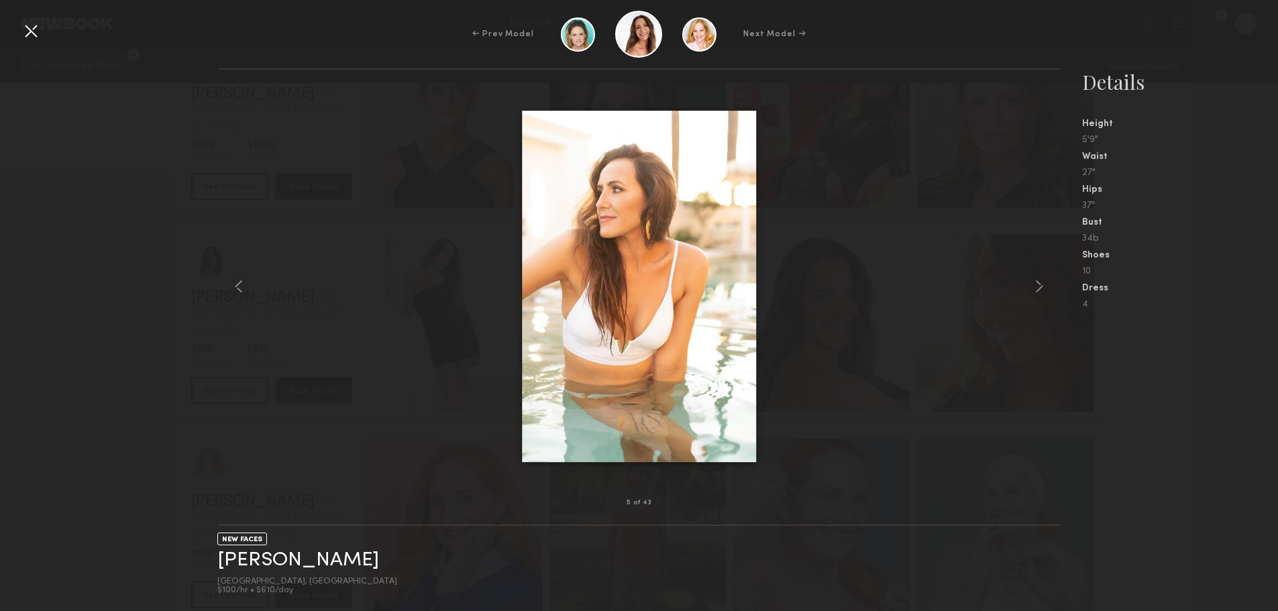
click at [1038, 282] on common-icon at bounding box center [1039, 286] width 21 height 21
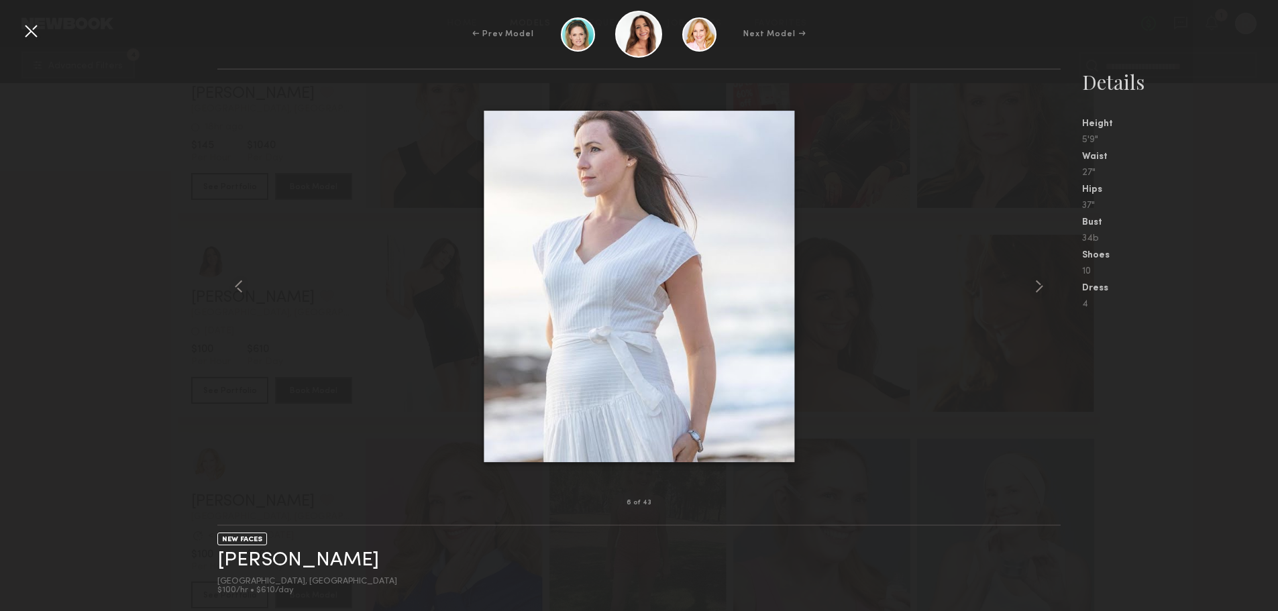
click at [29, 28] on div at bounding box center [30, 30] width 21 height 21
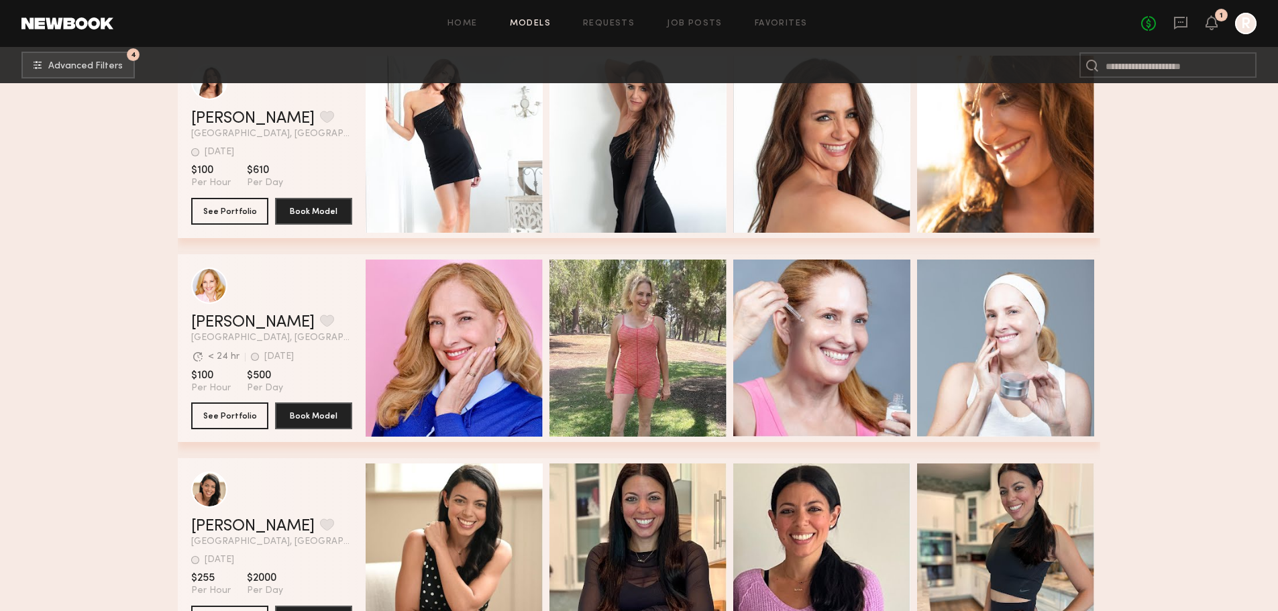
scroll to position [3376, 0]
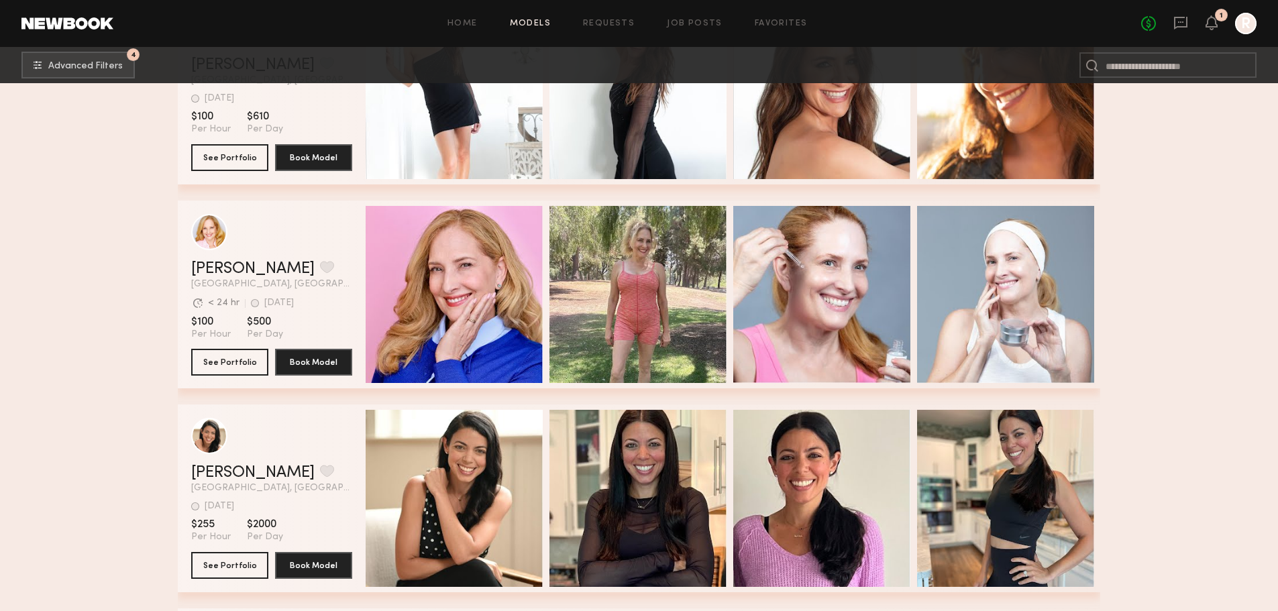
click at [435, 312] on div "Quick Preview" at bounding box center [454, 294] width 177 height 177
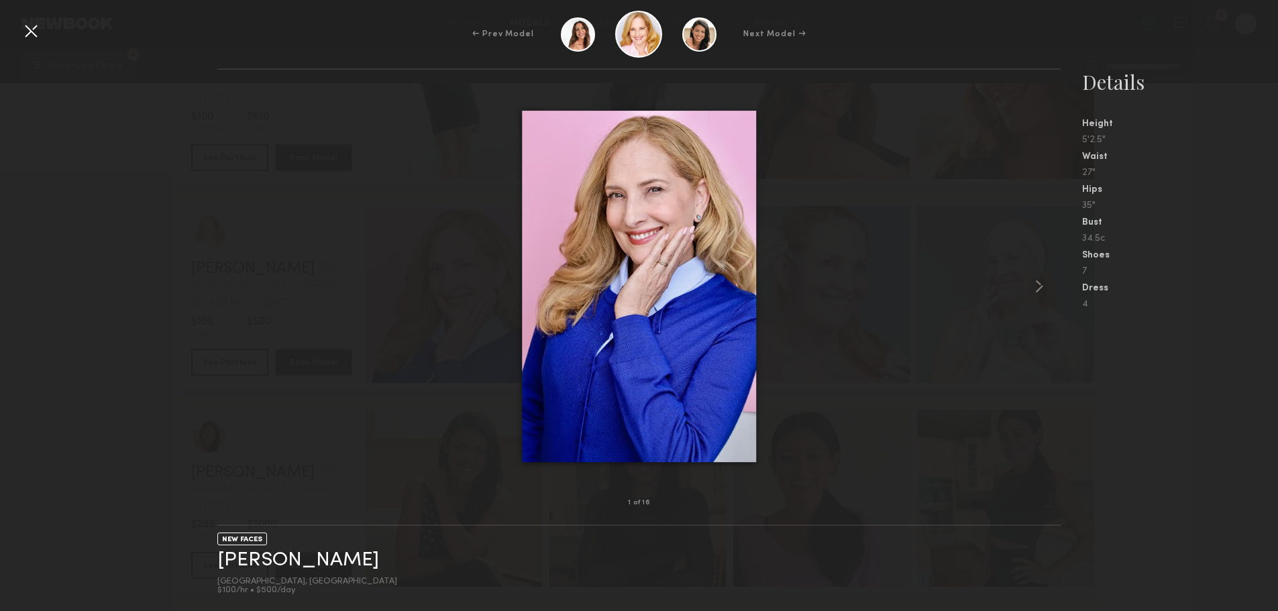
click at [1028, 288] on div at bounding box center [1044, 286] width 34 height 390
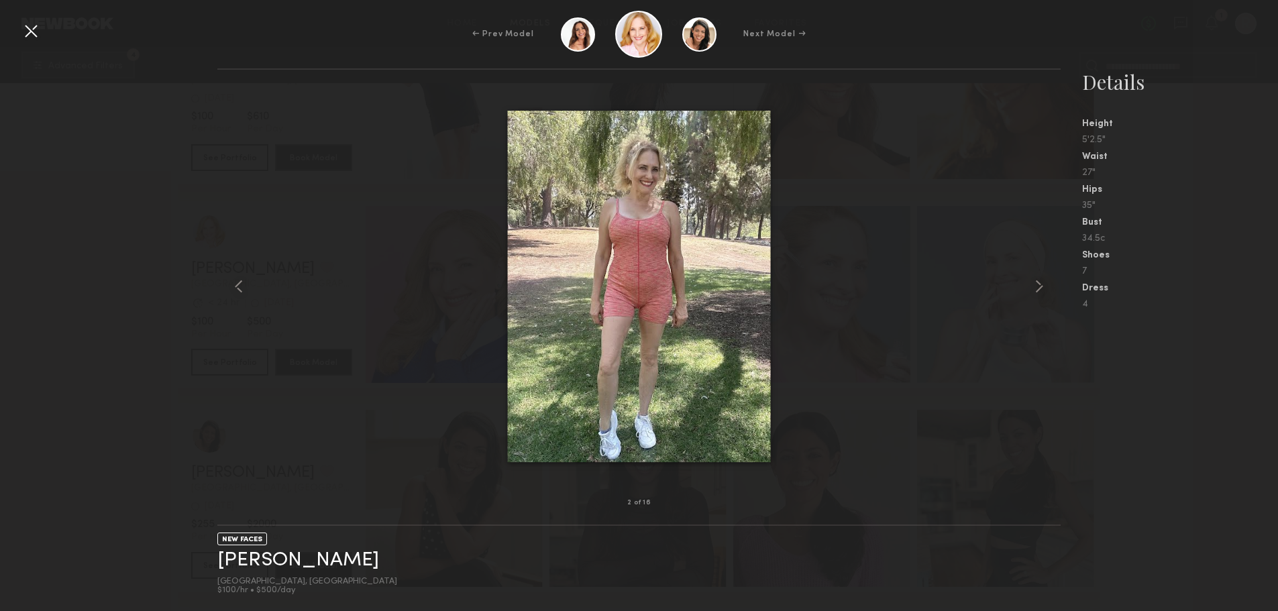
click at [1033, 288] on common-icon at bounding box center [1039, 286] width 21 height 21
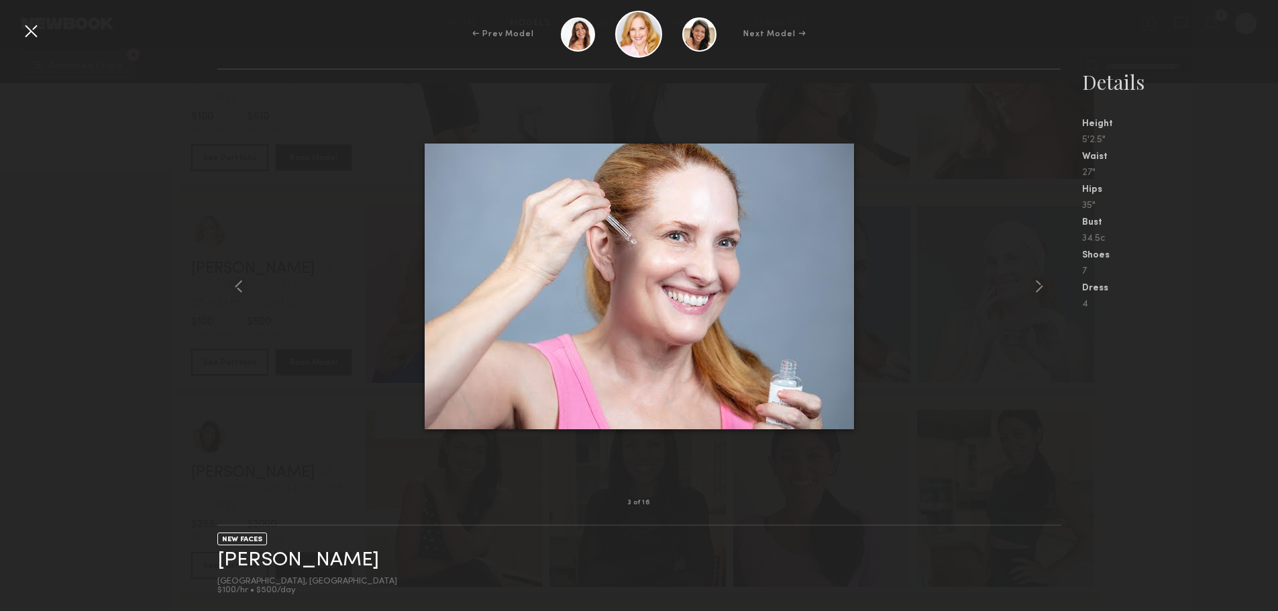
click at [1033, 288] on common-icon at bounding box center [1039, 286] width 21 height 21
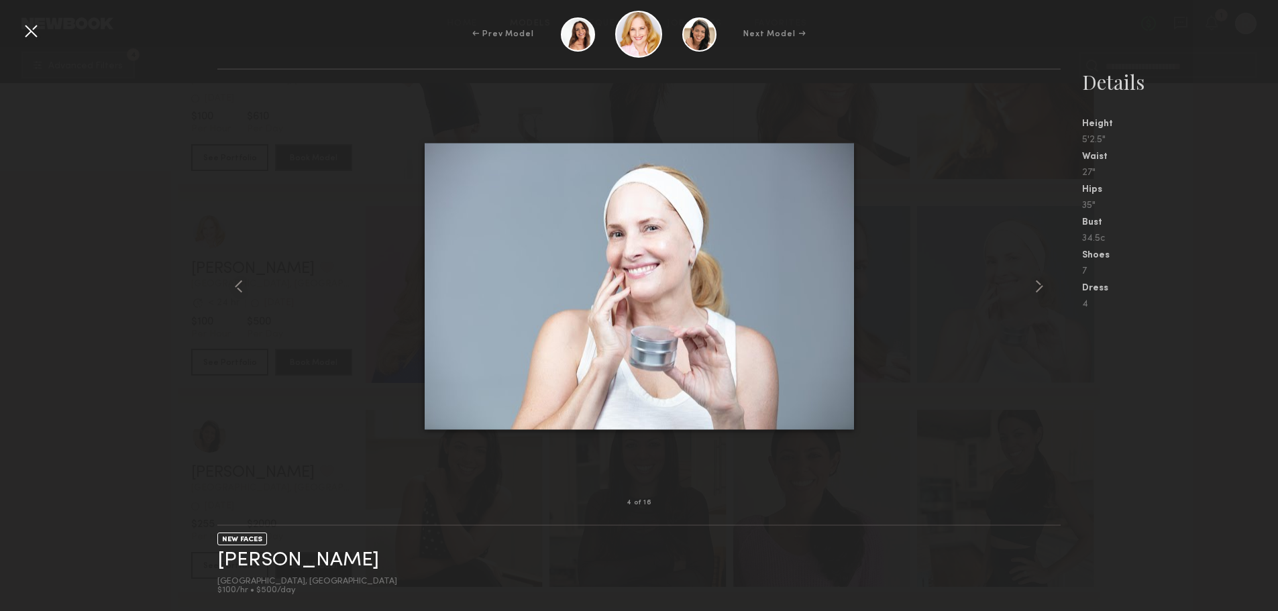
click at [40, 25] on div at bounding box center [30, 30] width 21 height 21
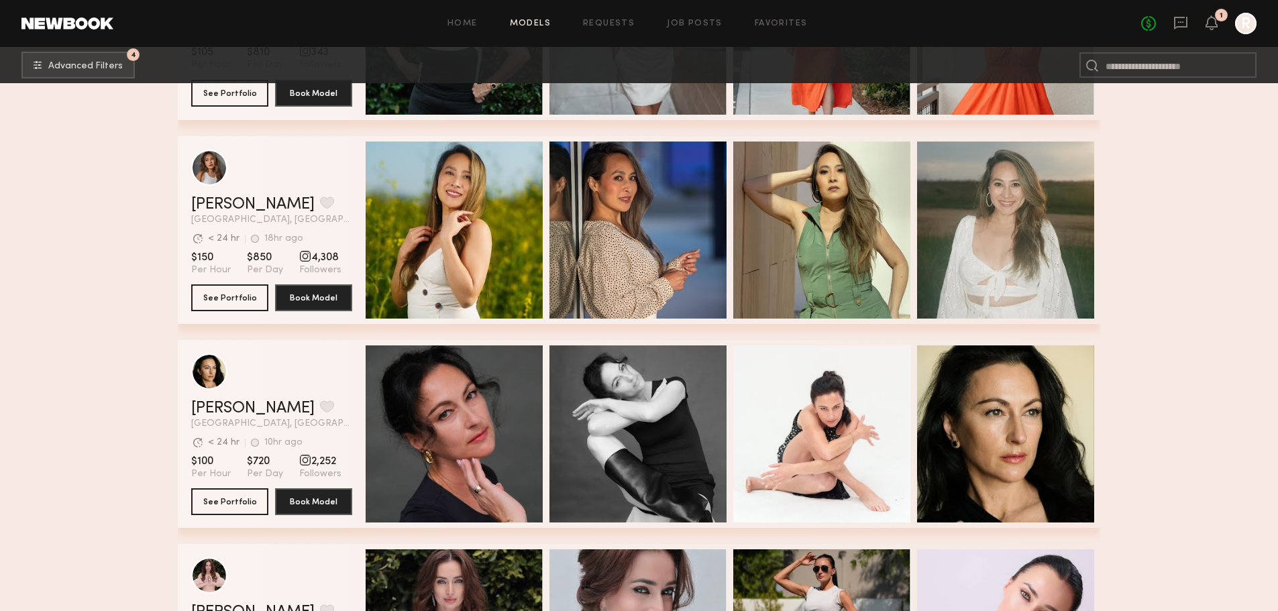
scroll to position [4326, 0]
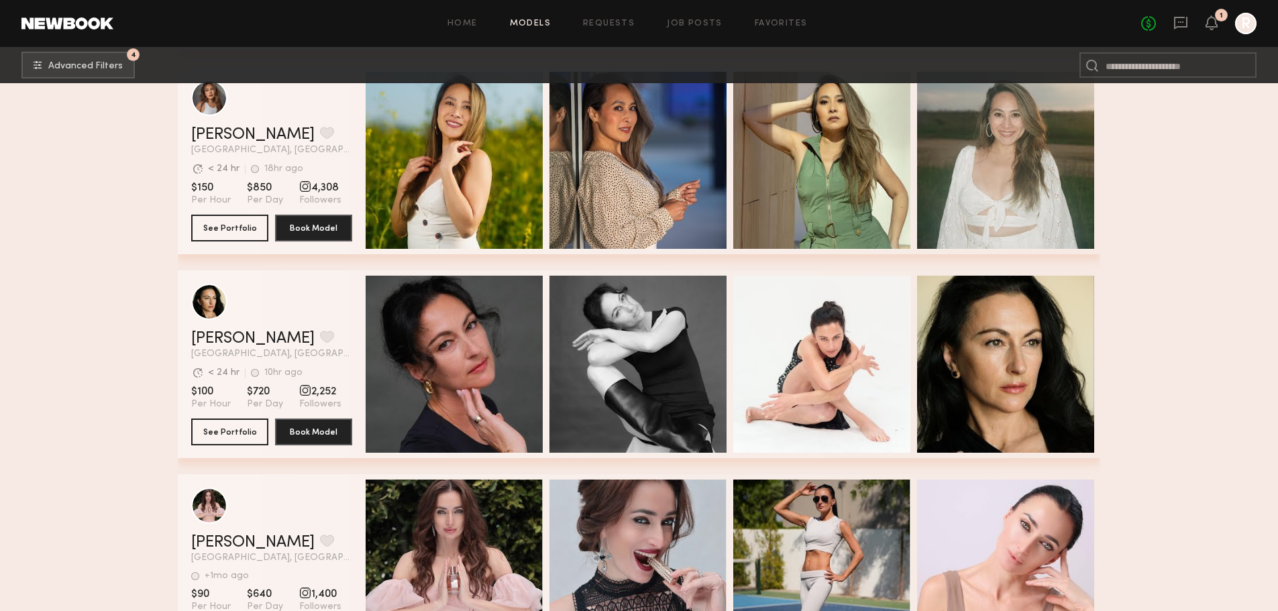
click at [479, 136] on div "Quick Preview" at bounding box center [454, 160] width 177 height 177
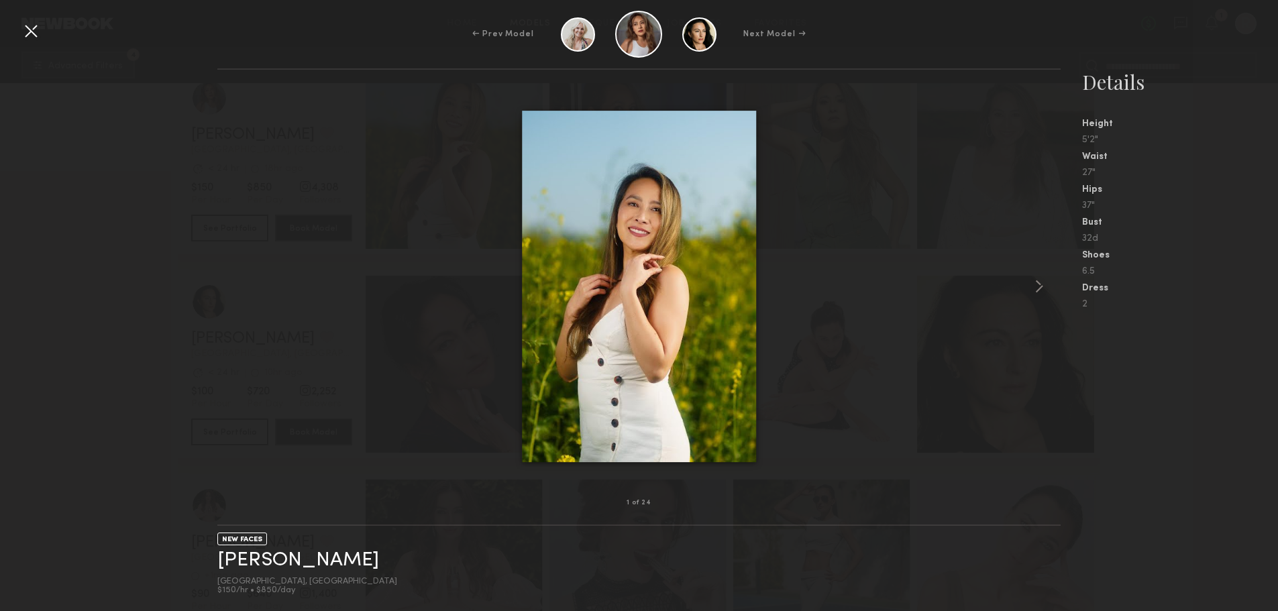
click at [1039, 282] on common-icon at bounding box center [1039, 286] width 21 height 21
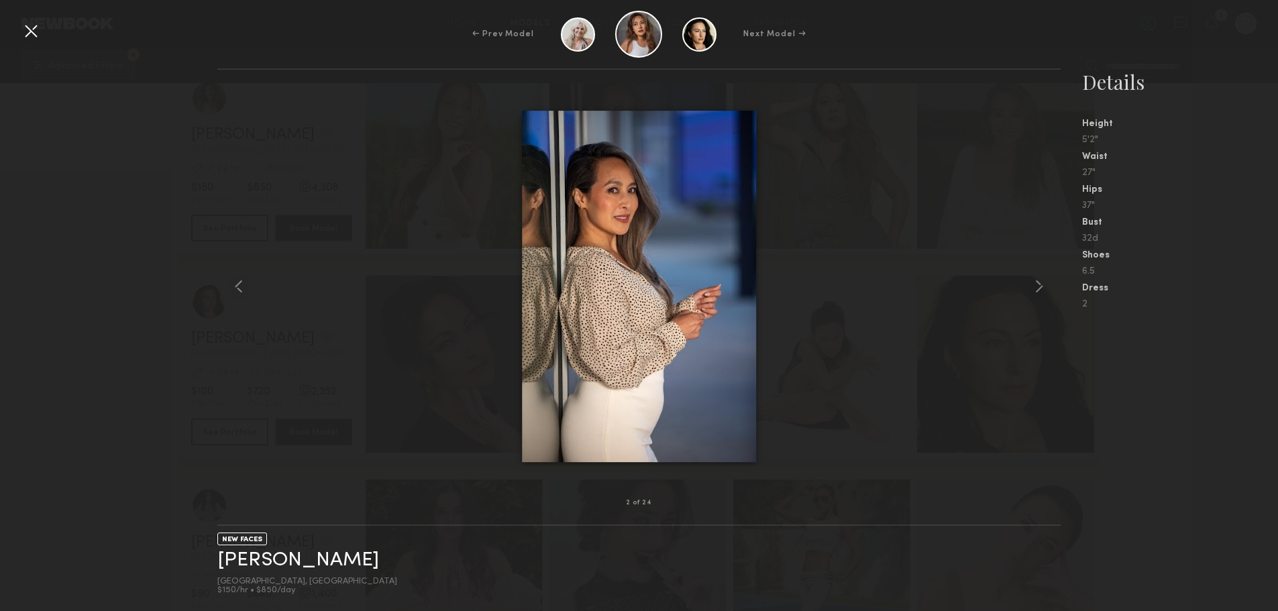
click at [1039, 290] on common-icon at bounding box center [1039, 286] width 21 height 21
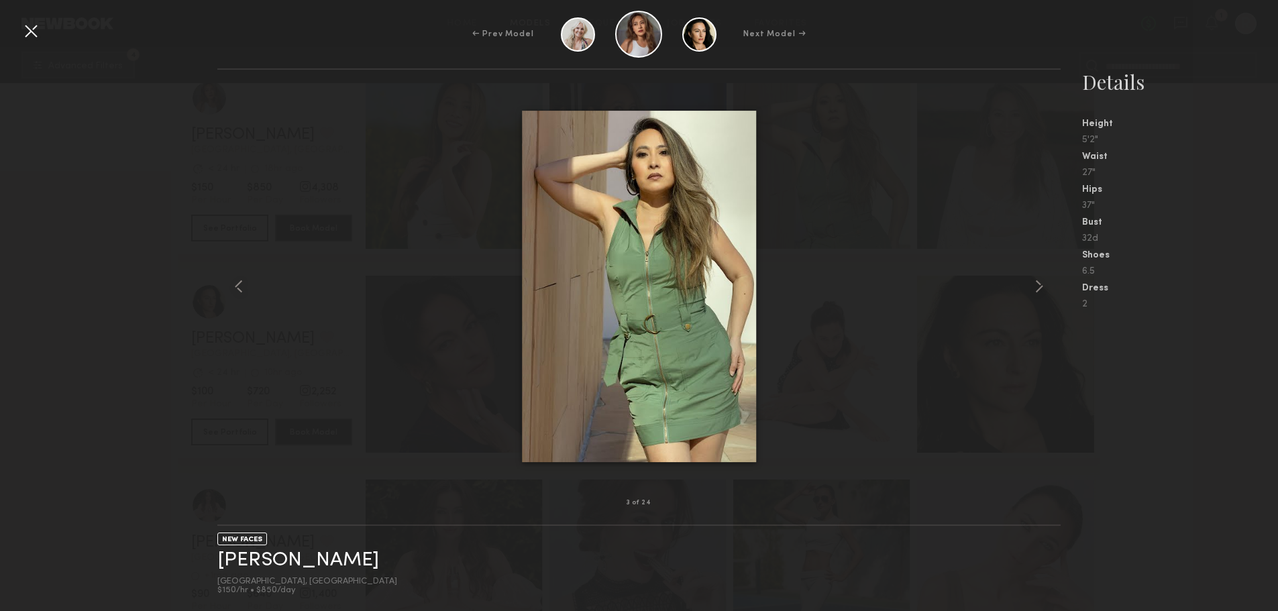
click at [1039, 289] on common-icon at bounding box center [1039, 286] width 21 height 21
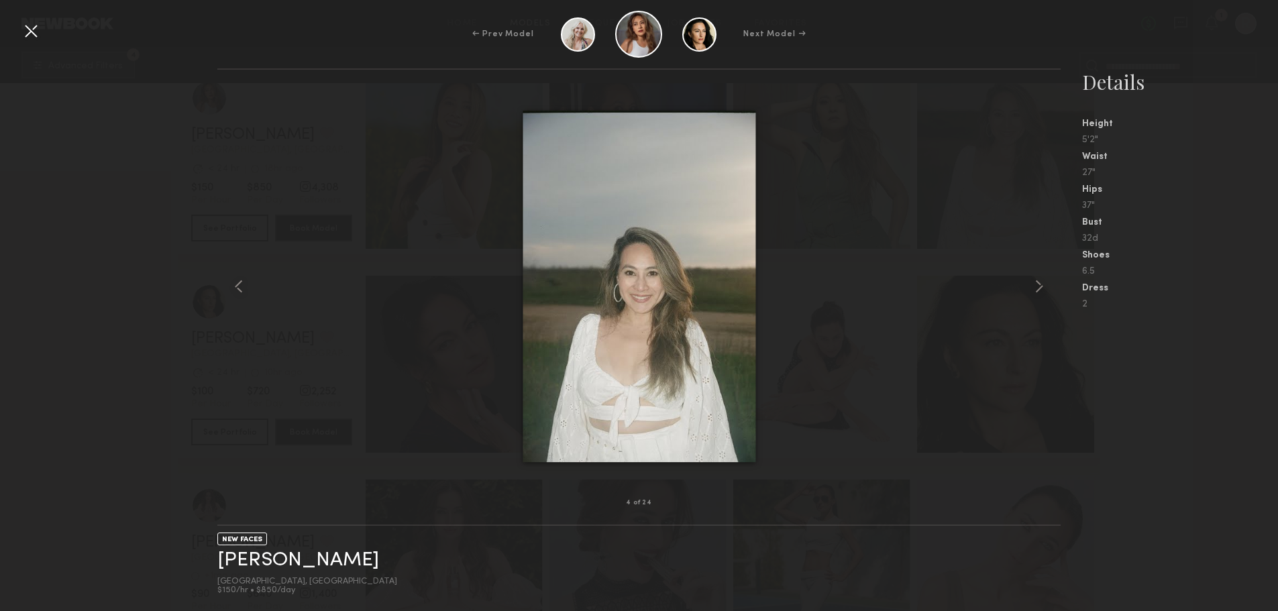
click at [1039, 289] on common-icon at bounding box center [1039, 286] width 21 height 21
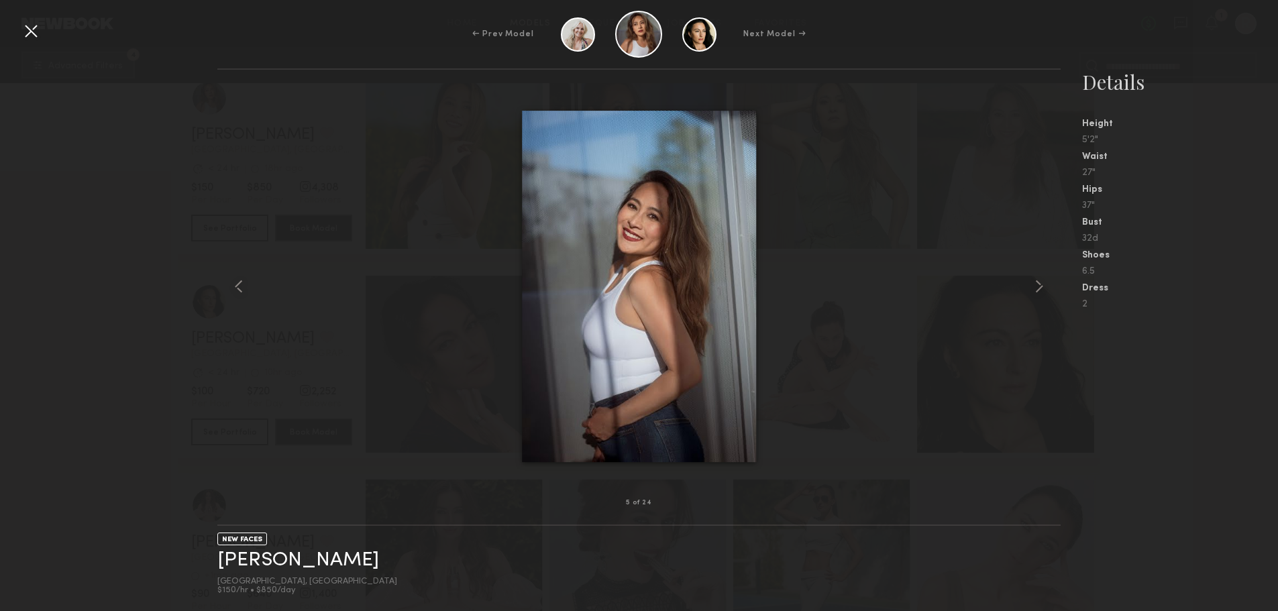
click at [1039, 289] on common-icon at bounding box center [1039, 286] width 21 height 21
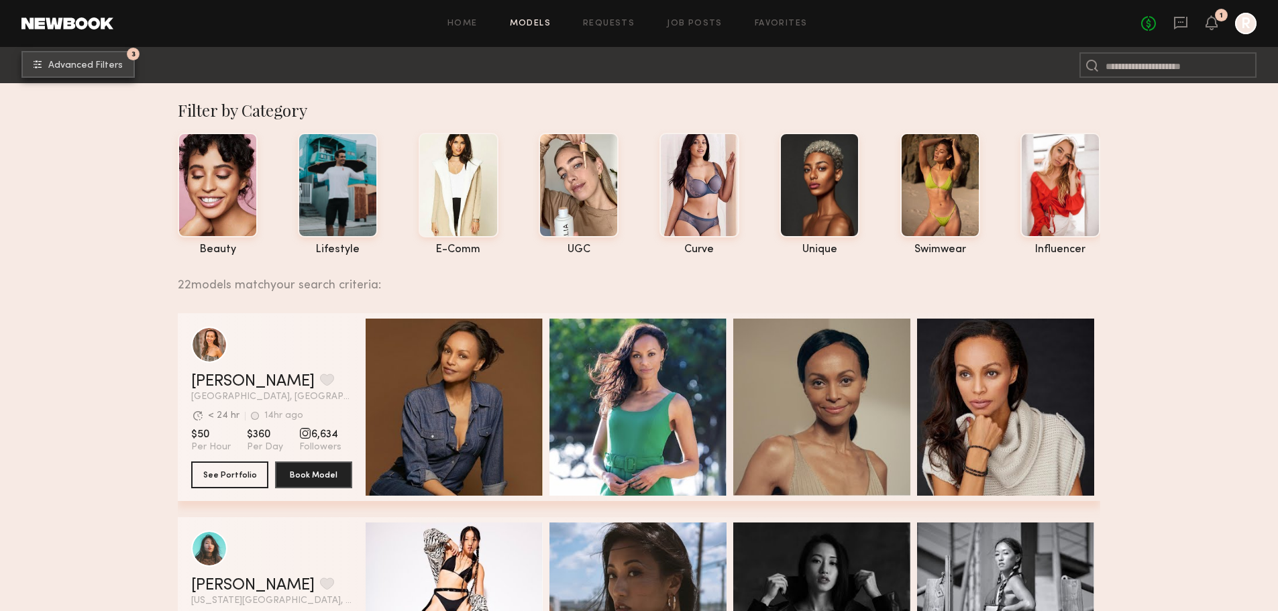
click at [85, 57] on button "3 Advanced Filters" at bounding box center [77, 64] width 113 height 27
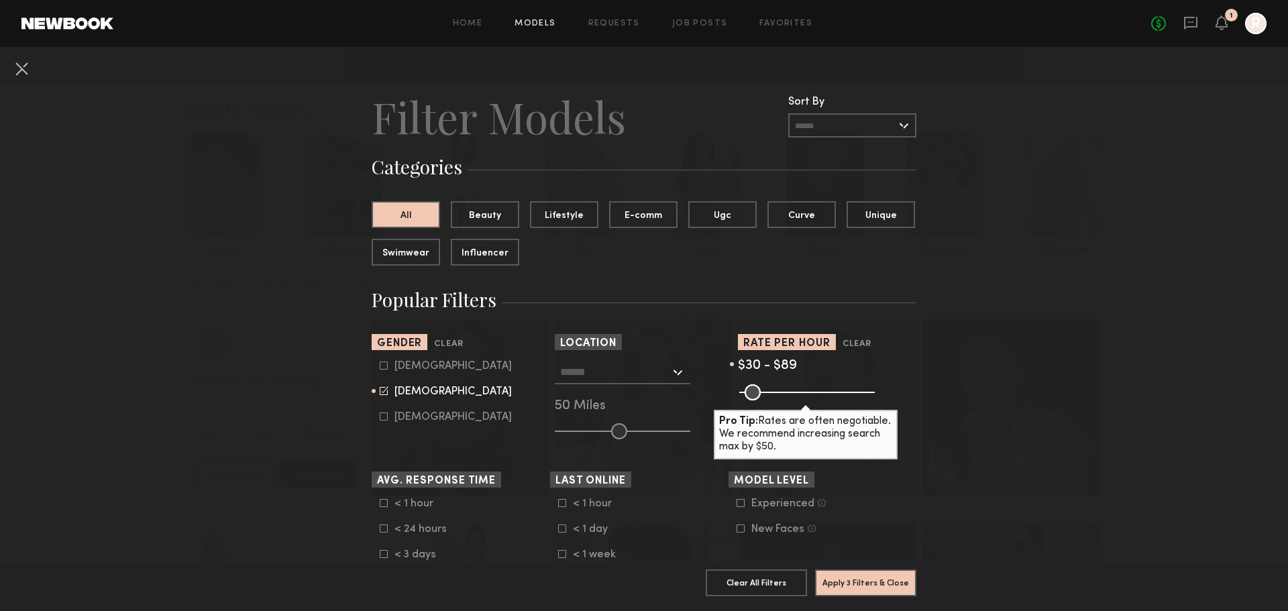
drag, startPoint x: 758, startPoint y: 397, endPoint x: 806, endPoint y: 397, distance: 47.6
click at [806, 397] on input "range" at bounding box center [807, 392] width 136 height 16
click at [868, 392] on common-range-minmax at bounding box center [806, 391] width 136 height 16
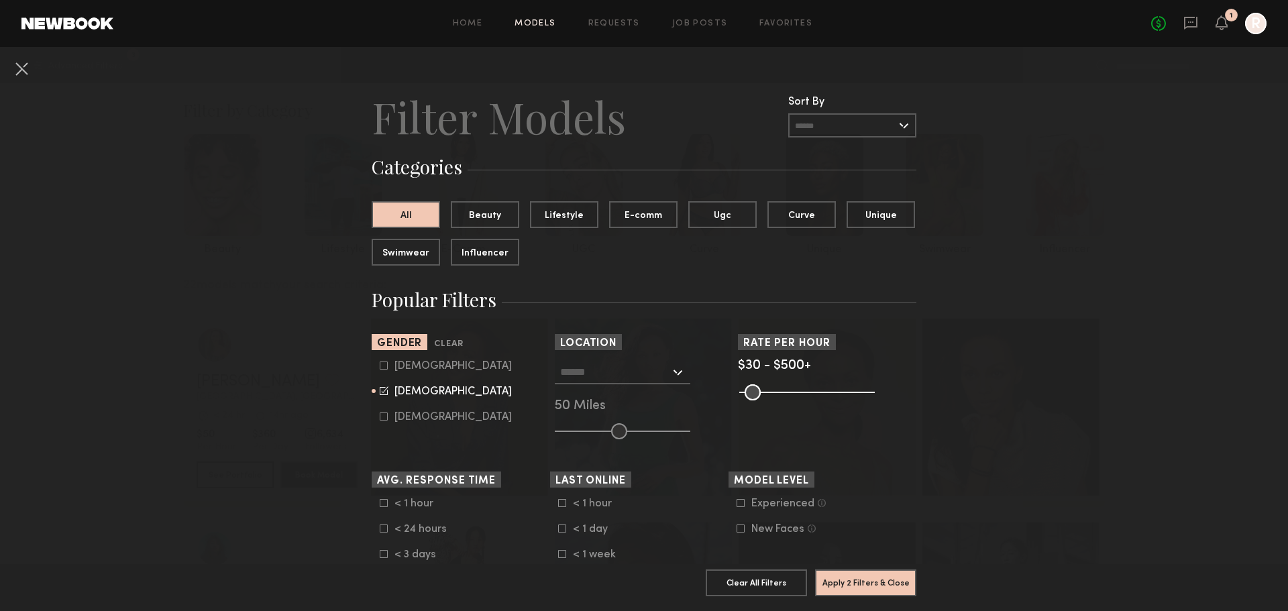
drag, startPoint x: 800, startPoint y: 393, endPoint x: 936, endPoint y: 372, distance: 137.2
type input "***"
click at [875, 386] on input "range" at bounding box center [807, 392] width 136 height 16
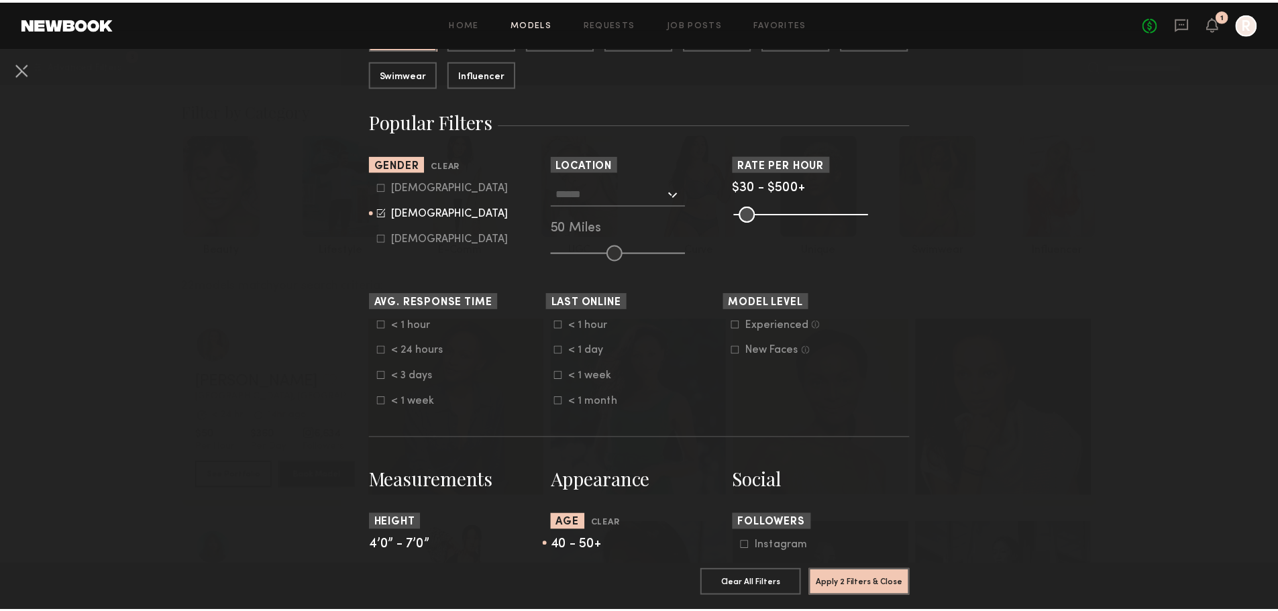
scroll to position [182, 0]
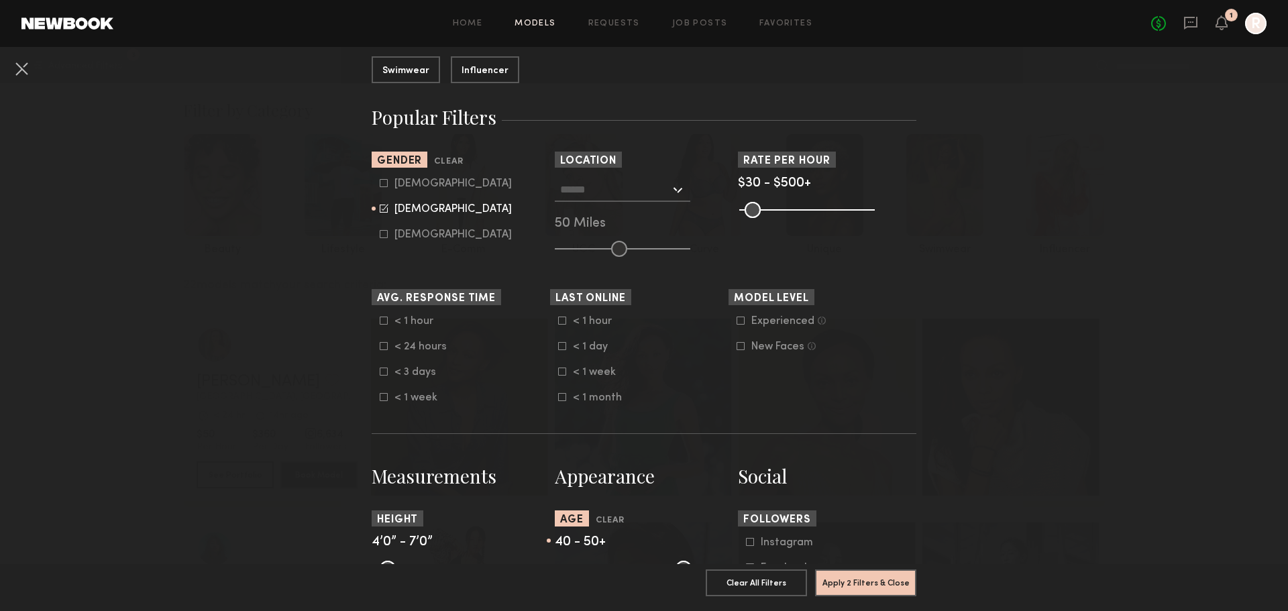
click at [380, 371] on icon at bounding box center [384, 372] width 8 height 8
click at [861, 572] on button "Apply 3 Filters & Close" at bounding box center [865, 582] width 101 height 27
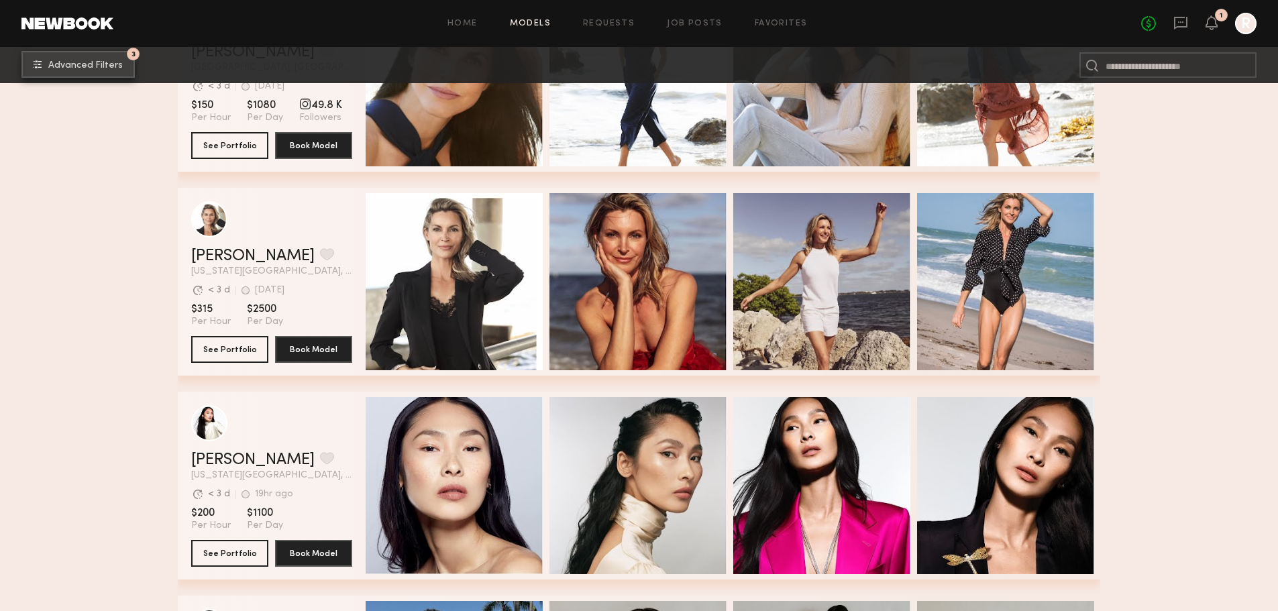
scroll to position [536, 0]
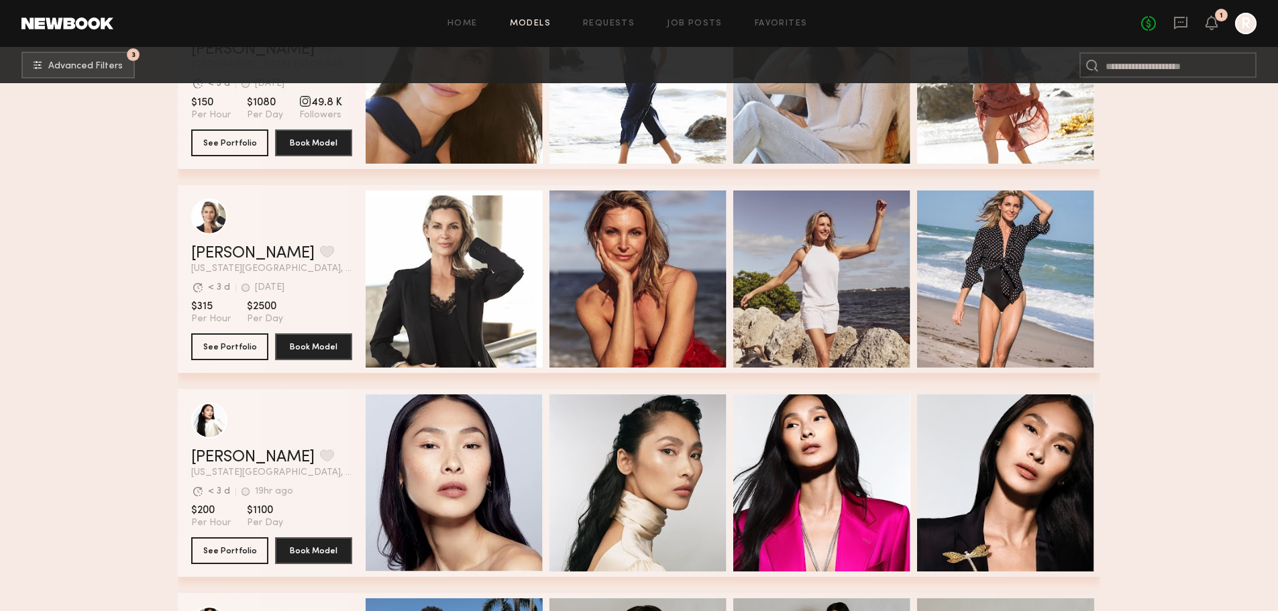
click at [457, 229] on div "Quick Preview" at bounding box center [454, 279] width 177 height 177
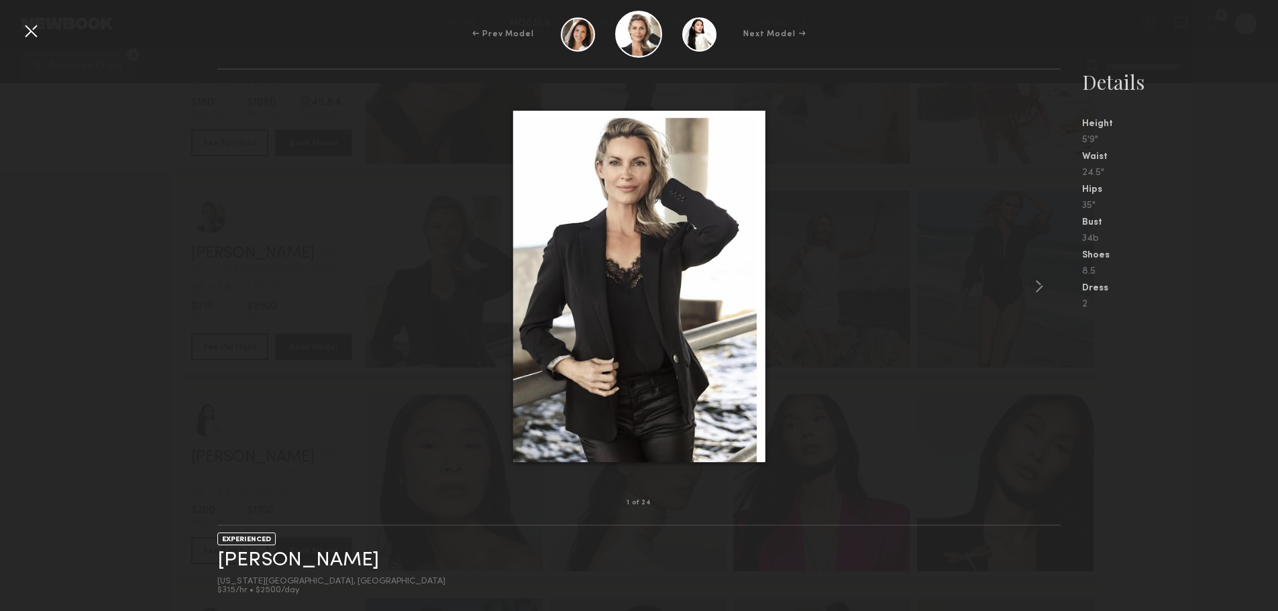
click at [1037, 284] on common-icon at bounding box center [1039, 286] width 21 height 21
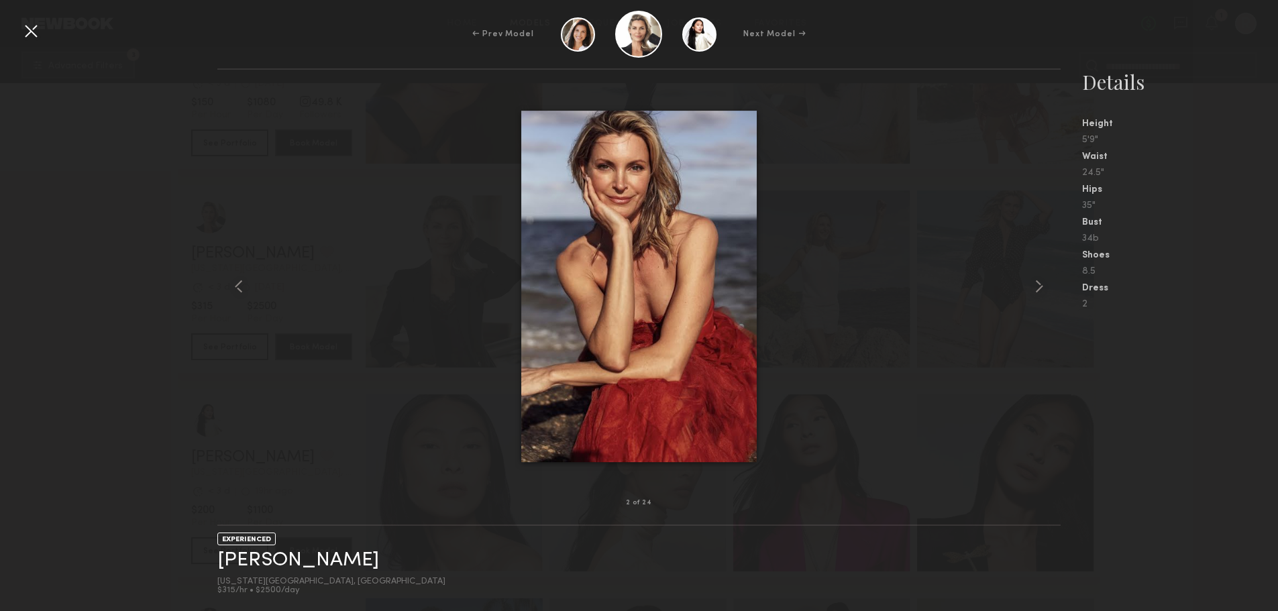
click at [1037, 284] on common-icon at bounding box center [1039, 286] width 21 height 21
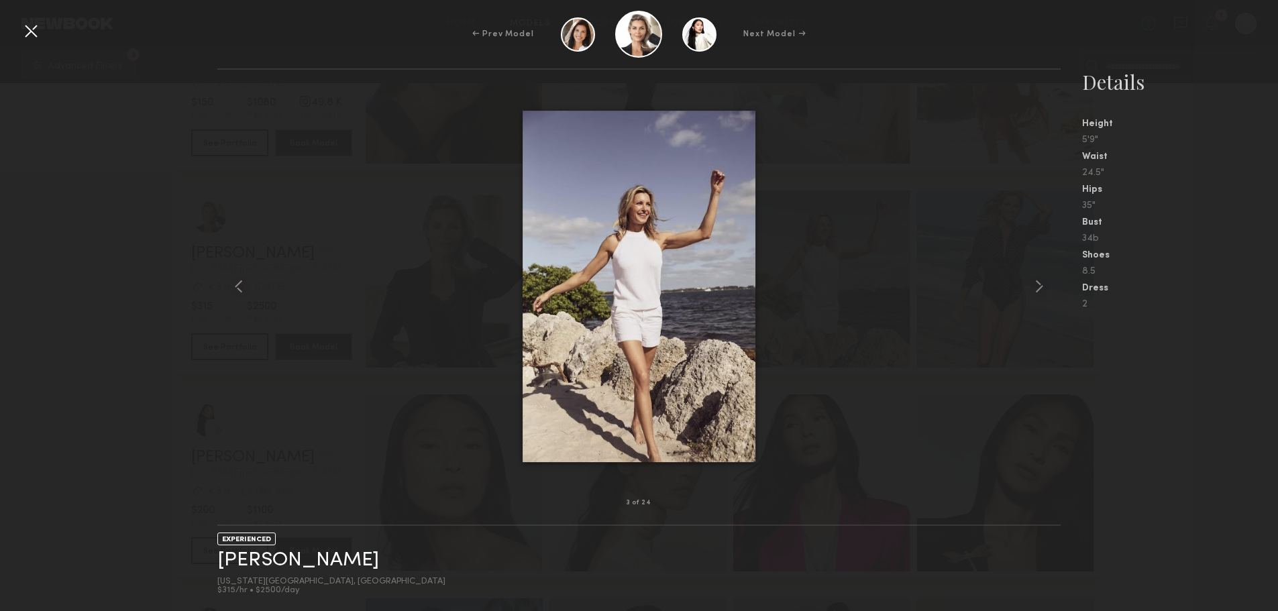
click at [1037, 284] on common-icon at bounding box center [1039, 286] width 21 height 21
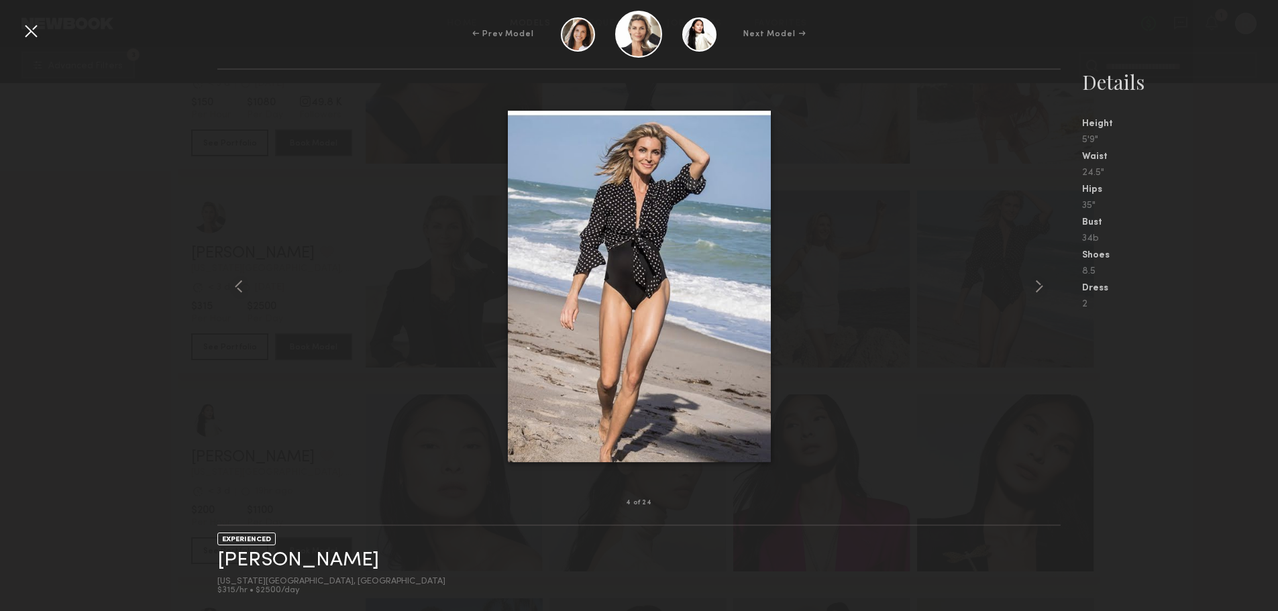
click at [1037, 284] on common-icon at bounding box center [1039, 286] width 21 height 21
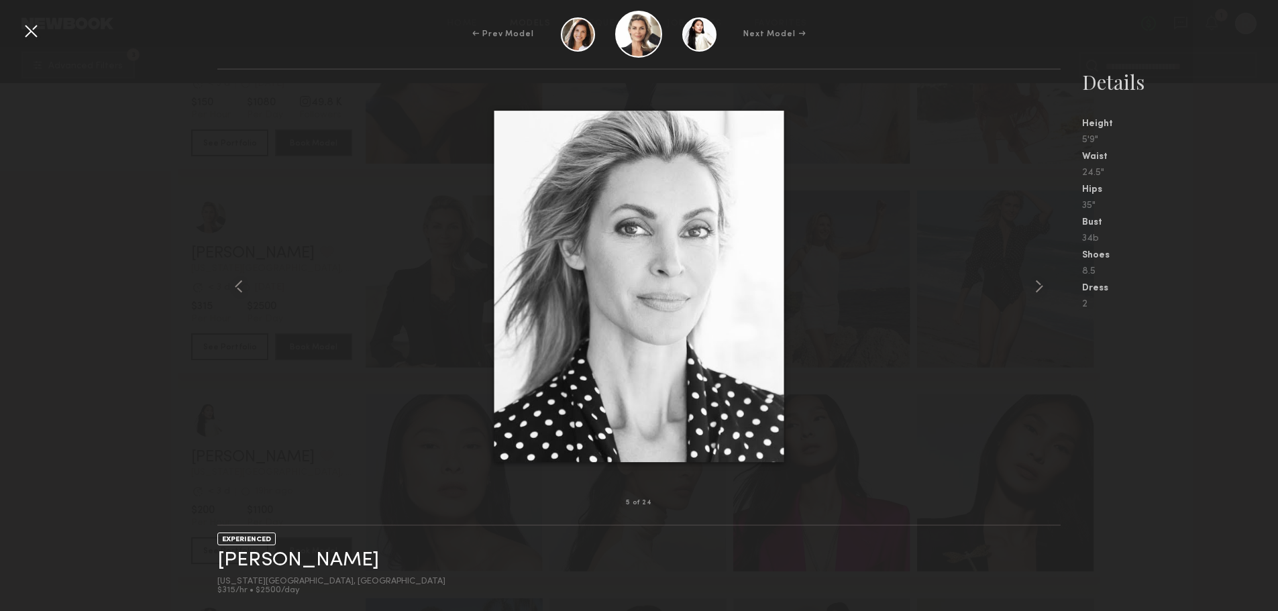
click at [27, 33] on div at bounding box center [30, 30] width 21 height 21
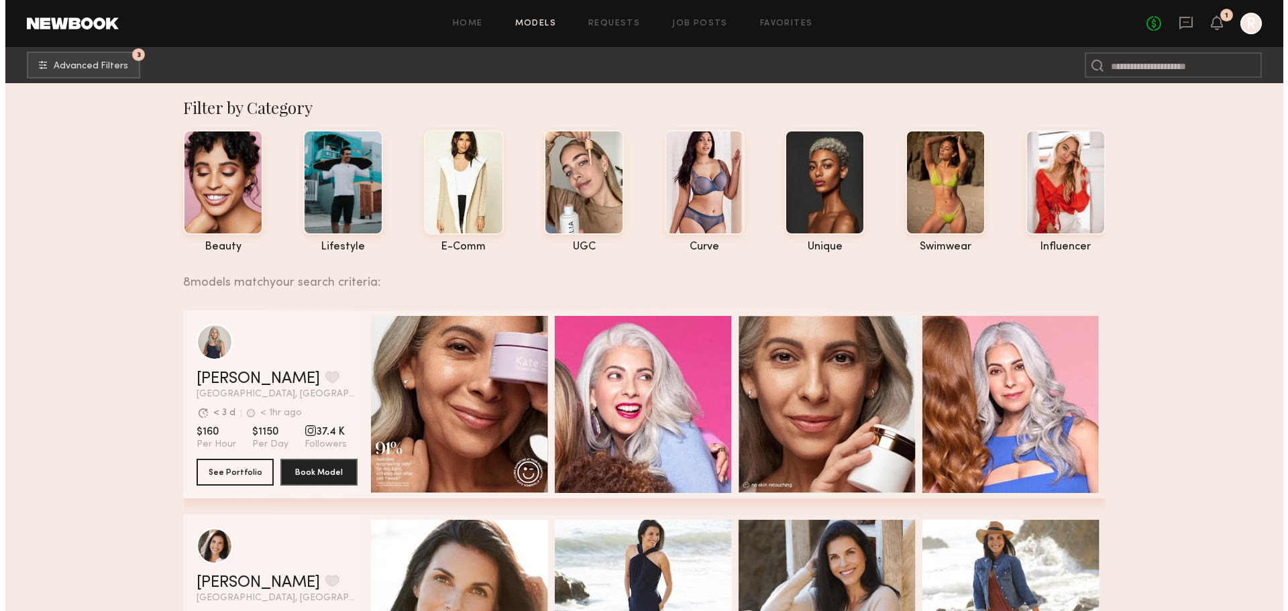
scroll to position [0, 0]
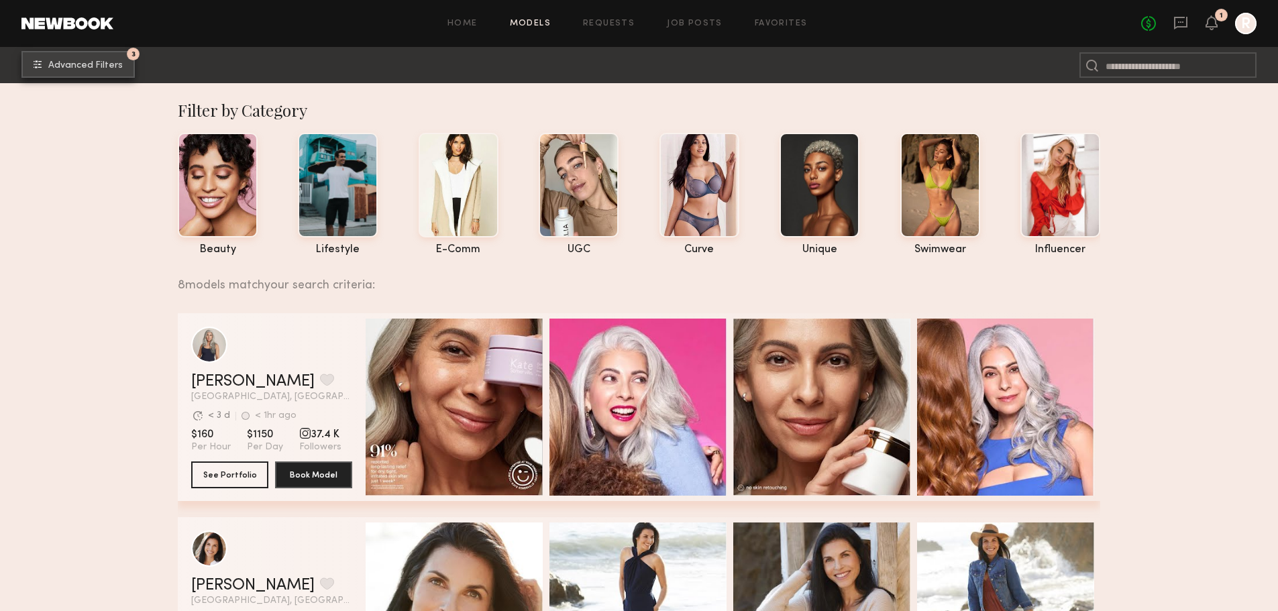
click at [68, 66] on span "Advanced Filters" at bounding box center [85, 65] width 74 height 9
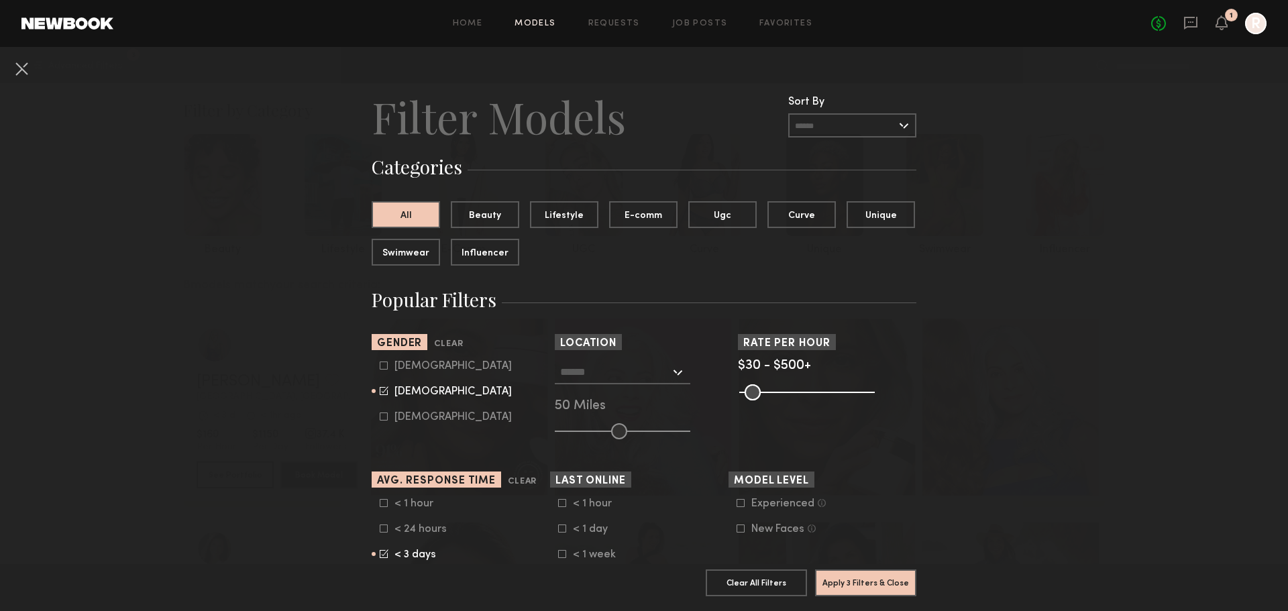
click at [787, 388] on common-range-minmax at bounding box center [806, 391] width 136 height 16
click at [784, 391] on common-range-minmax at bounding box center [806, 391] width 136 height 16
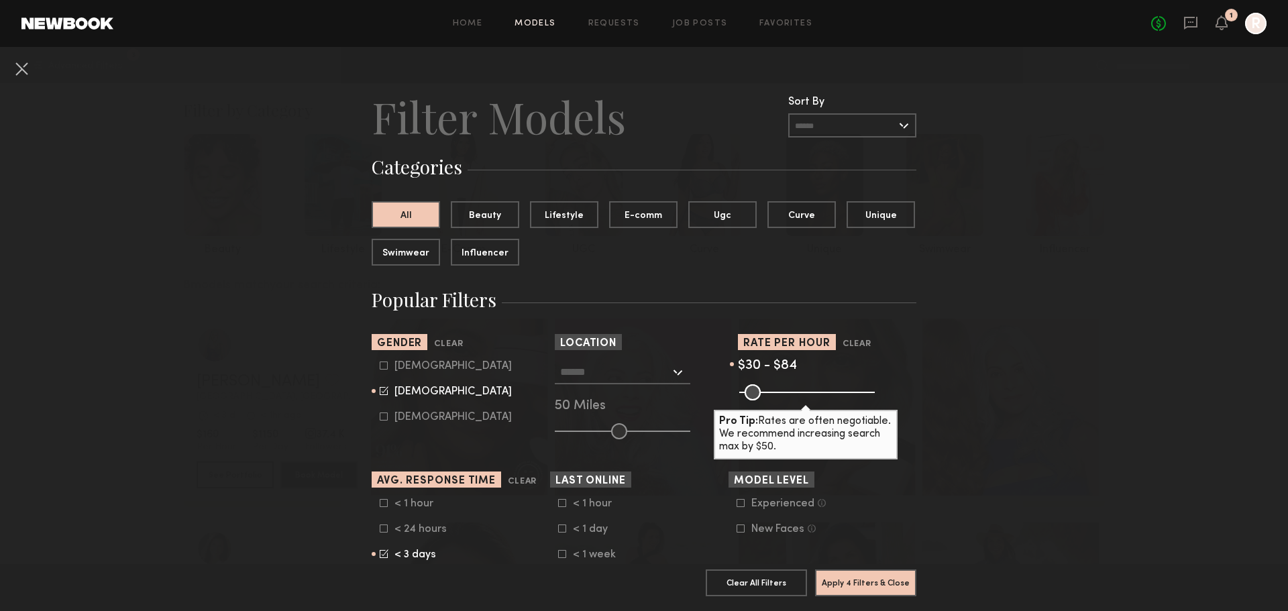
drag, startPoint x: 857, startPoint y: 392, endPoint x: 756, endPoint y: 394, distance: 101.3
type input "**"
click at [756, 394] on input "range" at bounding box center [807, 392] width 136 height 16
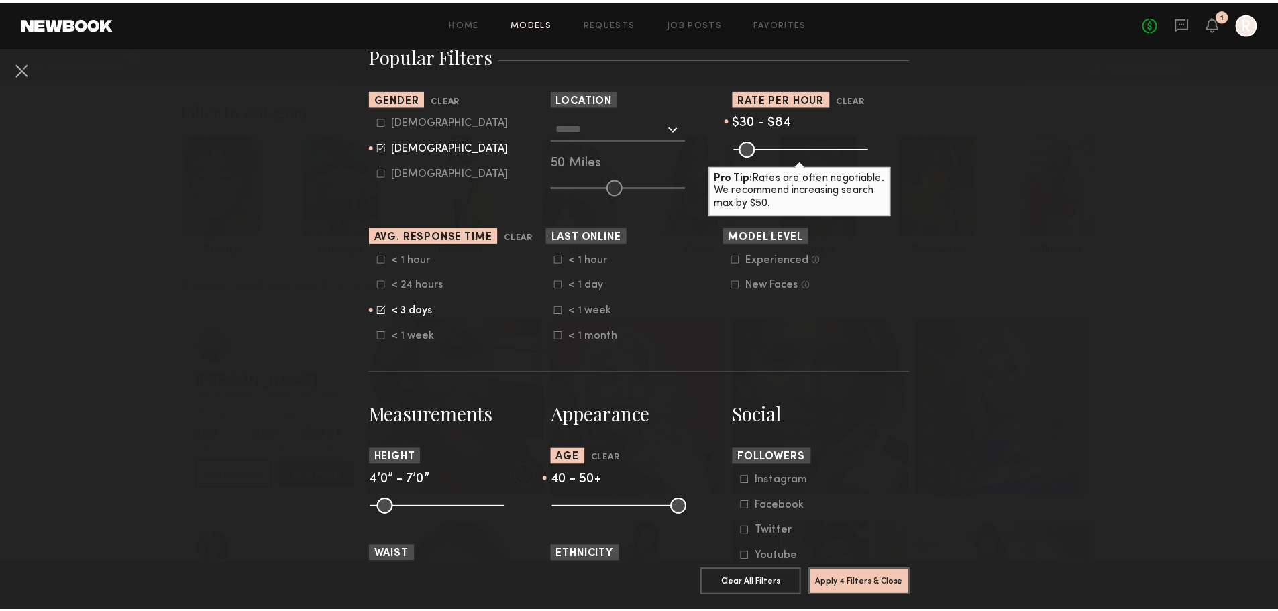
scroll to position [246, 0]
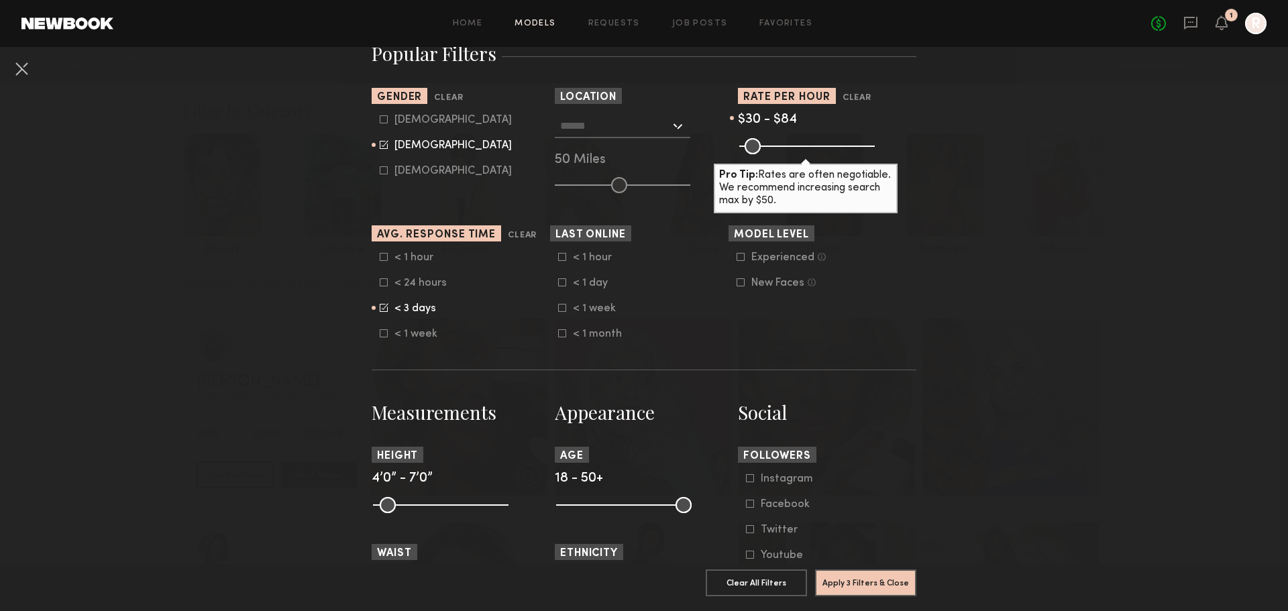
drag, startPoint x: 640, startPoint y: 505, endPoint x: 412, endPoint y: 505, distance: 228.1
type input "**"
click at [556, 505] on input "range" at bounding box center [624, 505] width 136 height 16
click at [878, 570] on button "Apply 3 Filters & Close" at bounding box center [865, 582] width 101 height 27
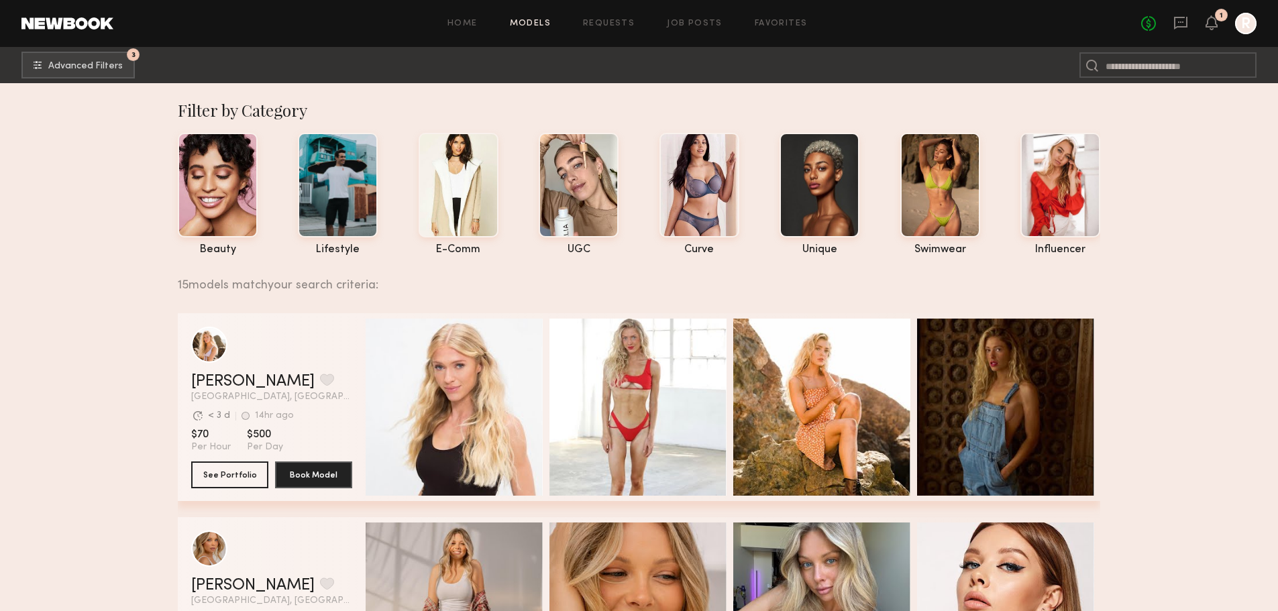
click at [456, 380] on div "Quick Preview" at bounding box center [454, 407] width 177 height 177
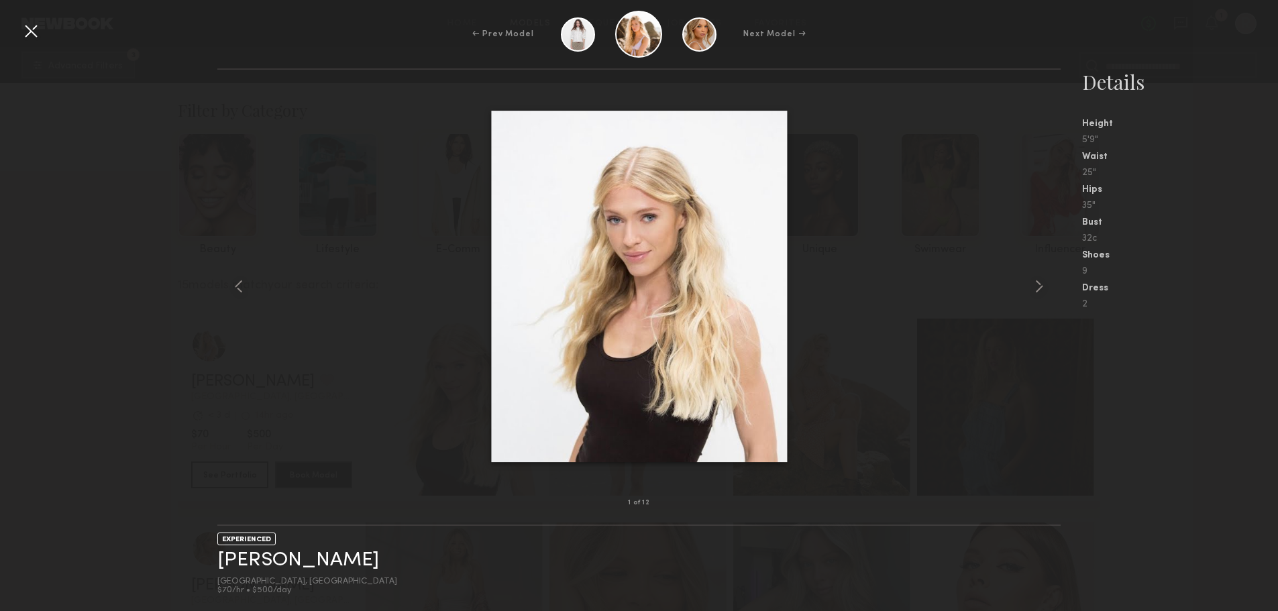
click at [1039, 285] on common-icon at bounding box center [1039, 286] width 21 height 21
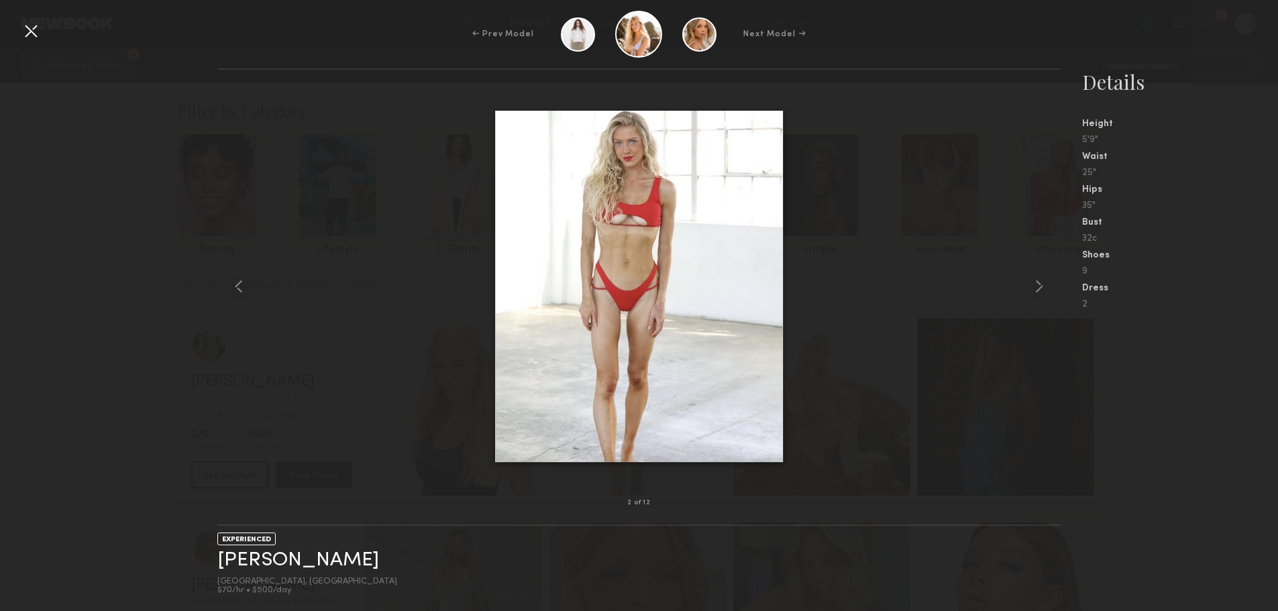
click at [1039, 285] on common-icon at bounding box center [1039, 286] width 21 height 21
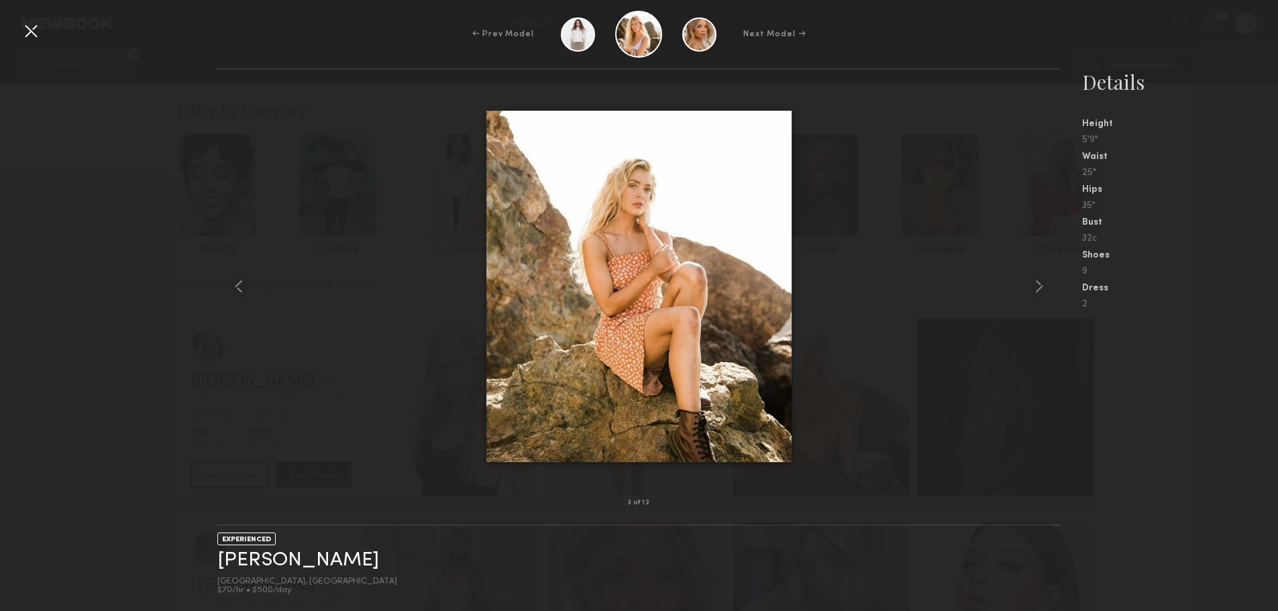
click at [1039, 285] on common-icon at bounding box center [1039, 286] width 21 height 21
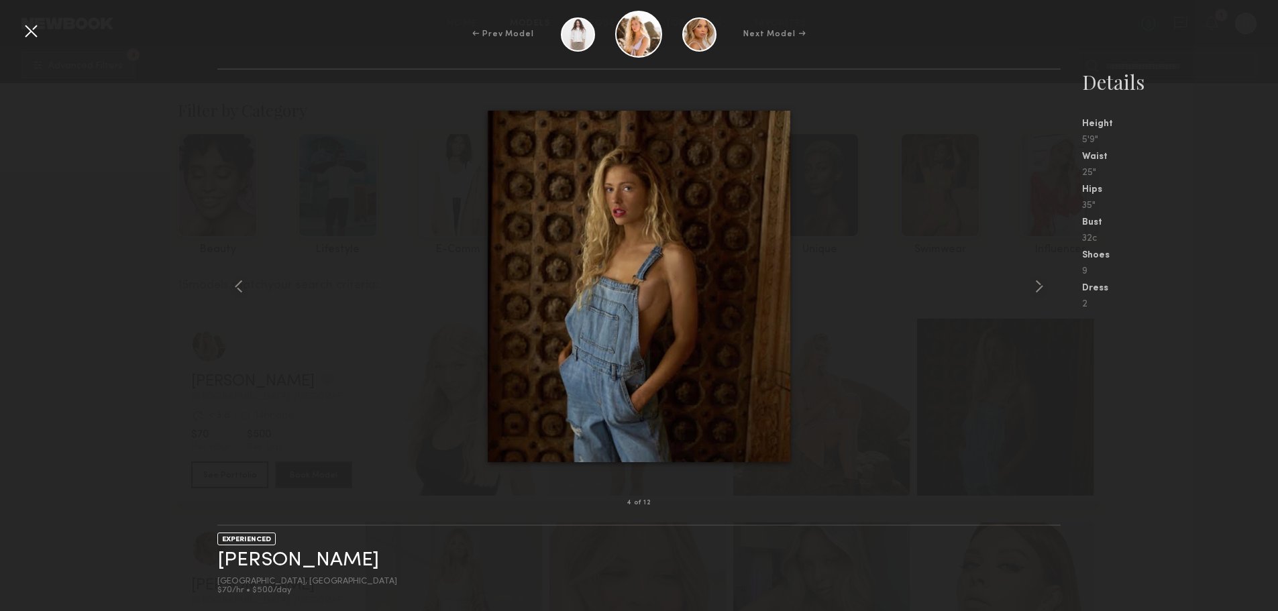
click at [1039, 285] on common-icon at bounding box center [1039, 286] width 21 height 21
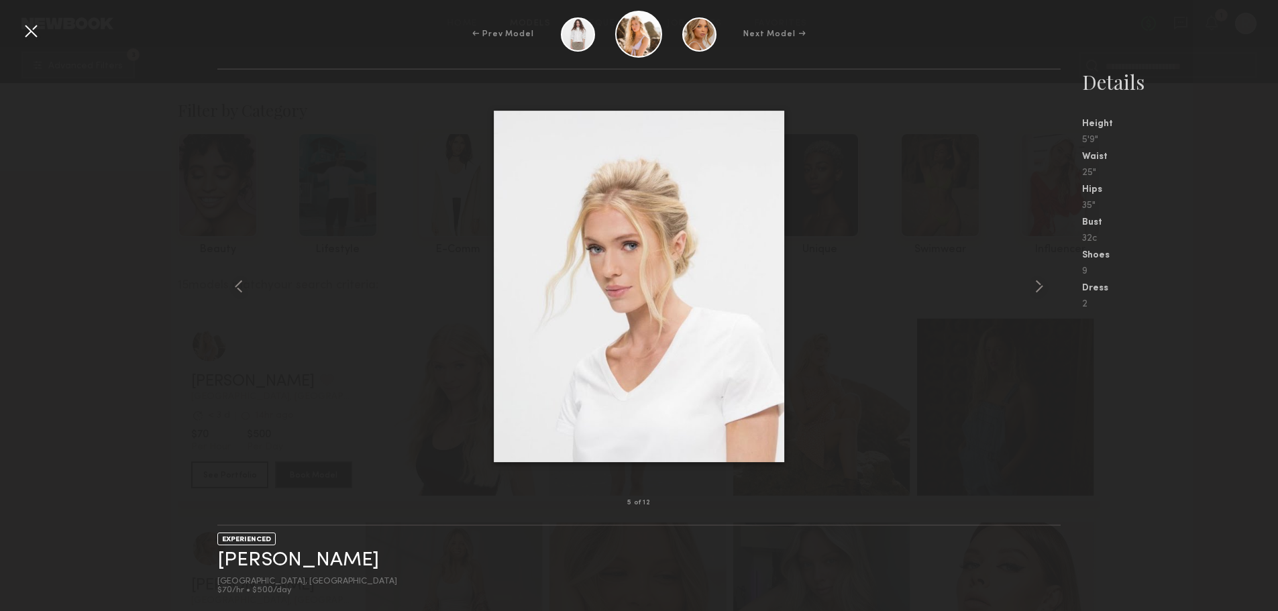
click at [1039, 285] on common-icon at bounding box center [1039, 286] width 21 height 21
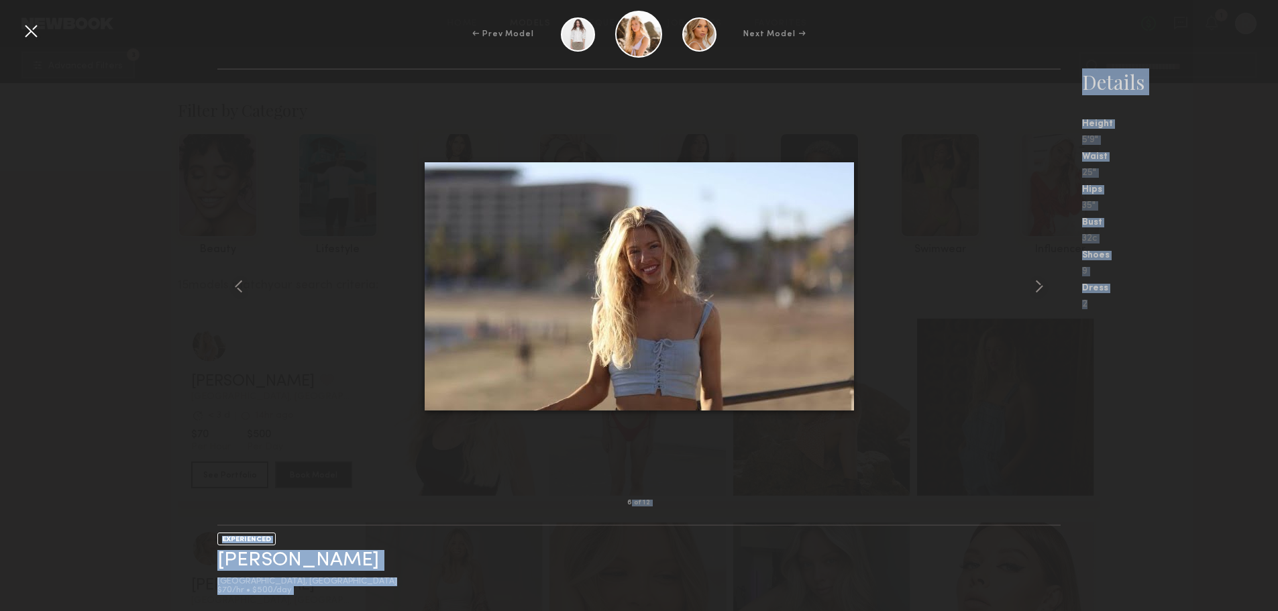
click at [32, 43] on div "← Prev Model Next Model → 6 of 12 EXPERIENCED [PERSON_NAME] [GEOGRAPHIC_DATA], …" at bounding box center [639, 305] width 1278 height 611
click at [27, 30] on div at bounding box center [30, 30] width 21 height 21
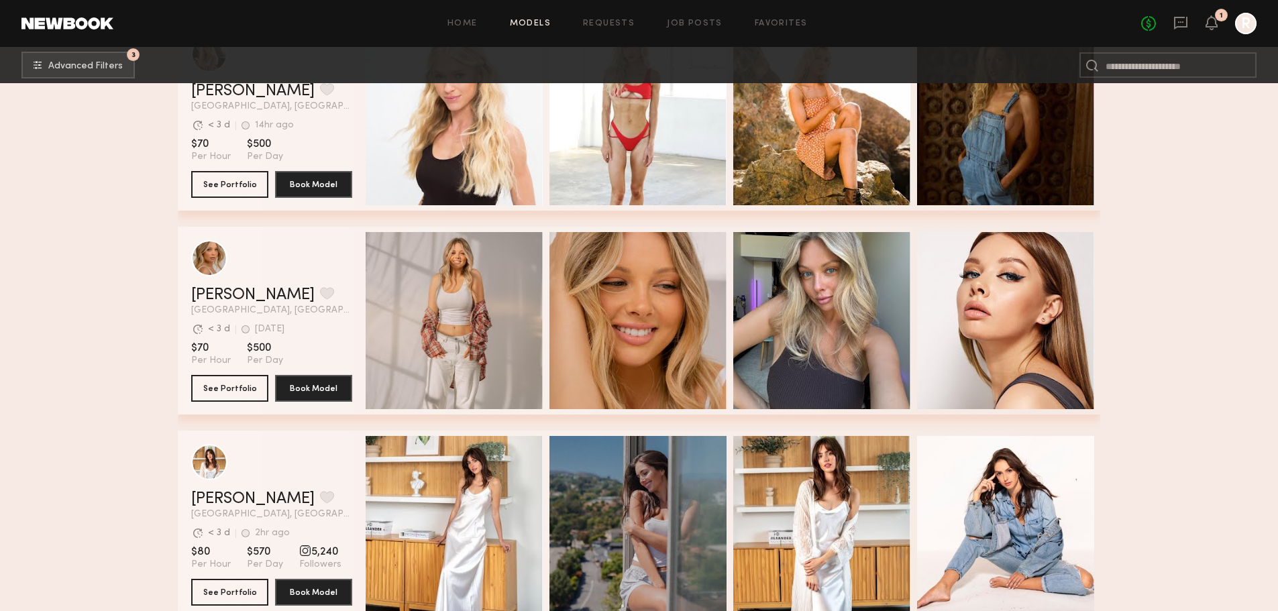
scroll to position [335, 0]
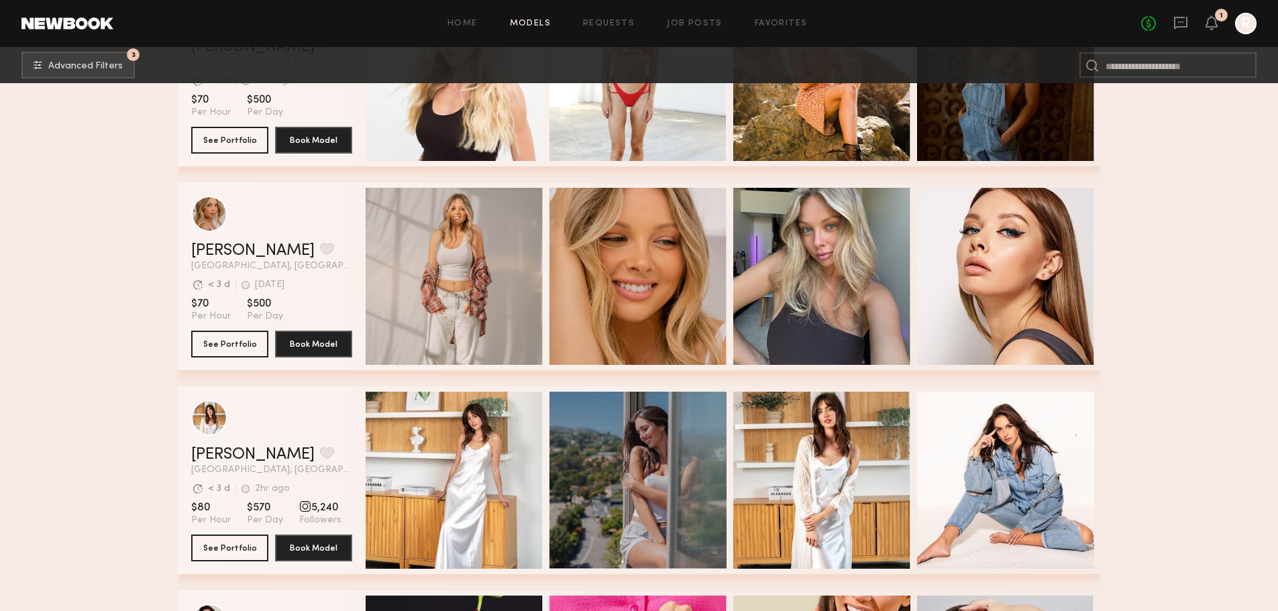
click at [475, 235] on div "Quick Preview" at bounding box center [454, 276] width 177 height 177
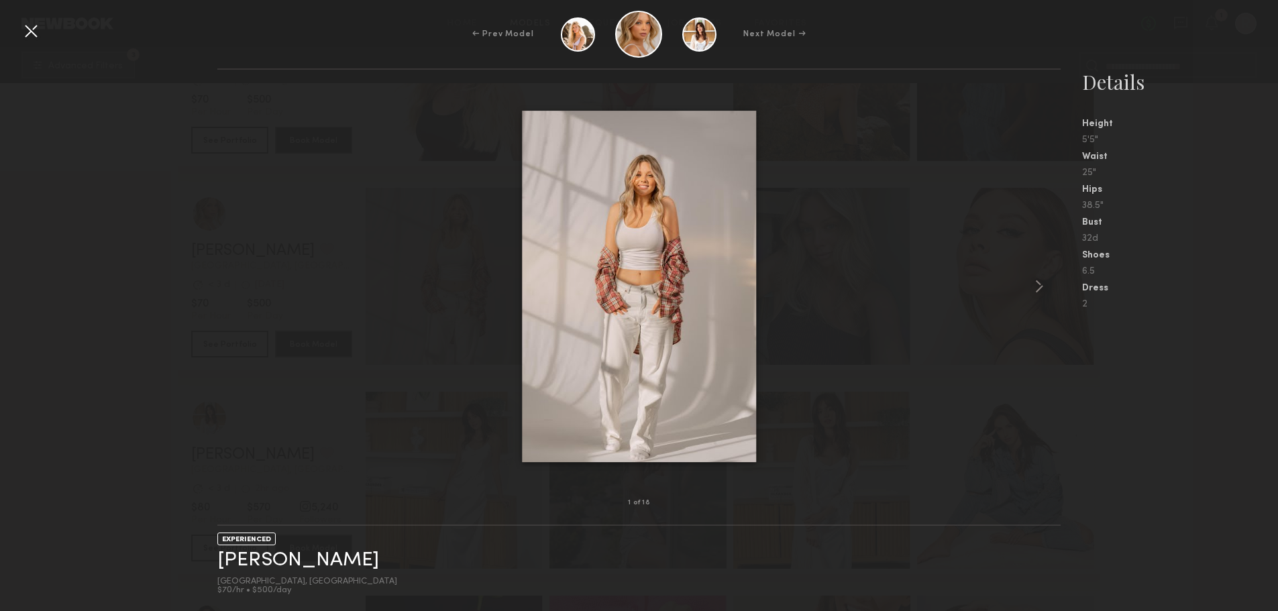
click at [1043, 290] on common-icon at bounding box center [1039, 286] width 21 height 21
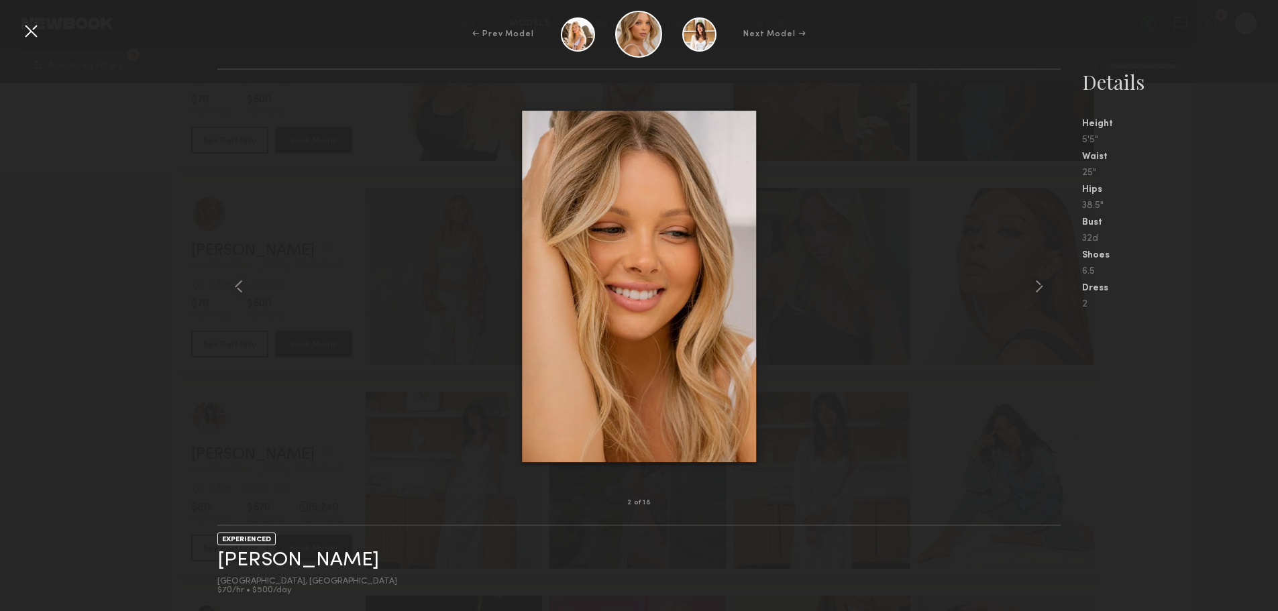
click at [1043, 289] on common-icon at bounding box center [1039, 286] width 21 height 21
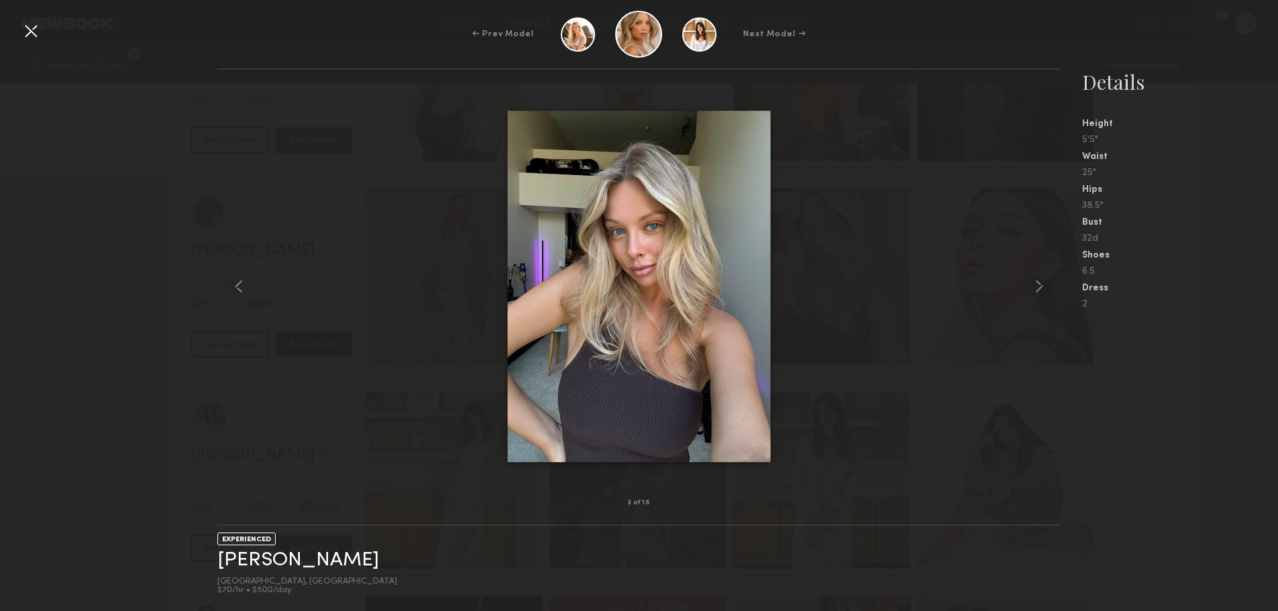
click at [1043, 289] on common-icon at bounding box center [1039, 286] width 21 height 21
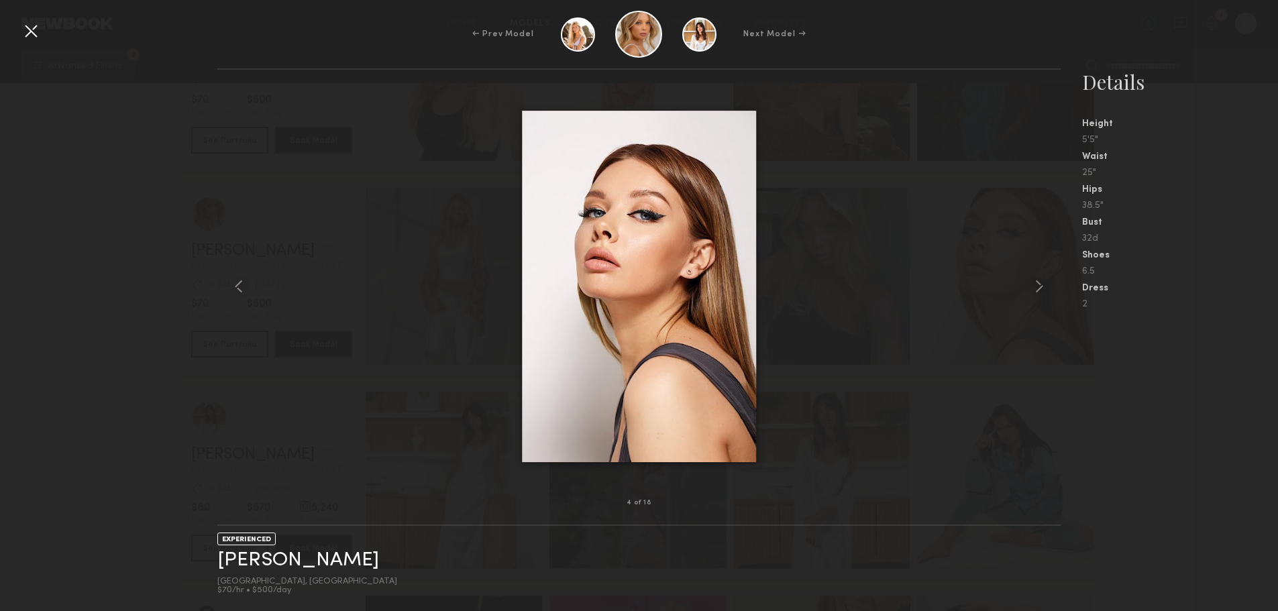
click at [1043, 286] on common-icon at bounding box center [1039, 286] width 21 height 21
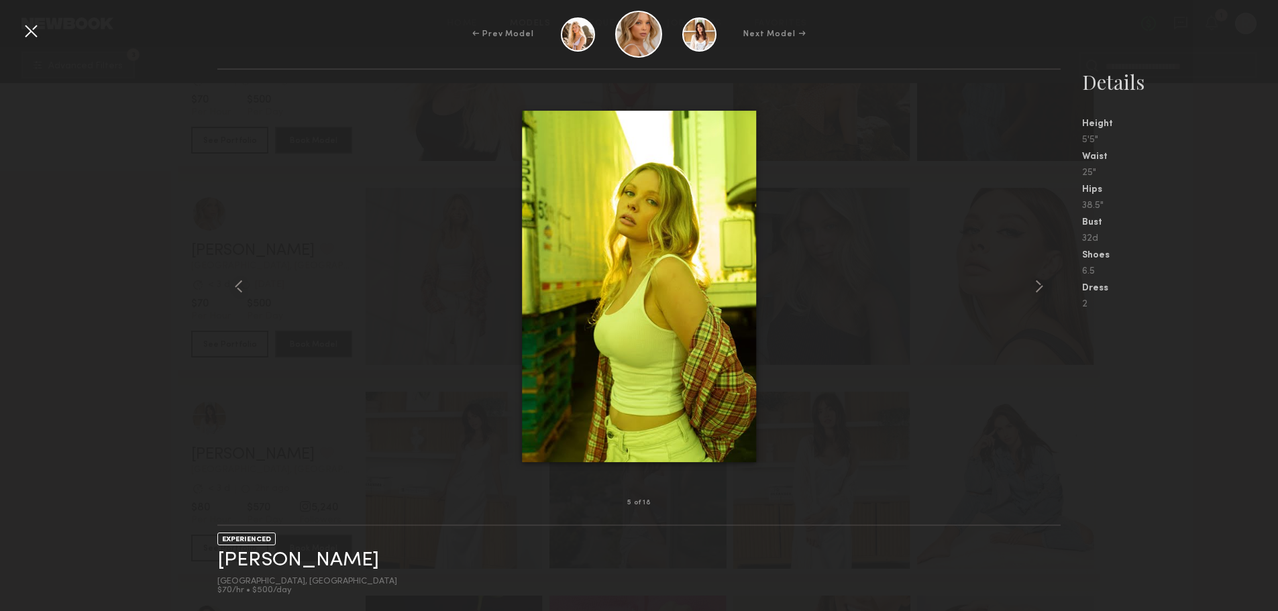
click at [1043, 288] on common-icon at bounding box center [1039, 286] width 21 height 21
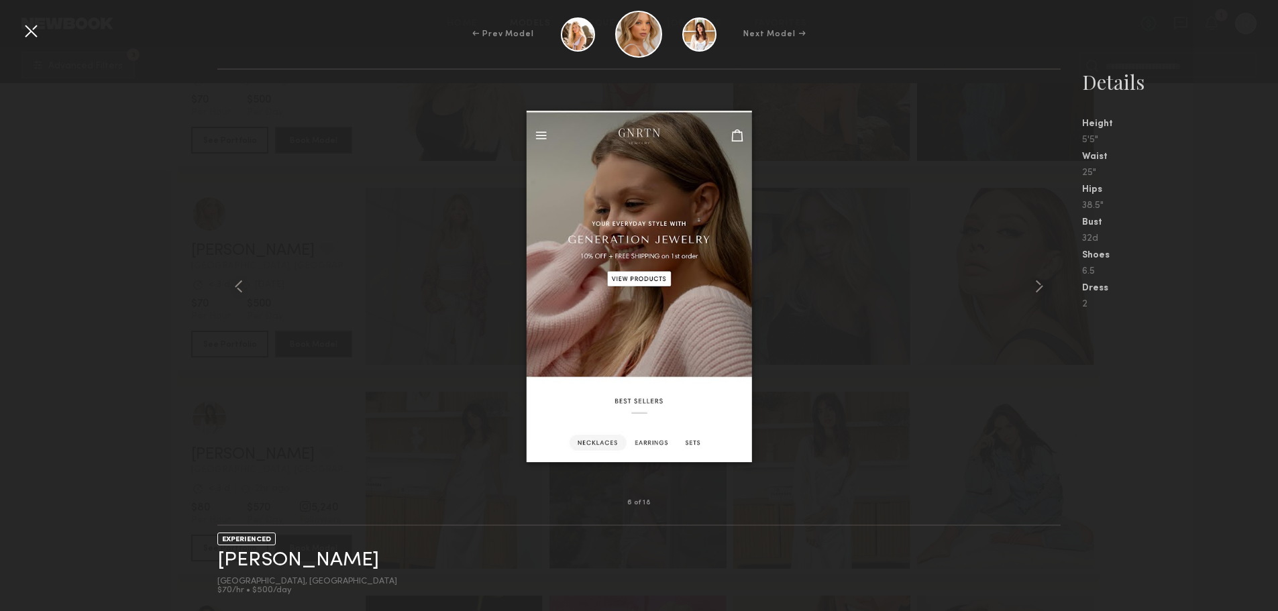
click at [22, 30] on div at bounding box center [30, 30] width 21 height 21
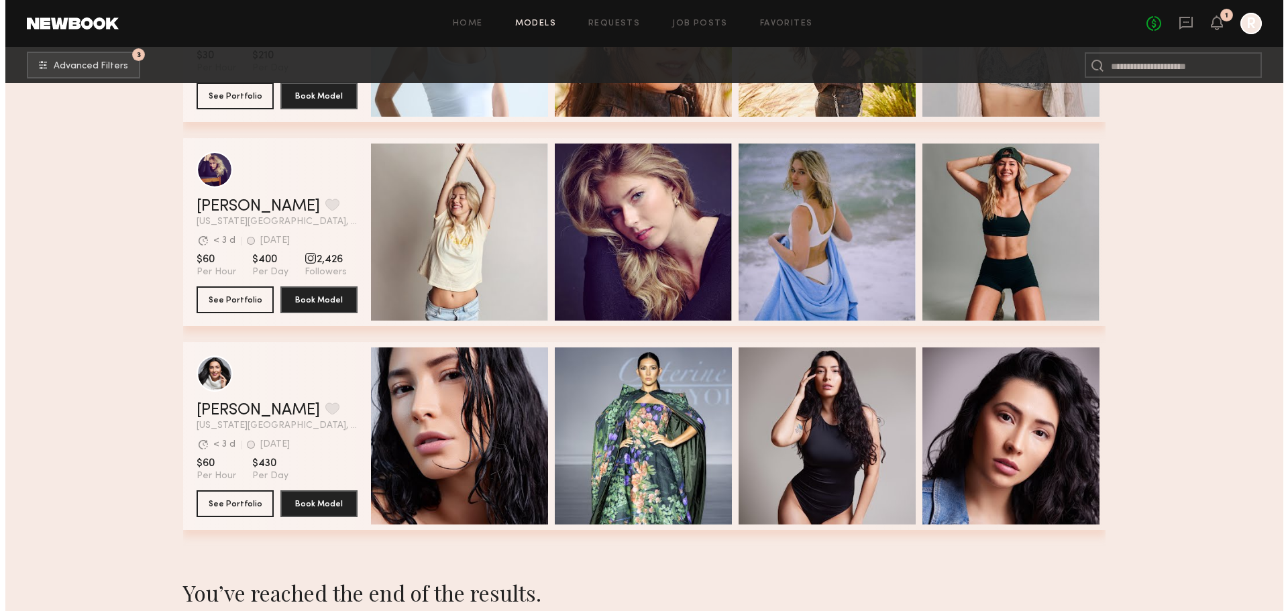
scroll to position [2831, 0]
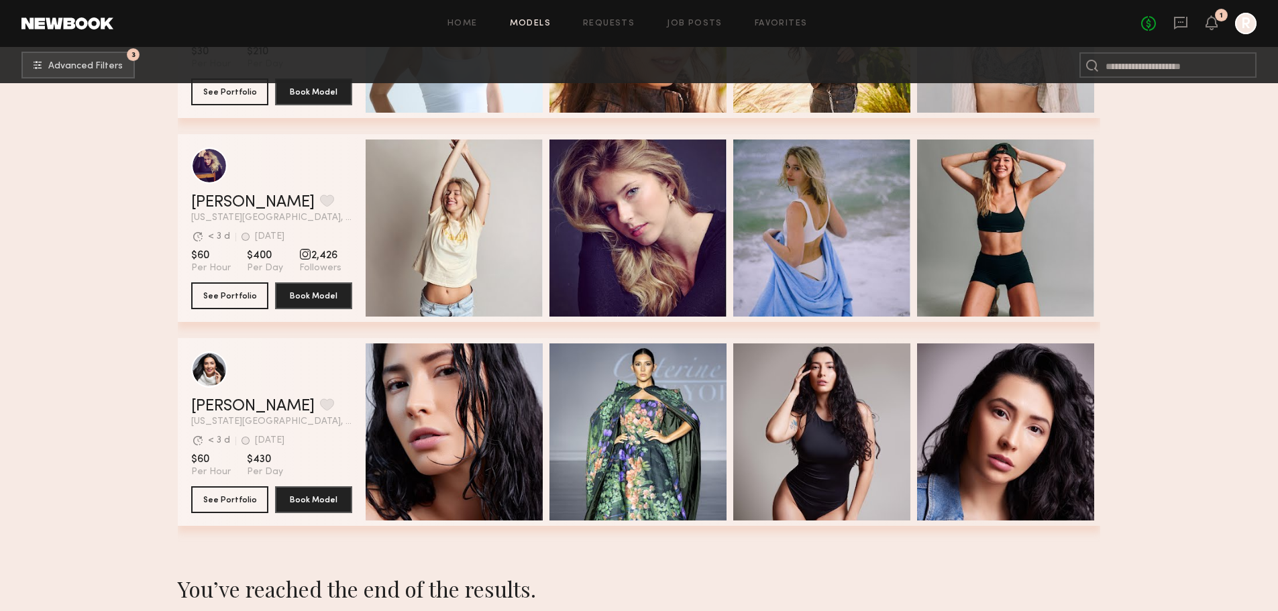
click at [475, 251] on div "Quick Preview" at bounding box center [454, 228] width 177 height 177
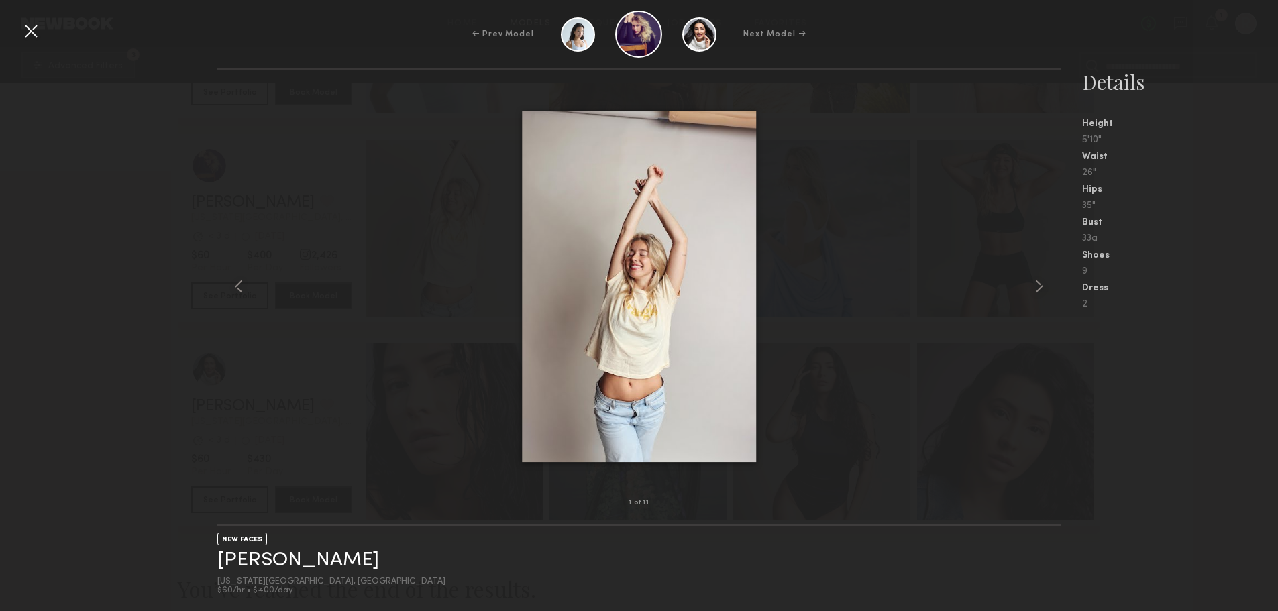
click at [1041, 288] on common-icon at bounding box center [1039, 286] width 21 height 21
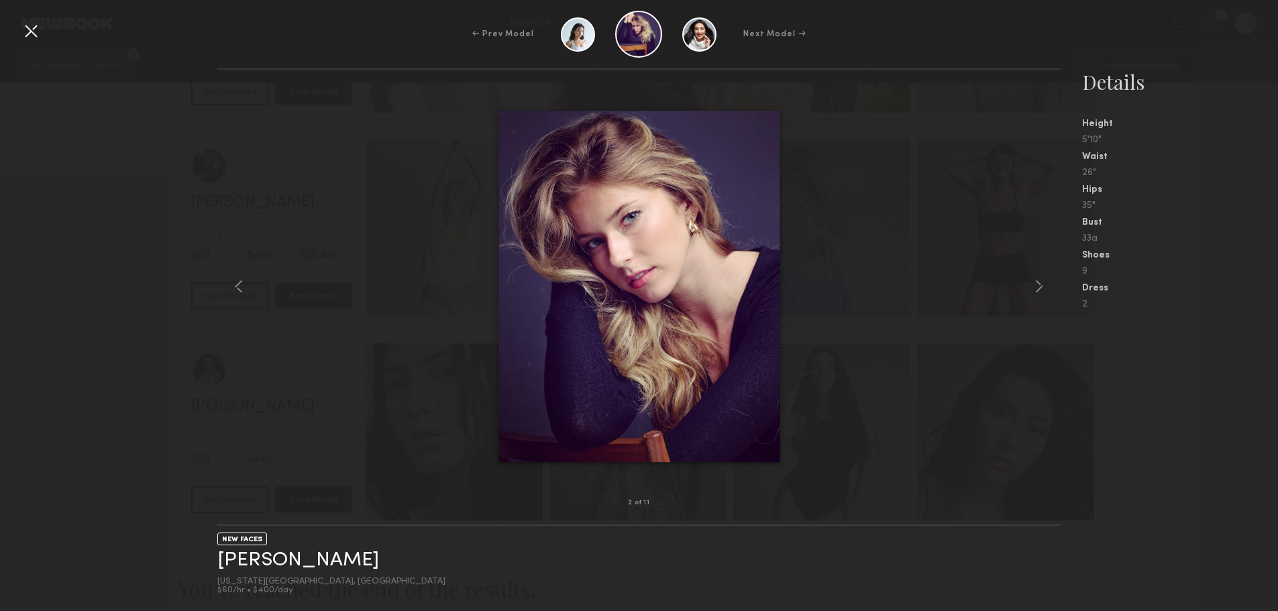
click at [40, 33] on div at bounding box center [30, 30] width 21 height 21
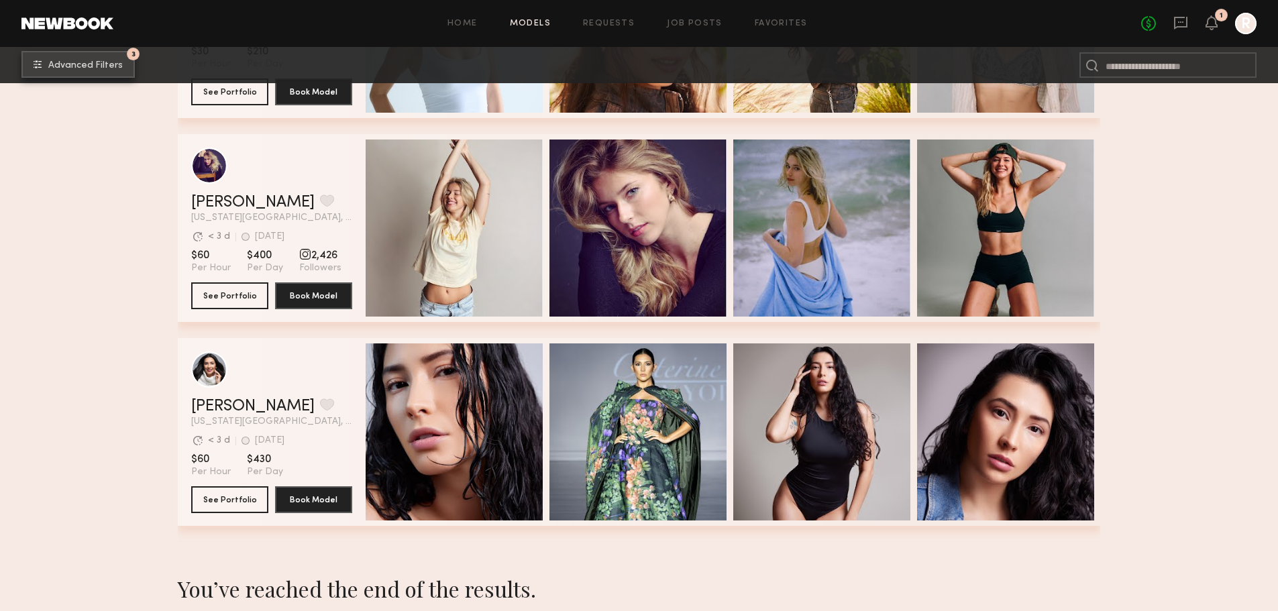
click at [73, 61] on span "Advanced Filters" at bounding box center [85, 65] width 74 height 9
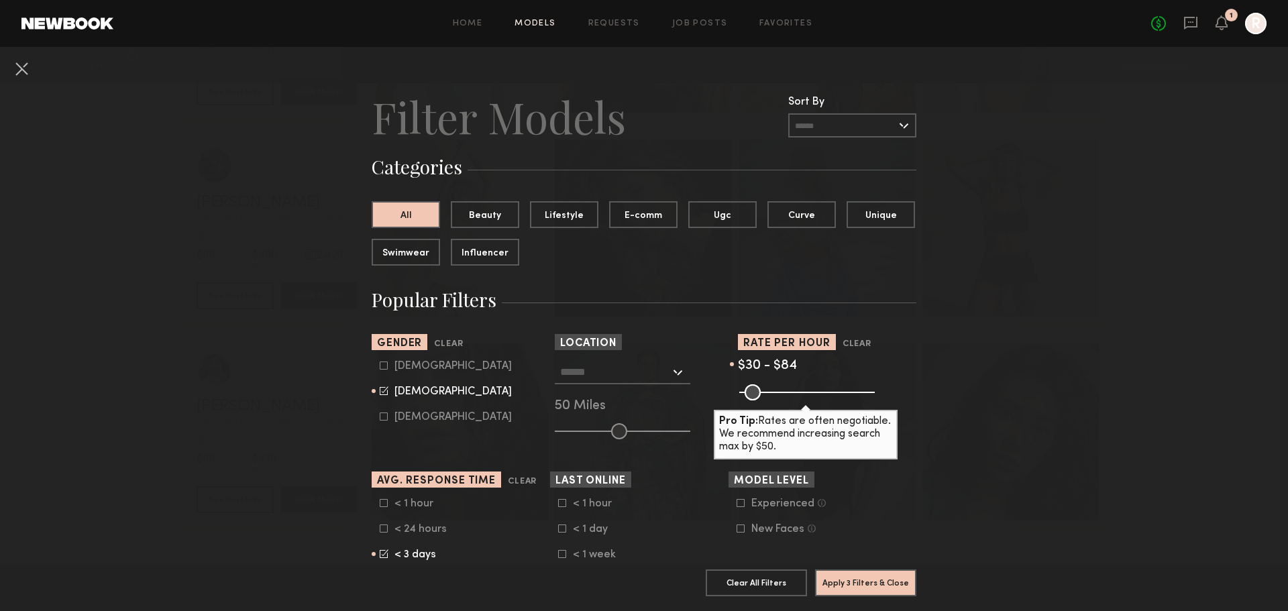
click at [795, 390] on common-range-minmax at bounding box center [806, 391] width 136 height 16
type input "***"
click at [763, 395] on input "range" at bounding box center [807, 392] width 136 height 16
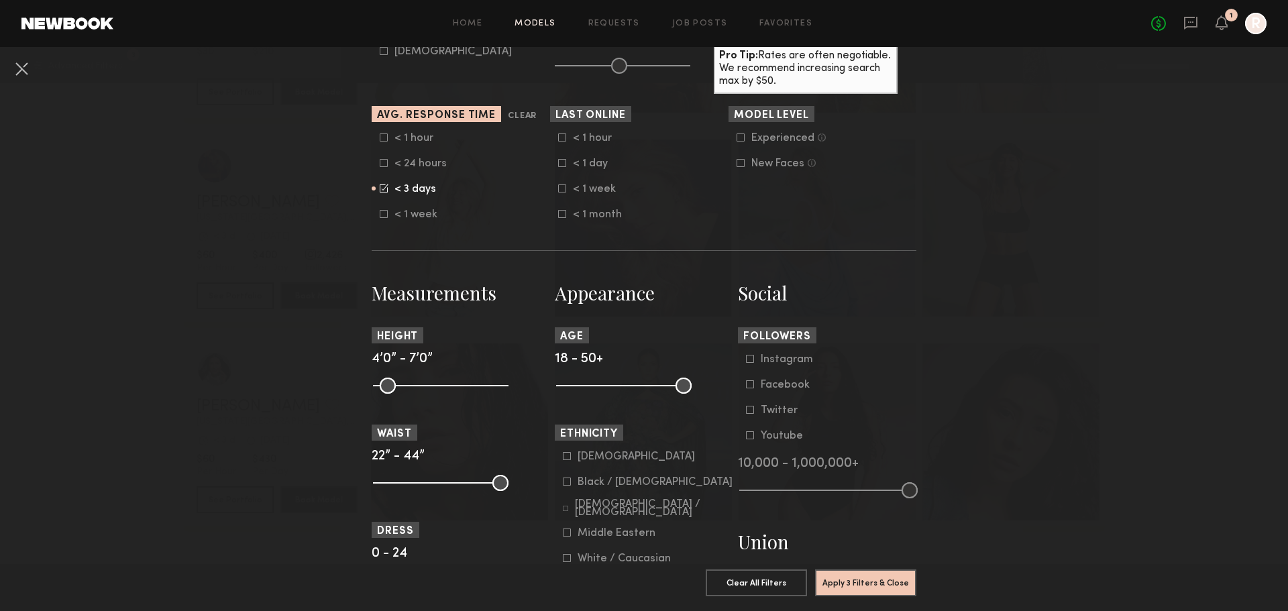
scroll to position [369, 0]
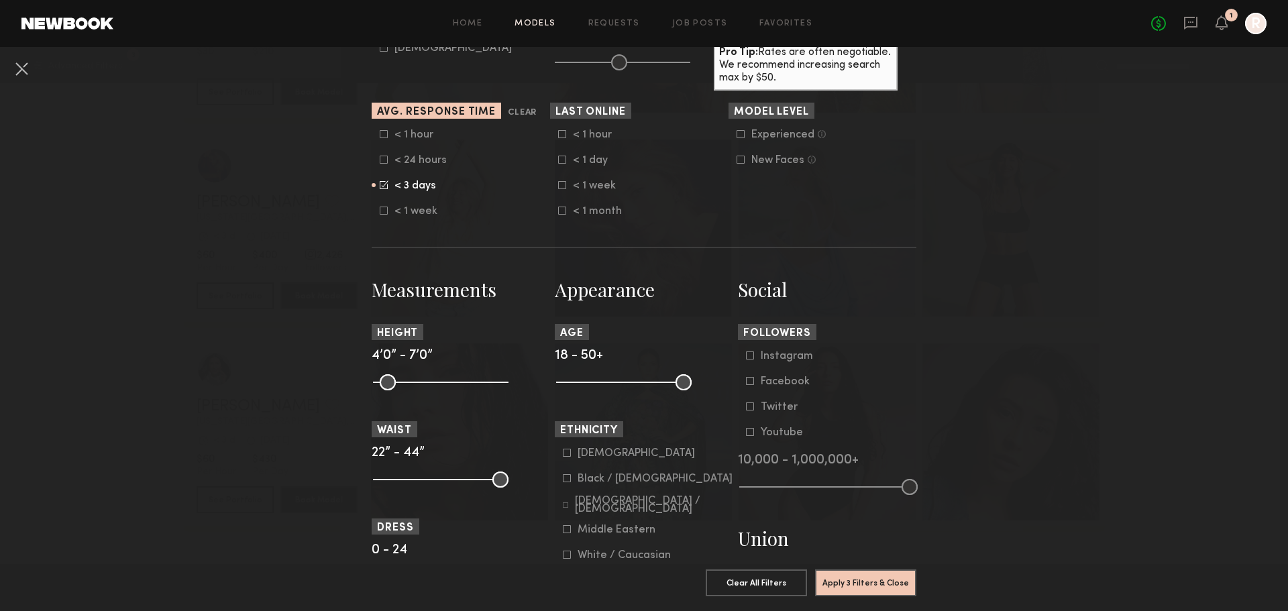
click at [559, 189] on icon at bounding box center [562, 185] width 7 height 7
click at [380, 182] on icon at bounding box center [384, 184] width 9 height 9
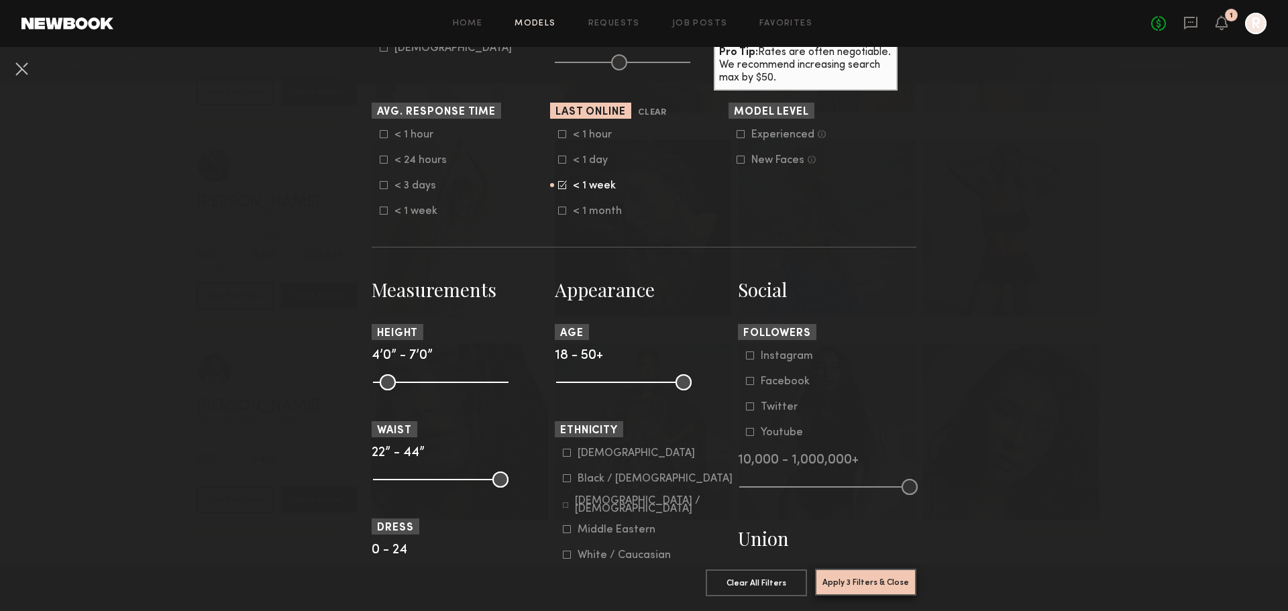
click at [884, 573] on button "Apply 3 Filters & Close" at bounding box center [865, 582] width 101 height 27
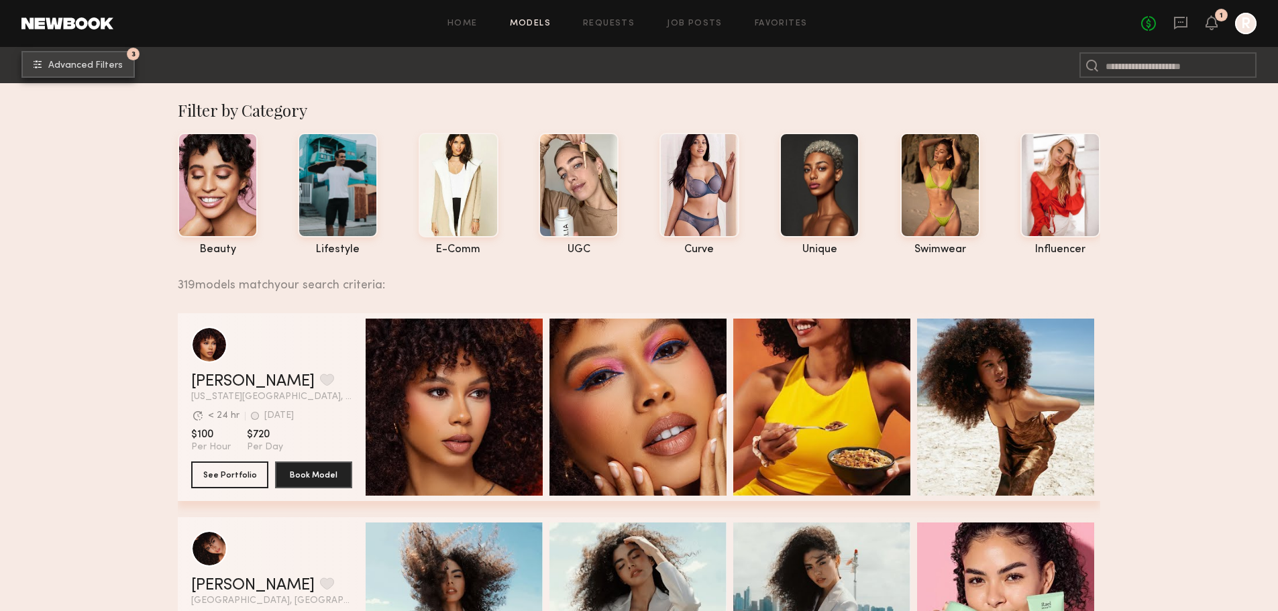
click at [87, 60] on button "3 Advanced Filters" at bounding box center [77, 64] width 113 height 27
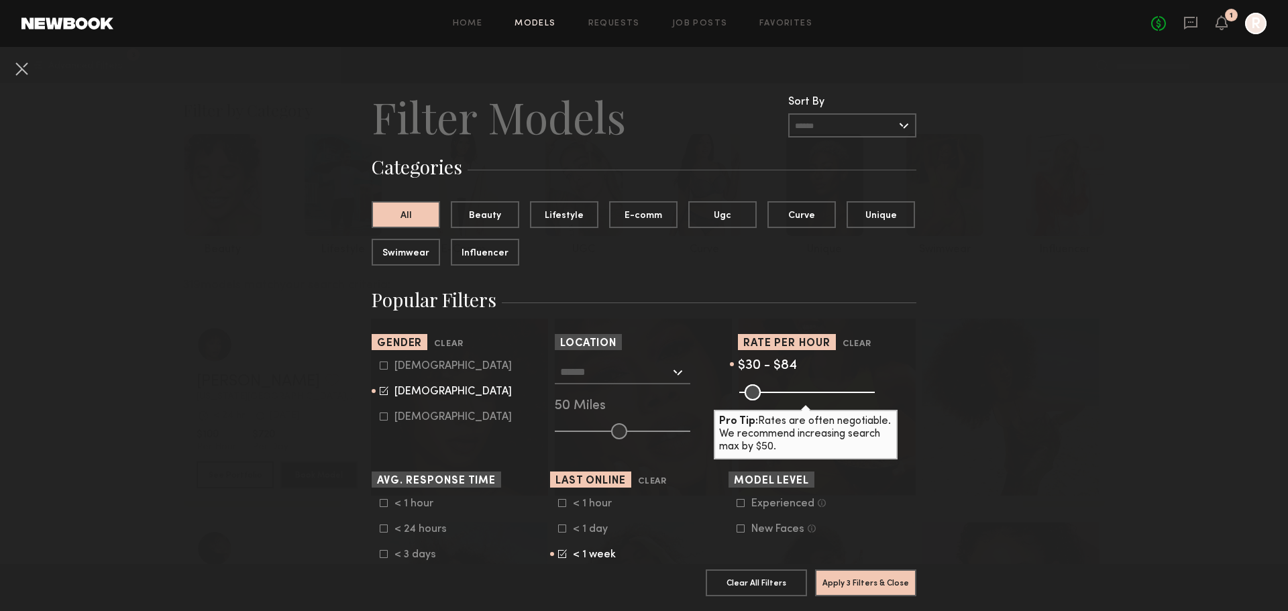
type input "**"
click at [756, 394] on input "range" at bounding box center [807, 392] width 136 height 16
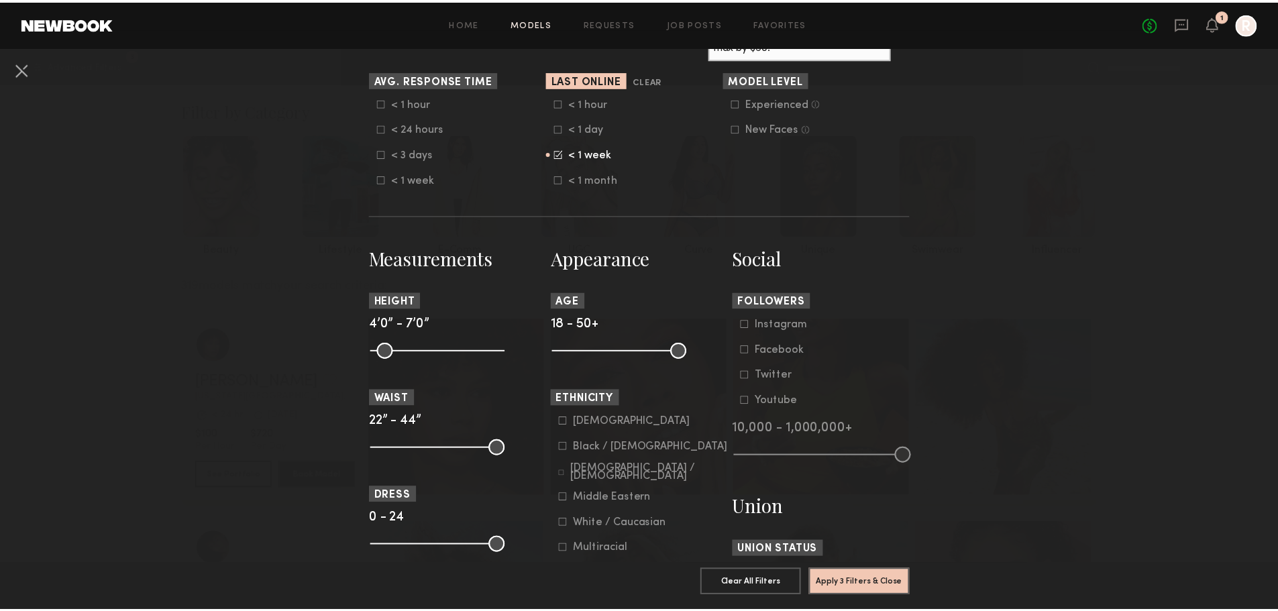
scroll to position [455, 0]
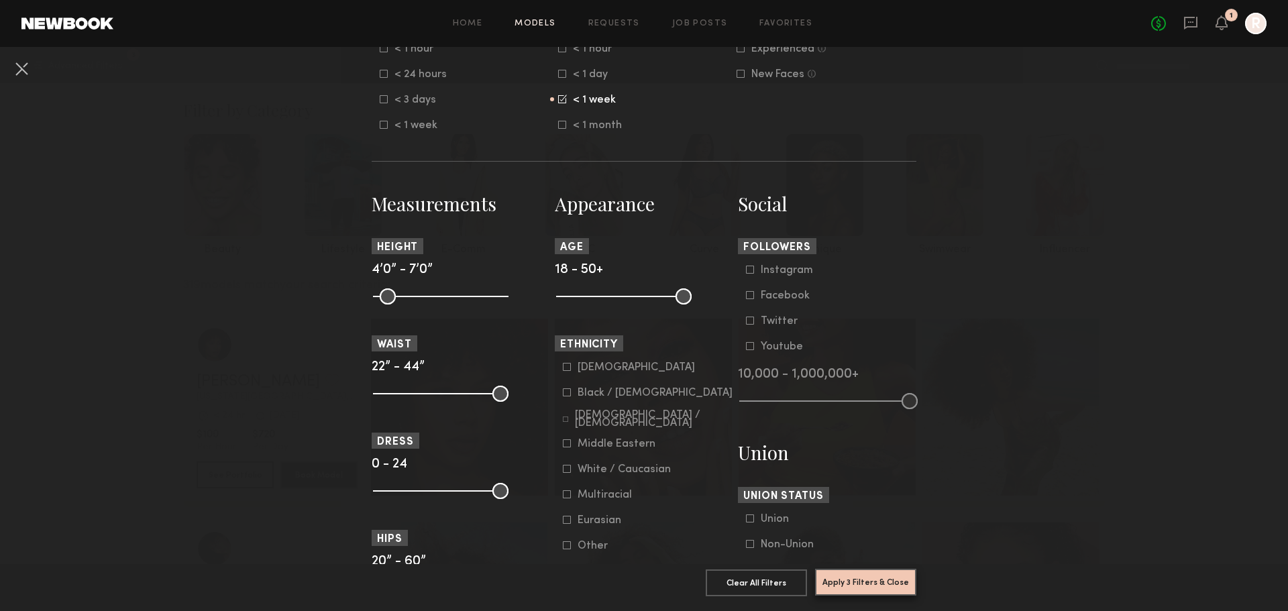
click at [879, 569] on button "Apply 3 Filters & Close" at bounding box center [865, 582] width 101 height 27
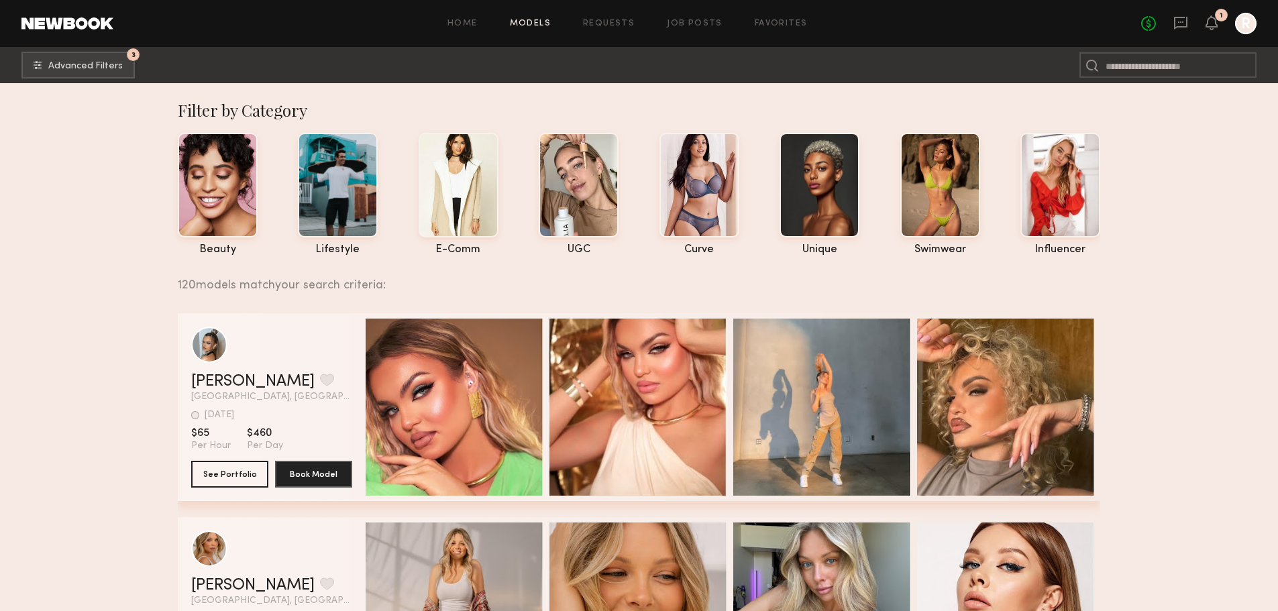
click at [479, 421] on div "Quick Preview" at bounding box center [454, 407] width 177 height 177
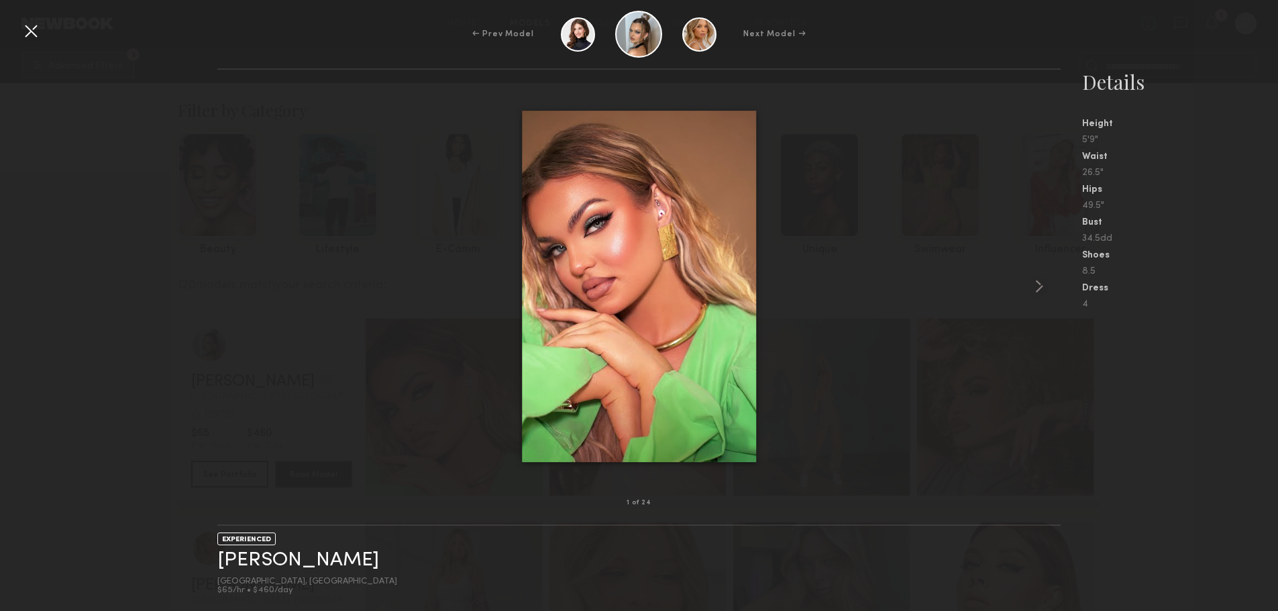
click at [1038, 289] on common-icon at bounding box center [1039, 286] width 21 height 21
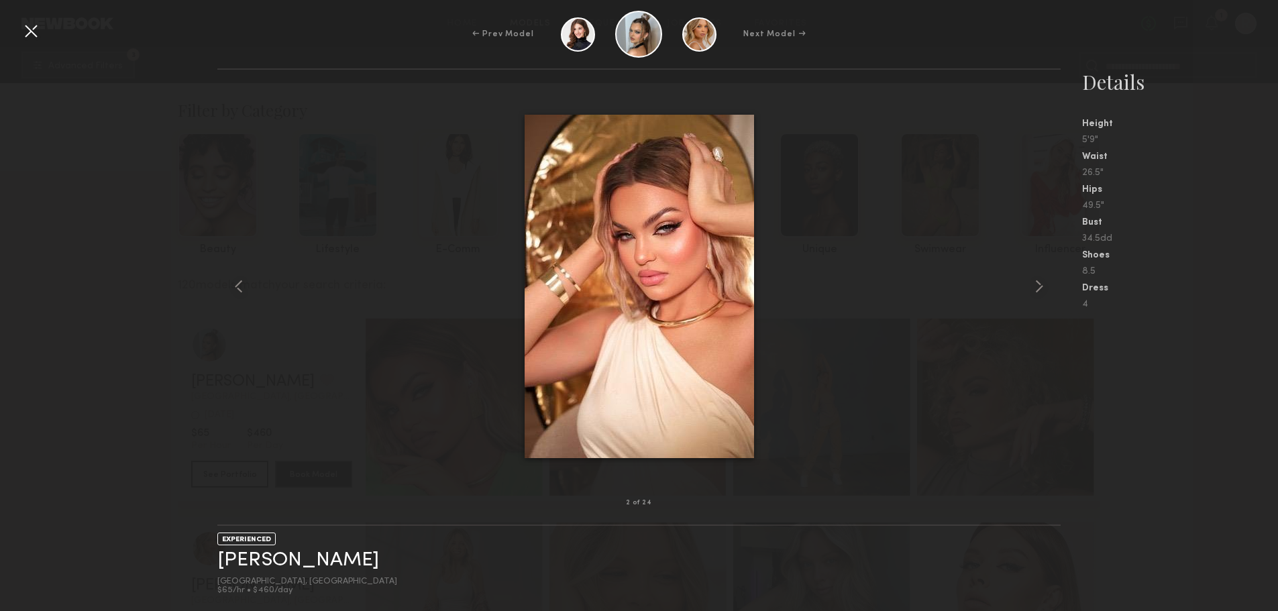
click at [1038, 289] on common-icon at bounding box center [1039, 286] width 21 height 21
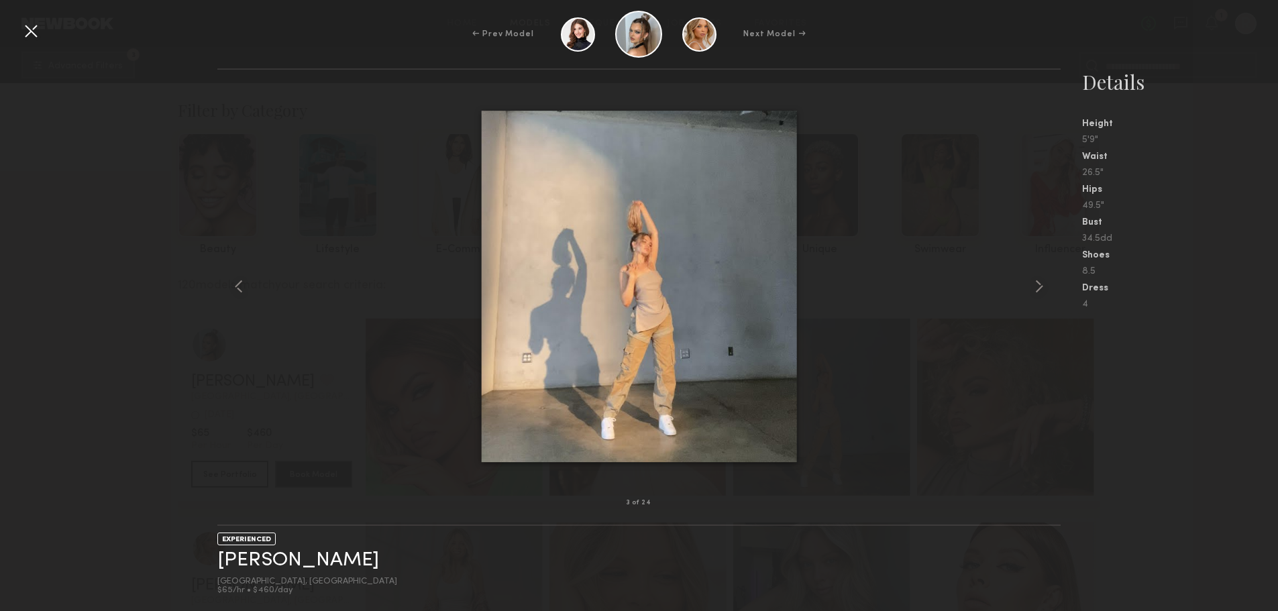
click at [1038, 289] on common-icon at bounding box center [1039, 286] width 21 height 21
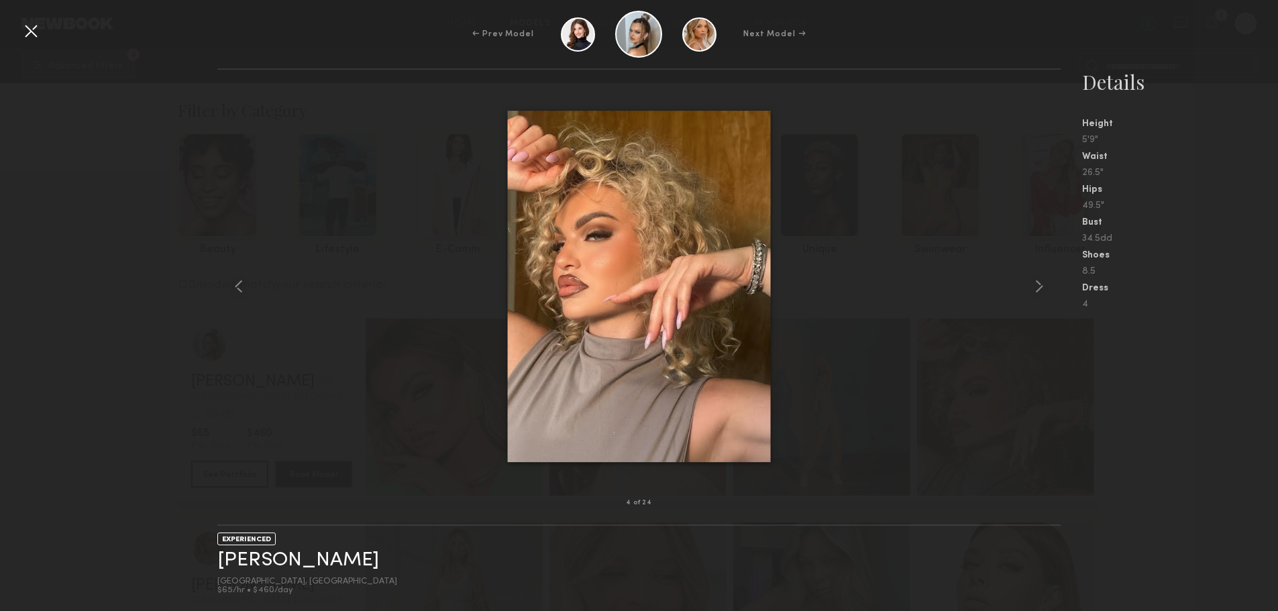
click at [1041, 288] on common-icon at bounding box center [1039, 286] width 21 height 21
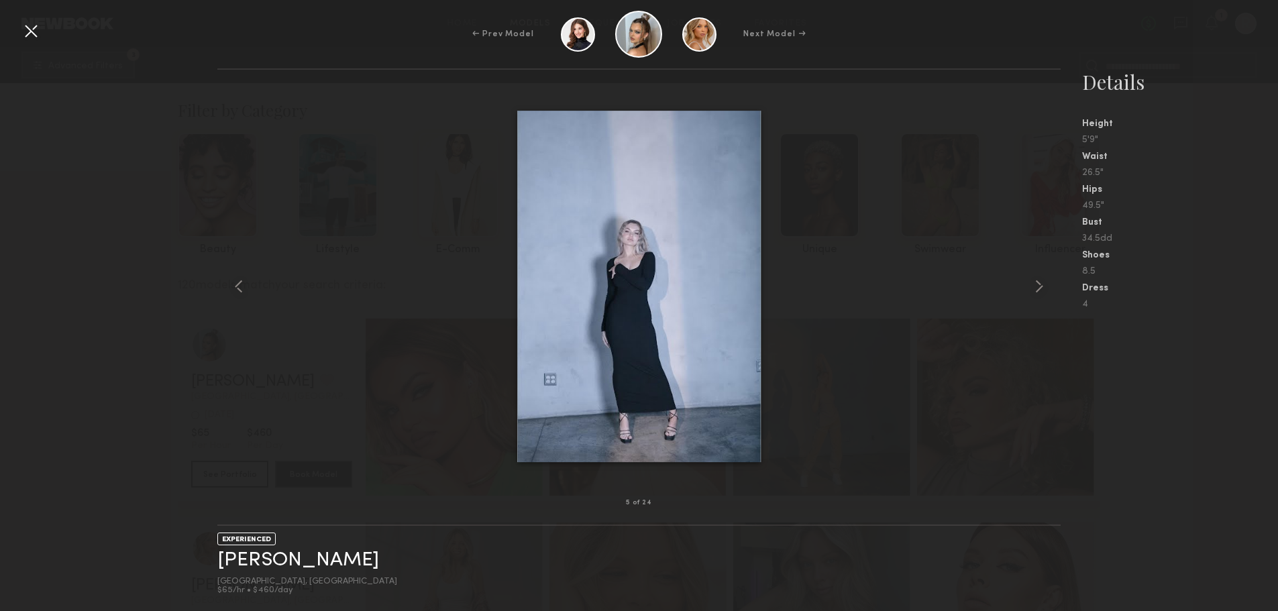
drag, startPoint x: 42, startPoint y: 28, endPoint x: 36, endPoint y: 25, distance: 7.2
click at [38, 27] on div "← Prev Model Next Model → 5 of 24 EXPERIENCED [PERSON_NAME] [GEOGRAPHIC_DATA], …" at bounding box center [639, 305] width 1278 height 611
click at [21, 28] on div at bounding box center [30, 30] width 21 height 21
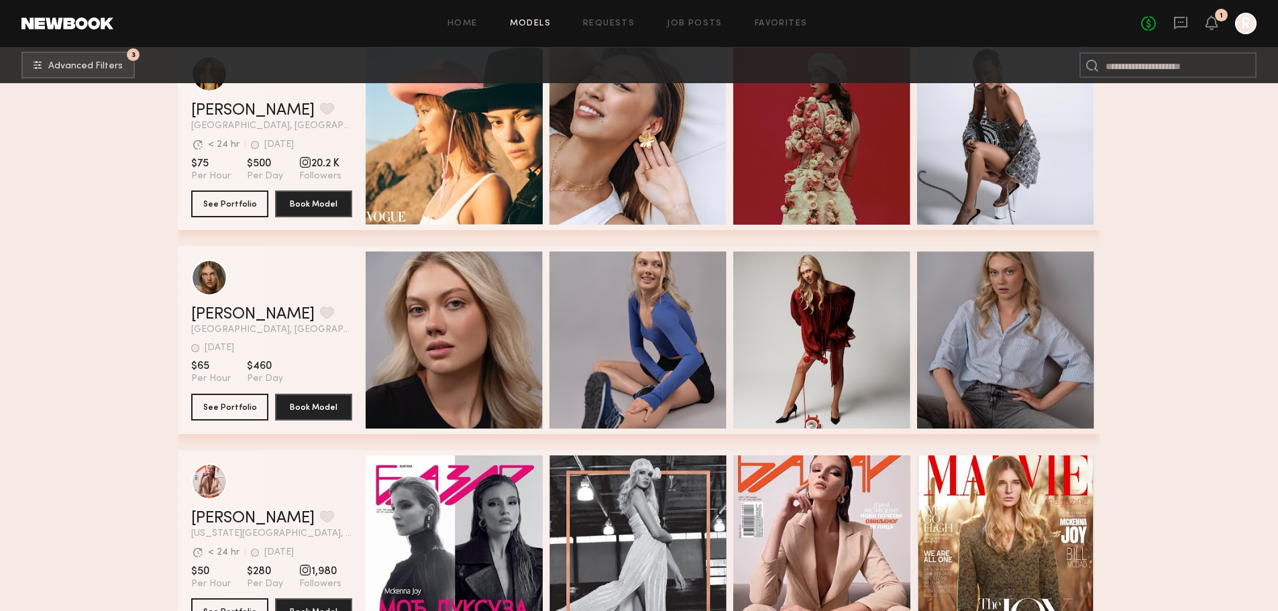
scroll to position [1121, 0]
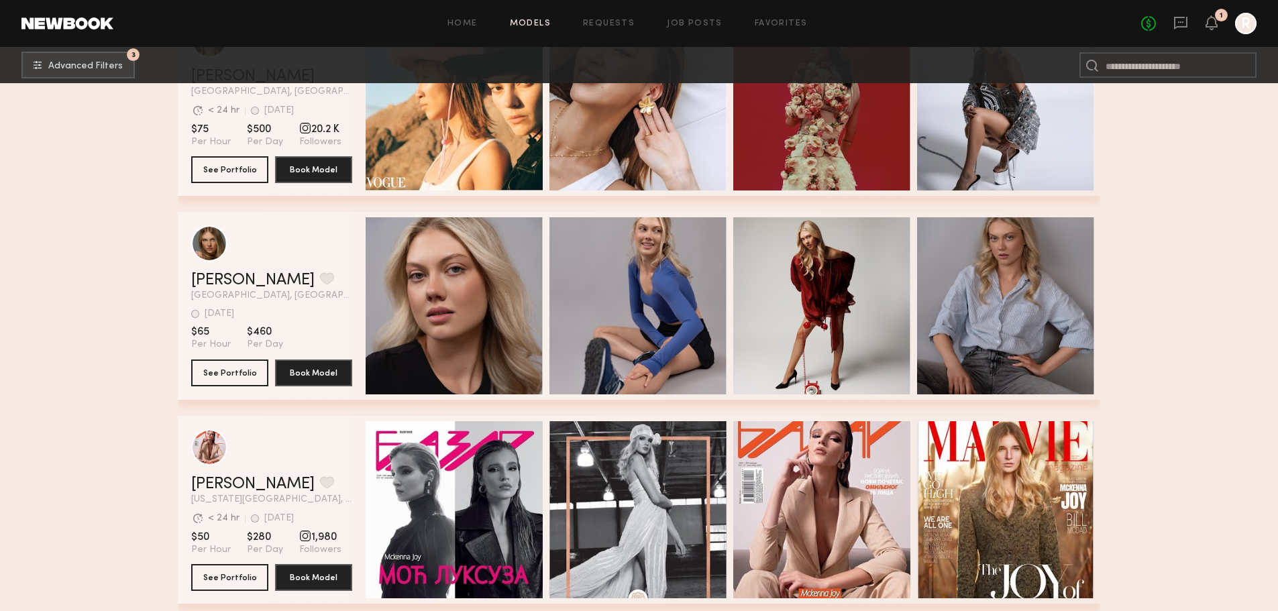
click at [429, 299] on div "Quick Preview" at bounding box center [454, 305] width 177 height 177
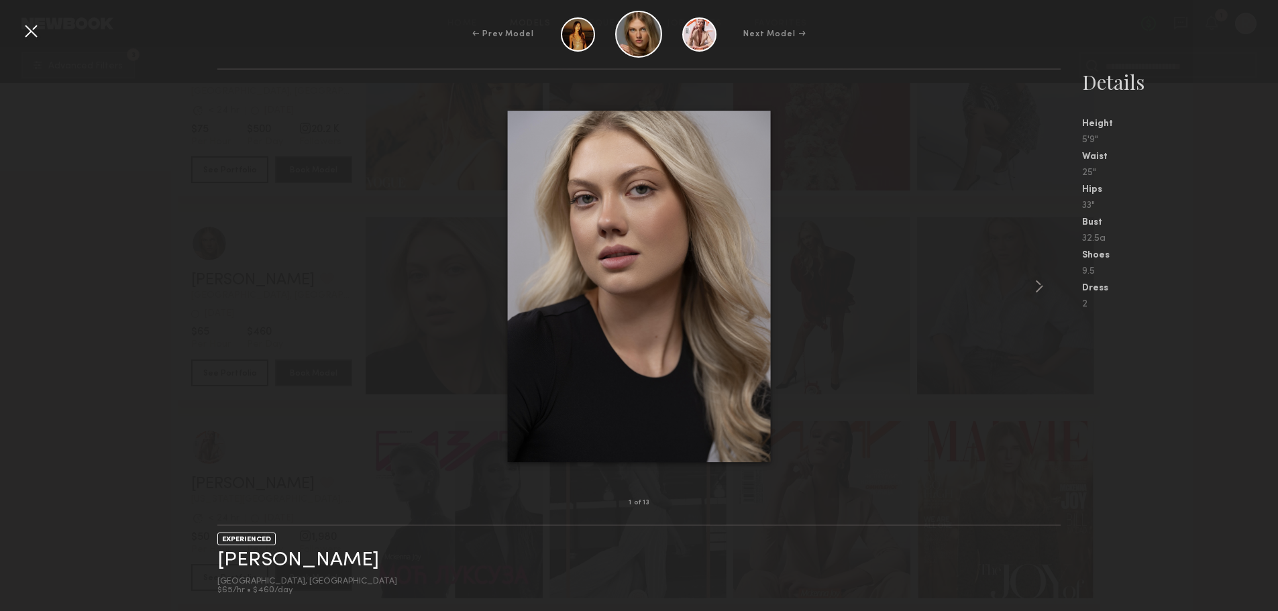
click at [1041, 286] on common-icon at bounding box center [1039, 286] width 21 height 21
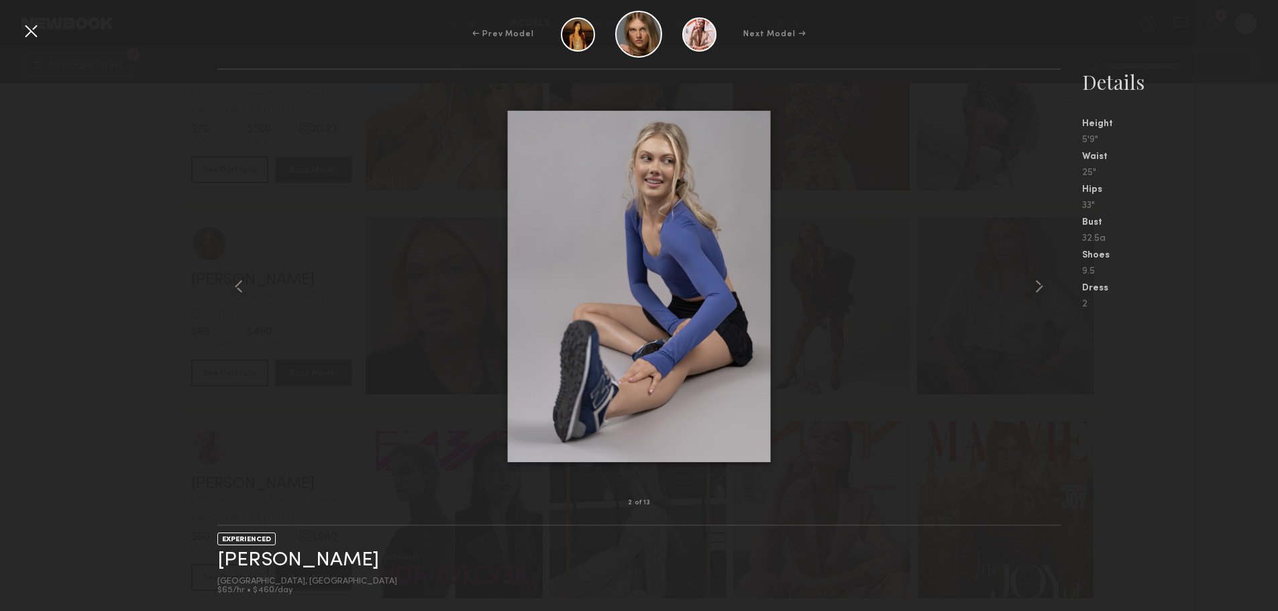
click at [1041, 286] on common-icon at bounding box center [1039, 286] width 21 height 21
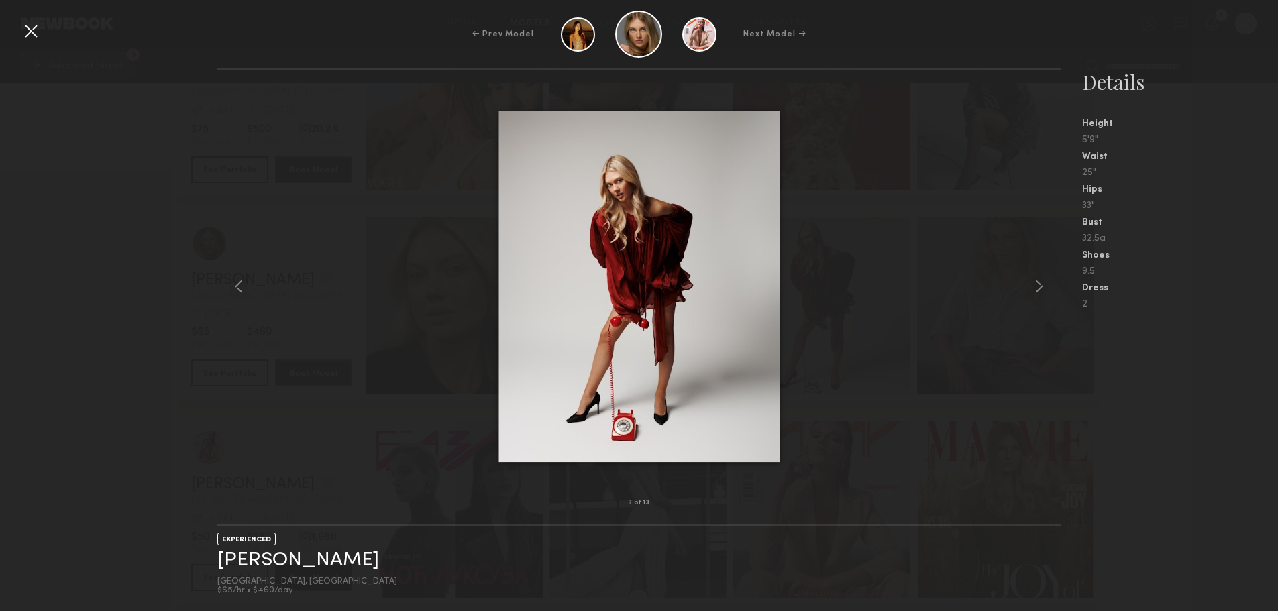
click at [1041, 286] on common-icon at bounding box center [1039, 286] width 21 height 21
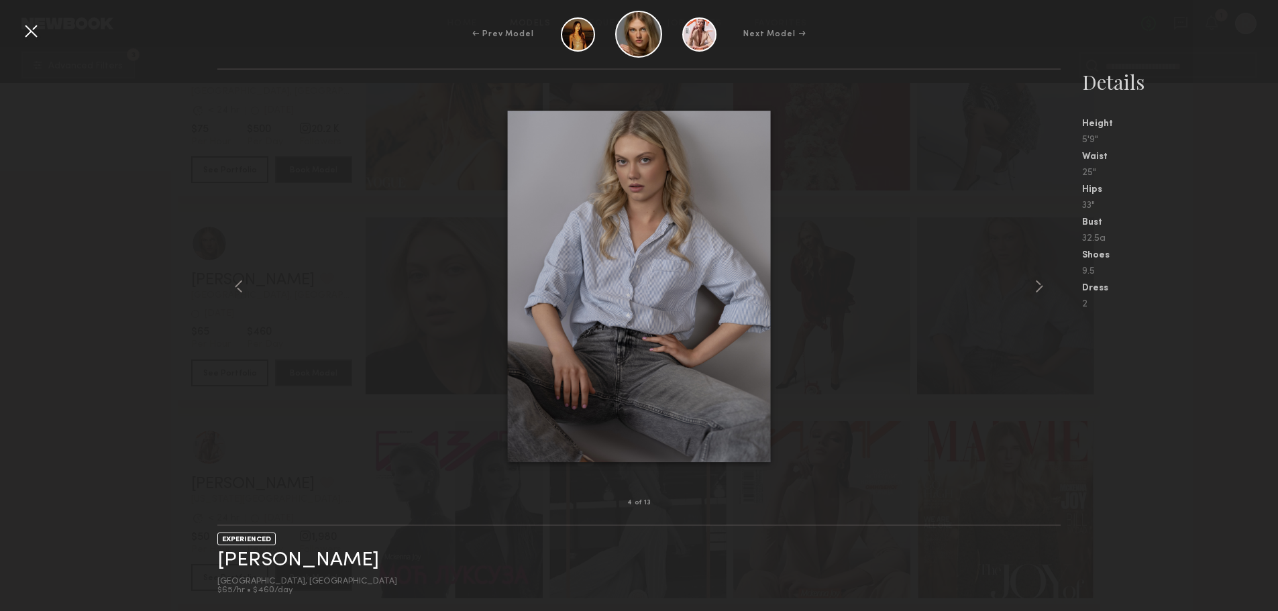
click at [1041, 286] on common-icon at bounding box center [1039, 286] width 21 height 21
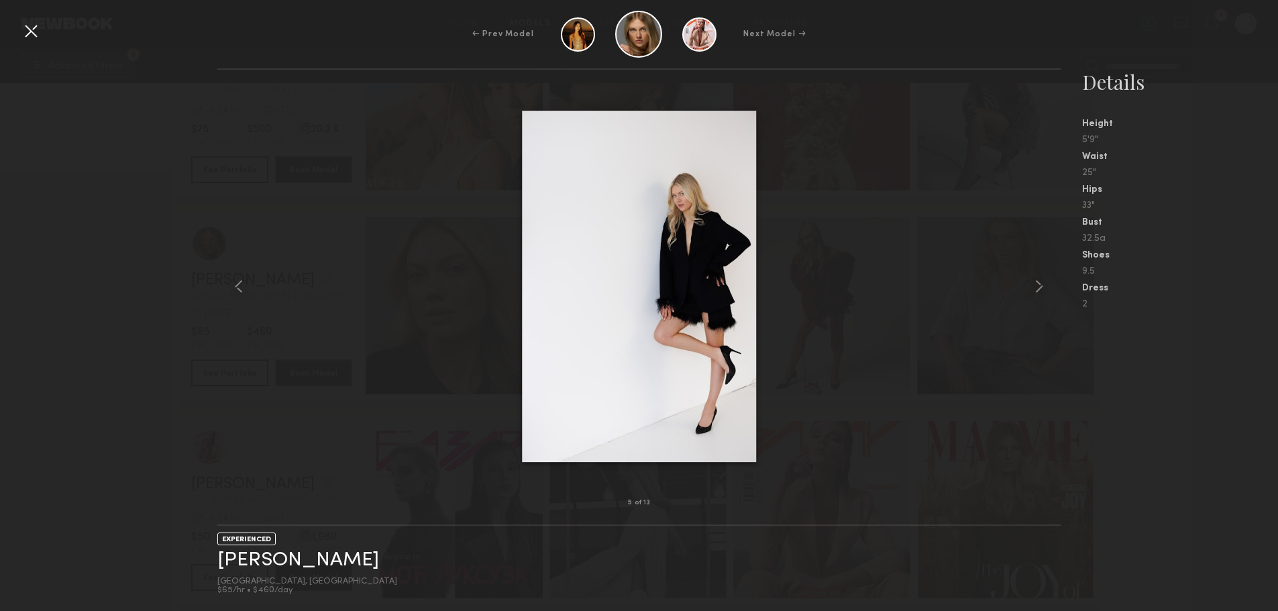
click at [1043, 286] on common-icon at bounding box center [1039, 286] width 21 height 21
